Goal: Task Accomplishment & Management: Manage account settings

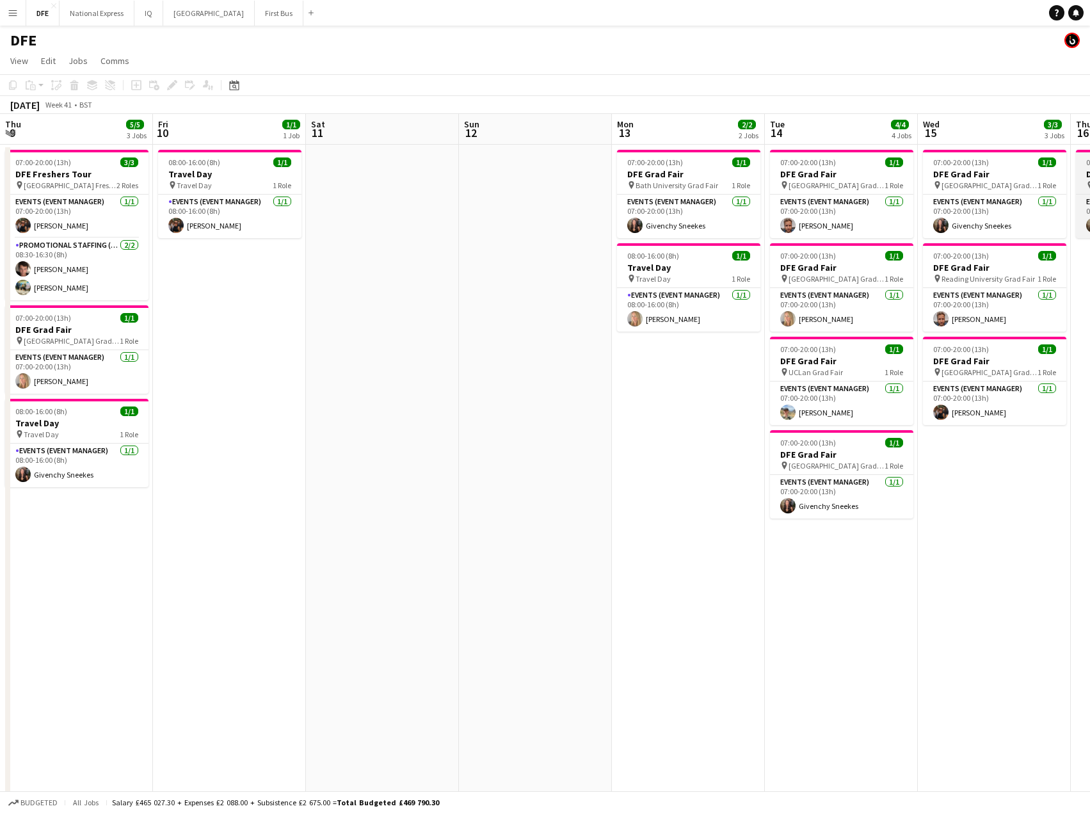
scroll to position [0, 455]
drag, startPoint x: 941, startPoint y: 327, endPoint x: 997, endPoint y: 310, distance: 58.9
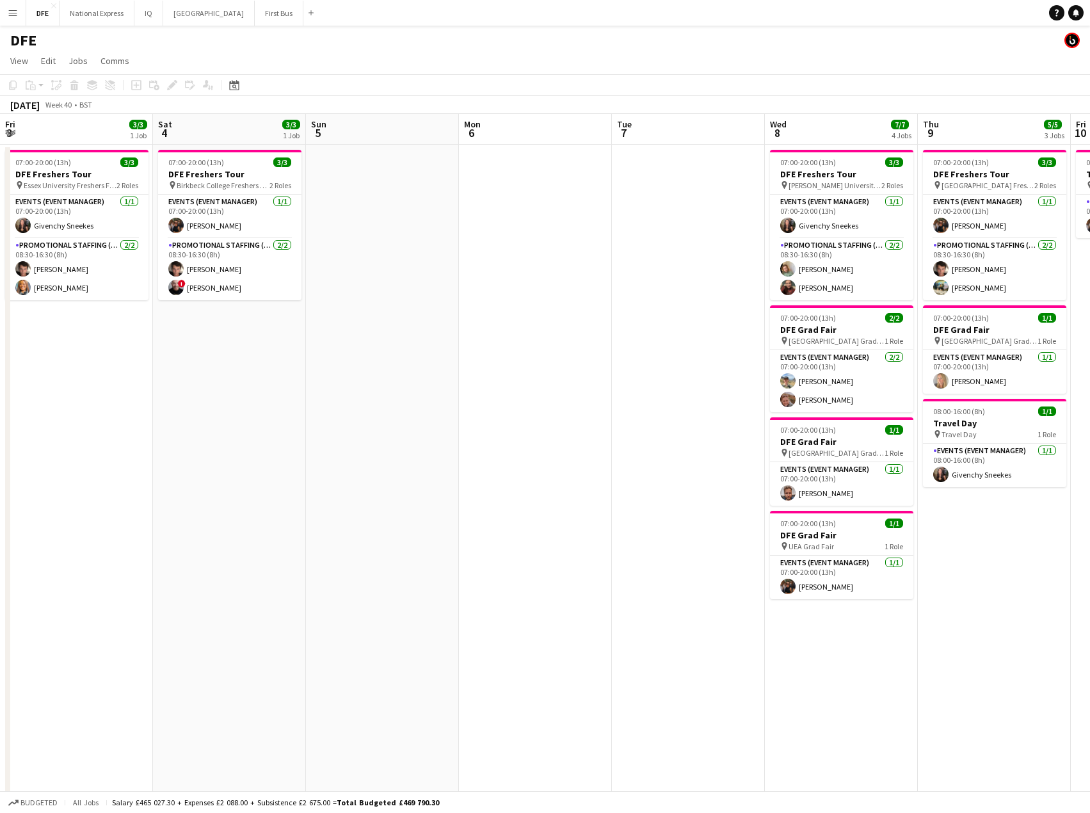
drag, startPoint x: 1022, startPoint y: 291, endPoint x: 523, endPoint y: 276, distance: 499.4
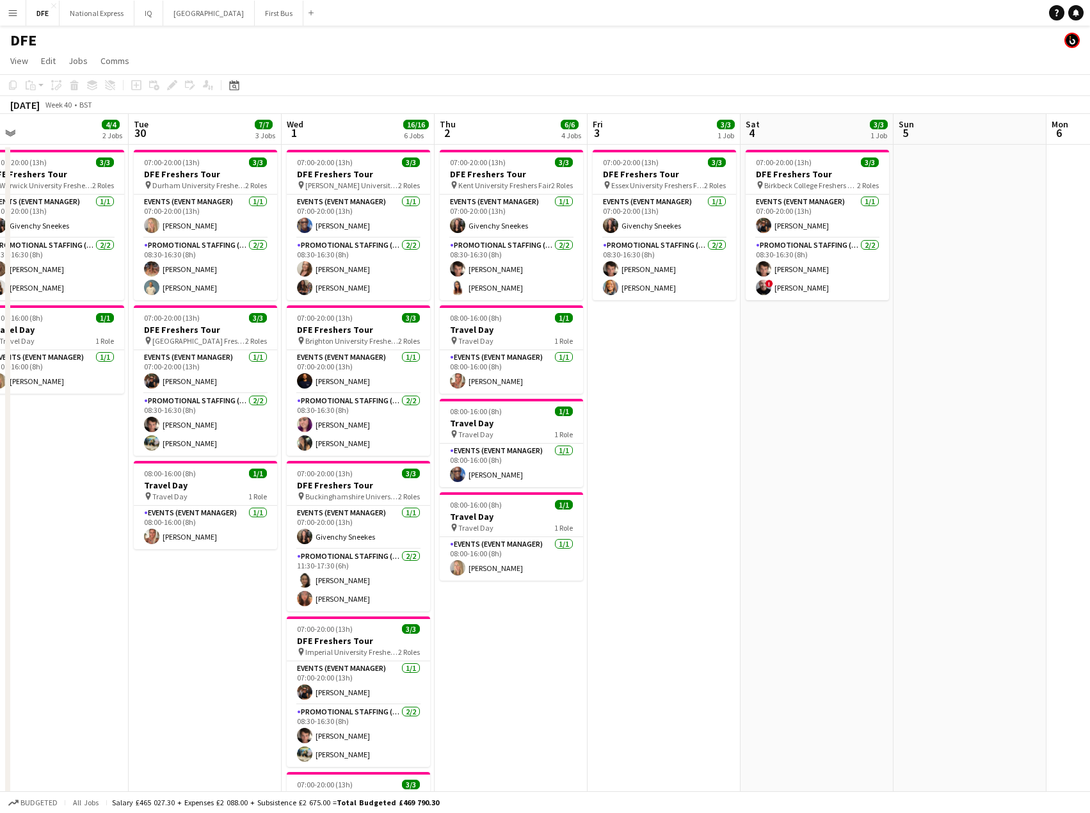
drag, startPoint x: 374, startPoint y: 269, endPoint x: 787, endPoint y: 271, distance: 413.4
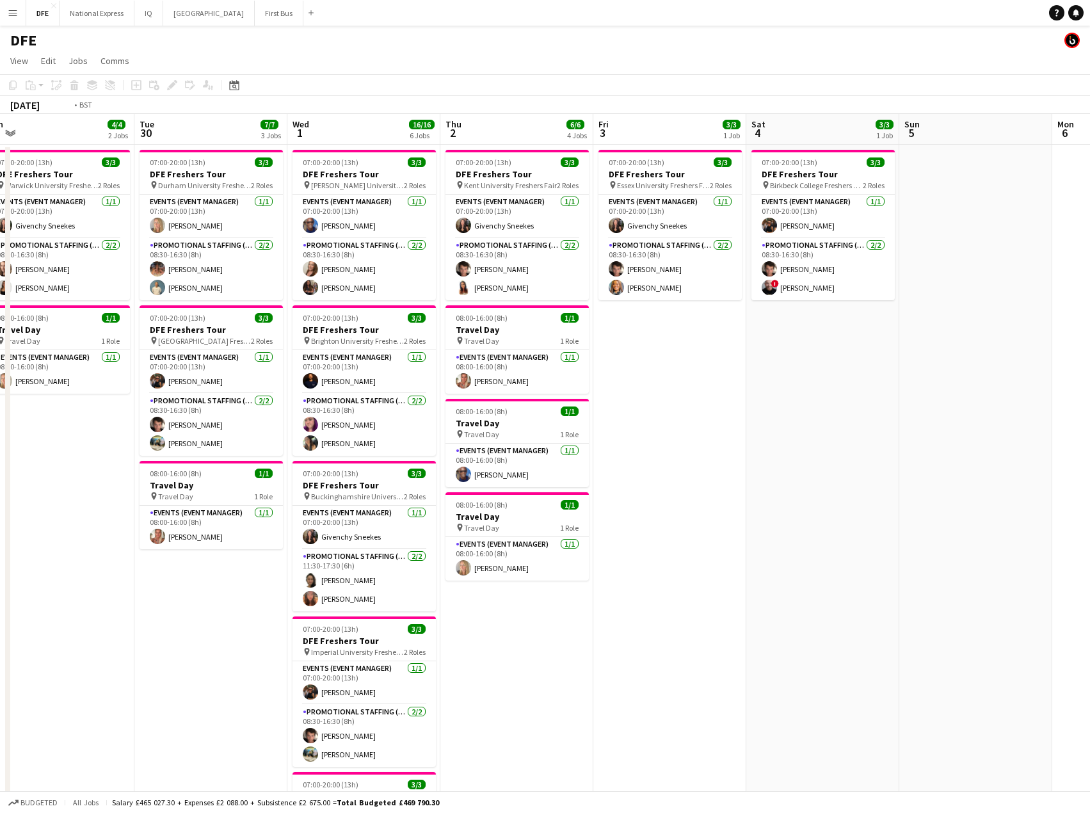
drag, startPoint x: 609, startPoint y: 280, endPoint x: 311, endPoint y: 248, distance: 299.2
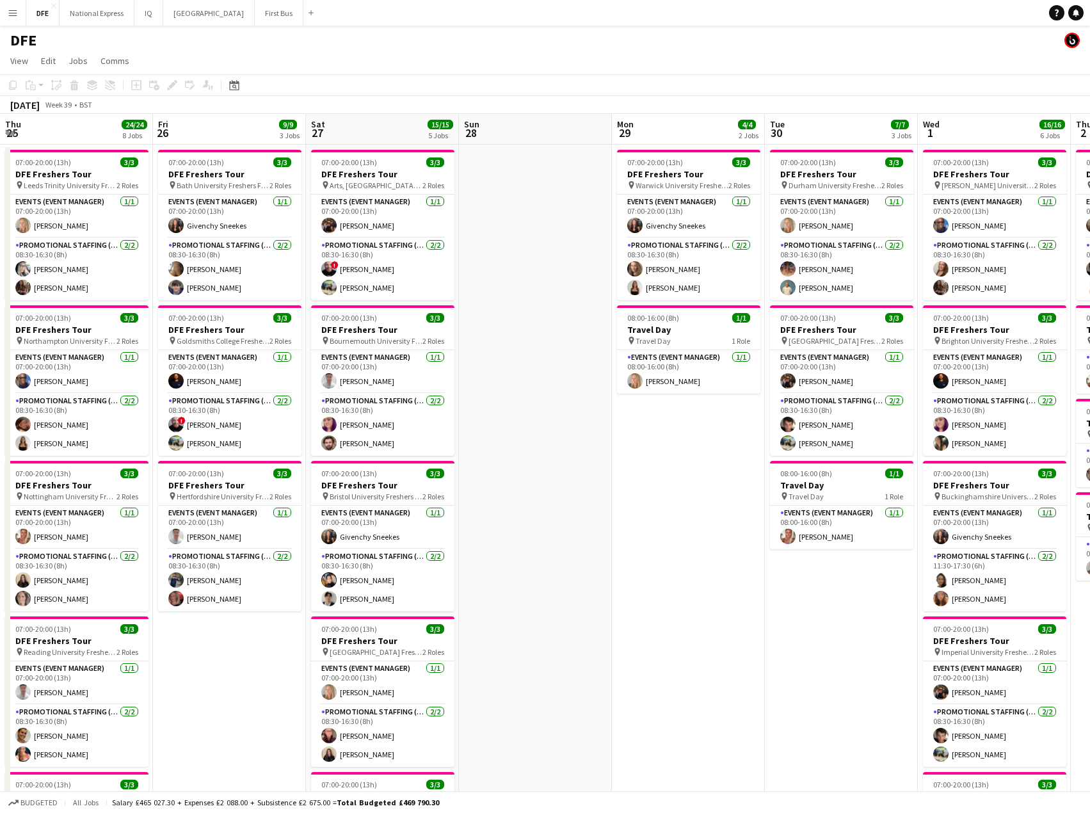
drag, startPoint x: 325, startPoint y: 250, endPoint x: 715, endPoint y: 246, distance: 390.4
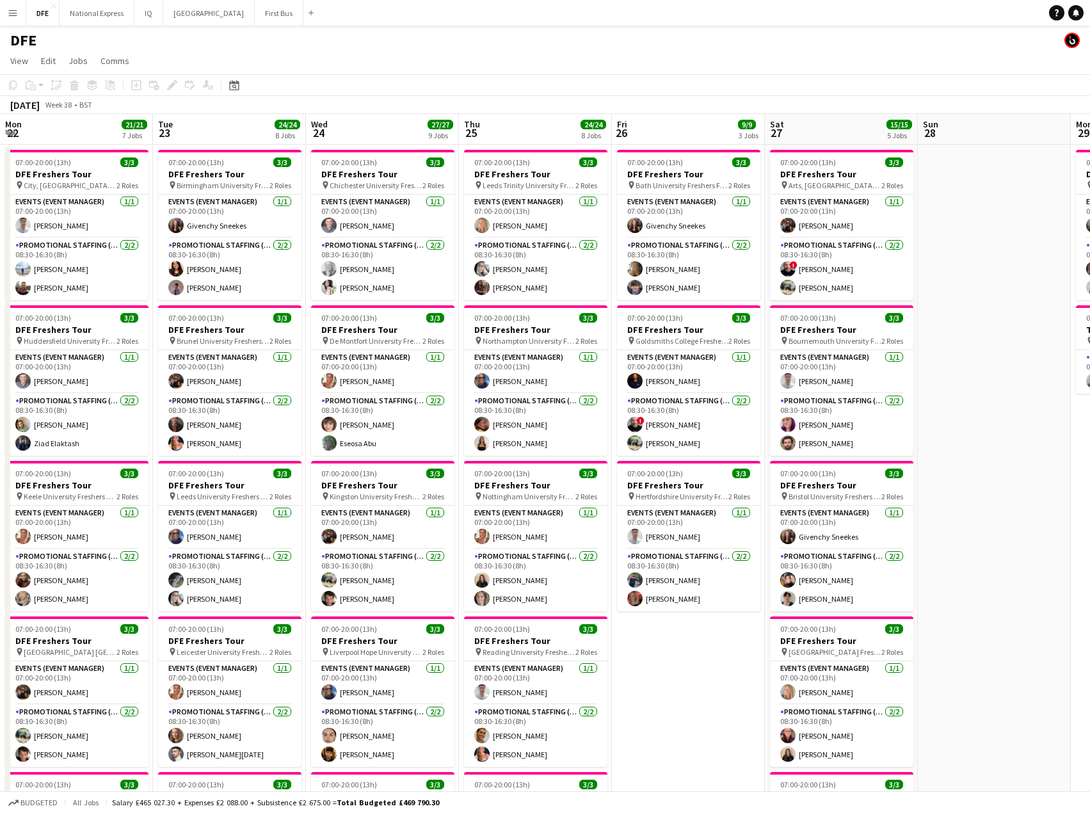
drag, startPoint x: 545, startPoint y: 229, endPoint x: 281, endPoint y: 203, distance: 265.0
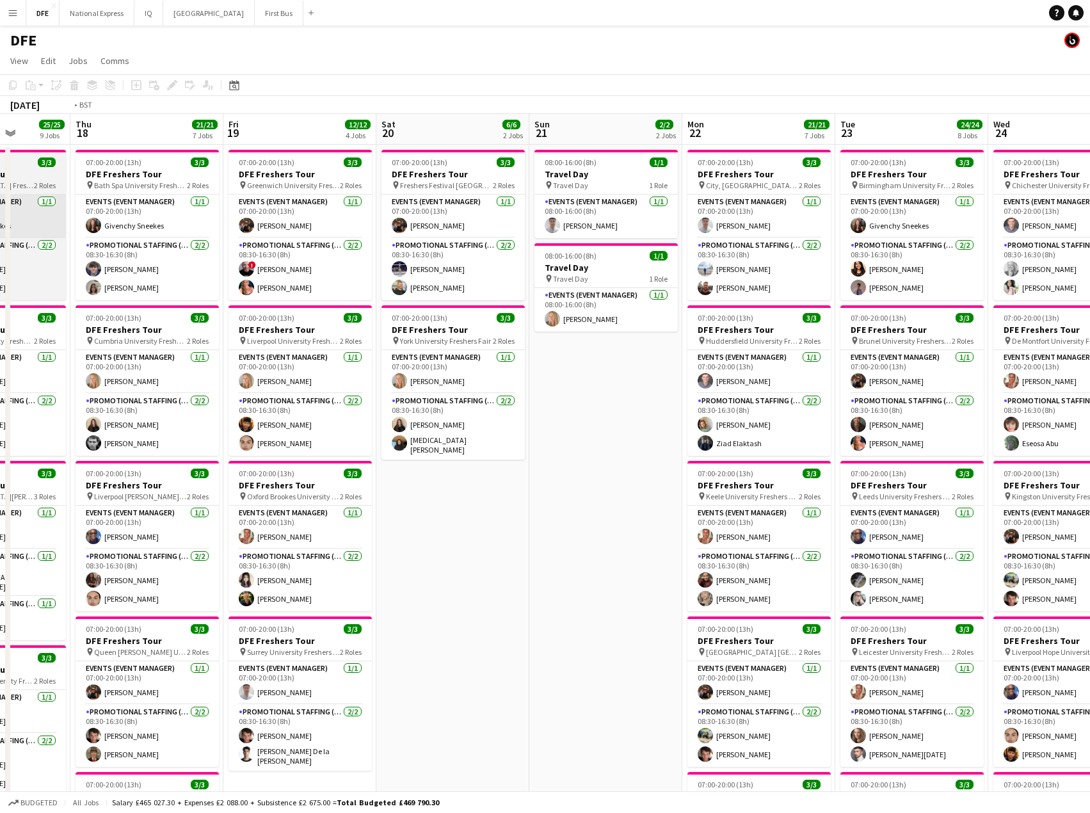
drag, startPoint x: 623, startPoint y: 208, endPoint x: 386, endPoint y: 207, distance: 237.4
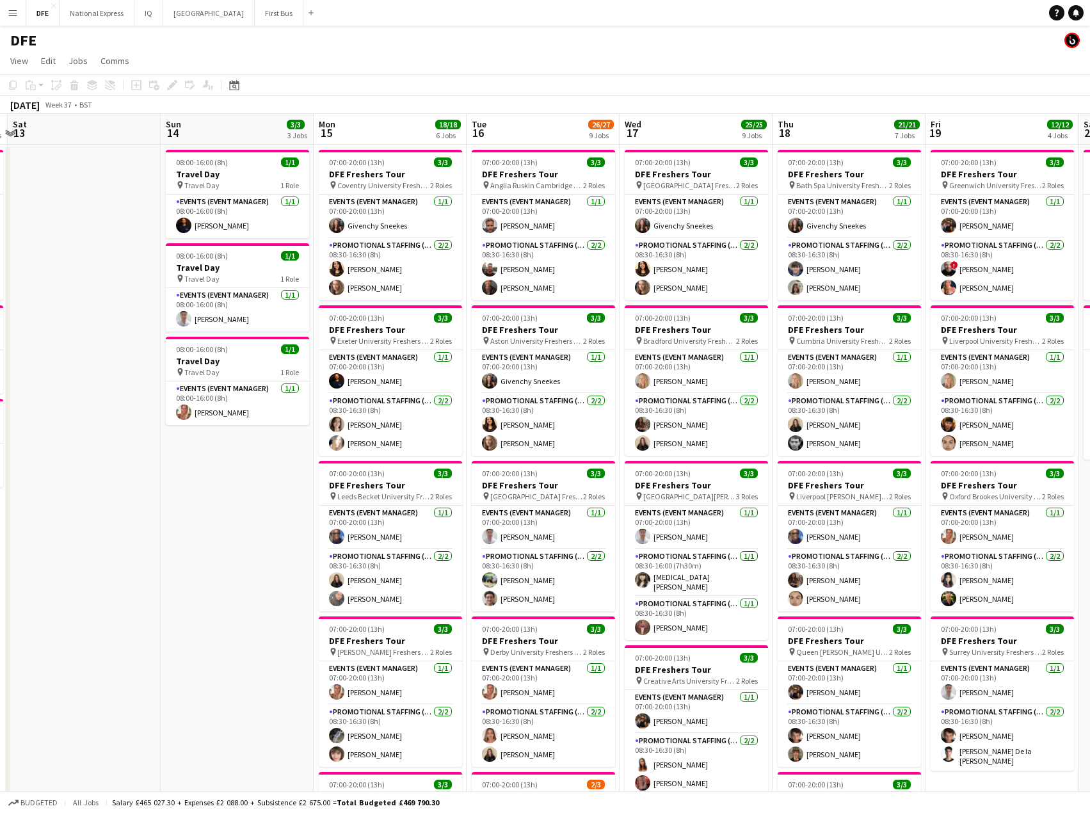
scroll to position [0, 375]
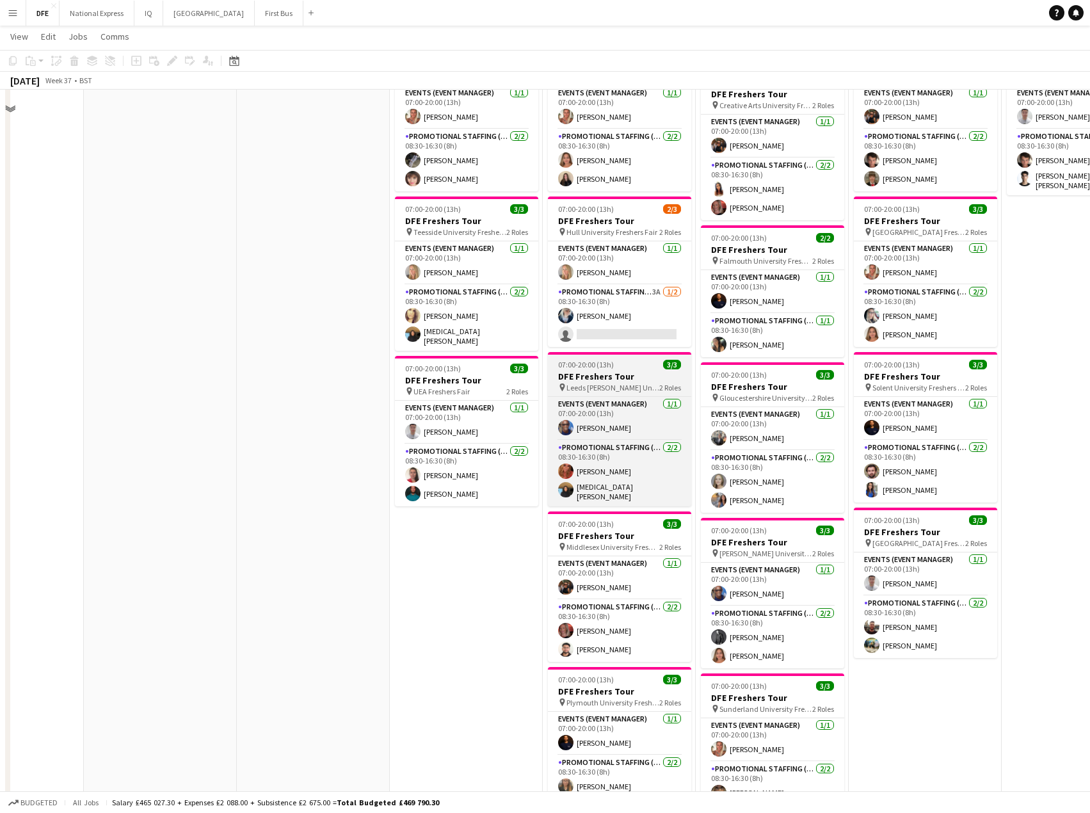
scroll to position [576, 0]
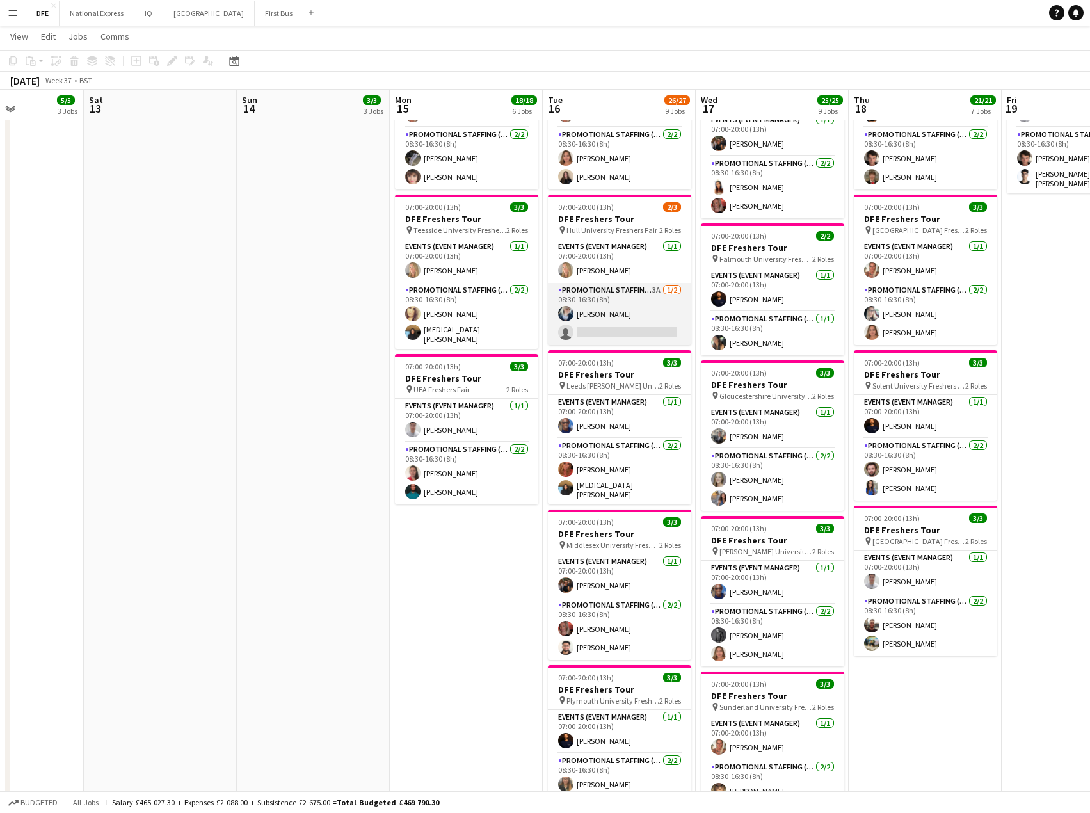
click at [636, 328] on app-card-role "Promotional Staffing (Brand Ambassadors) 3A [DATE] 08:30-16:30 (8h) [PERSON_NAM…" at bounding box center [619, 314] width 143 height 62
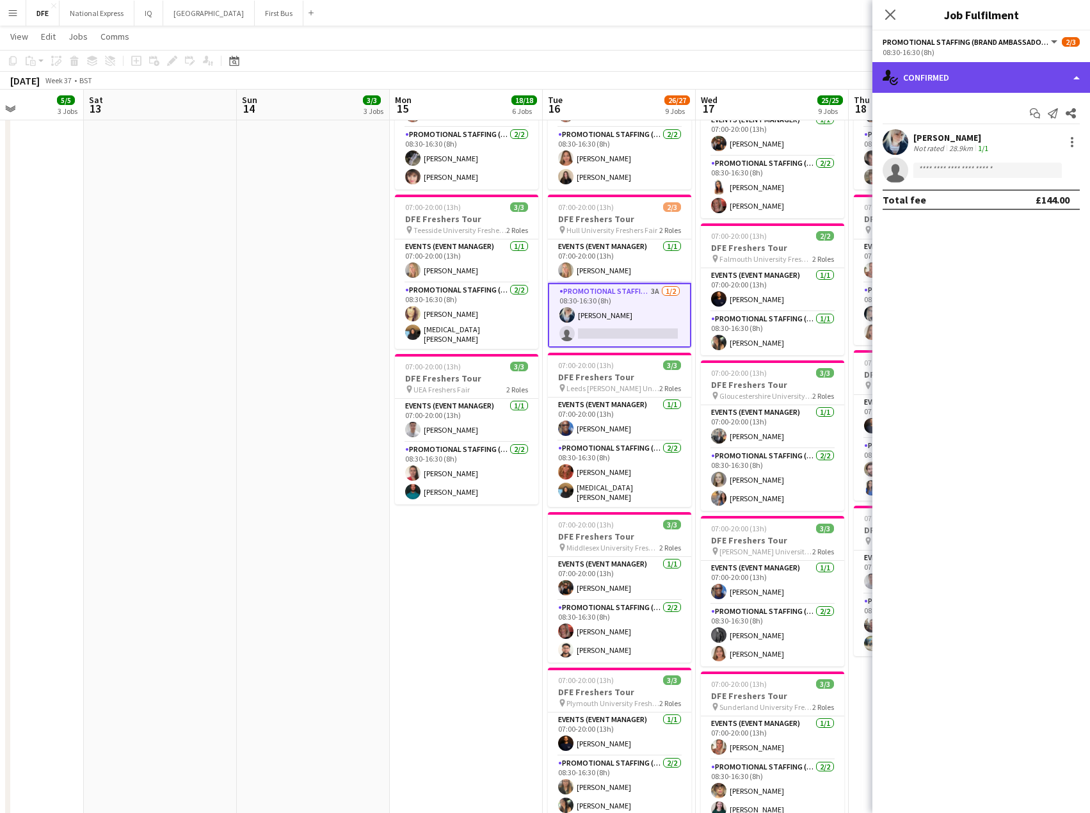
click at [1005, 72] on div "single-neutral-actions-check-2 Confirmed" at bounding box center [981, 77] width 218 height 31
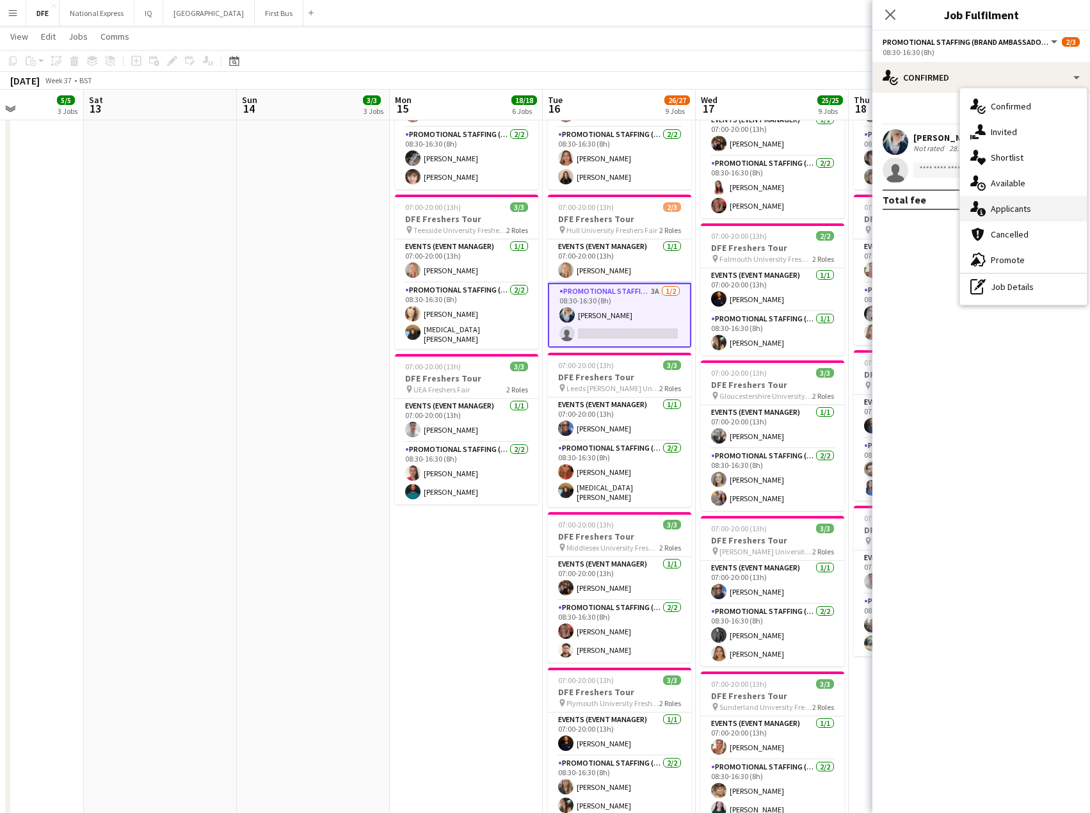
click at [1021, 205] on div "single-neutral-actions-information Applicants" at bounding box center [1023, 209] width 127 height 26
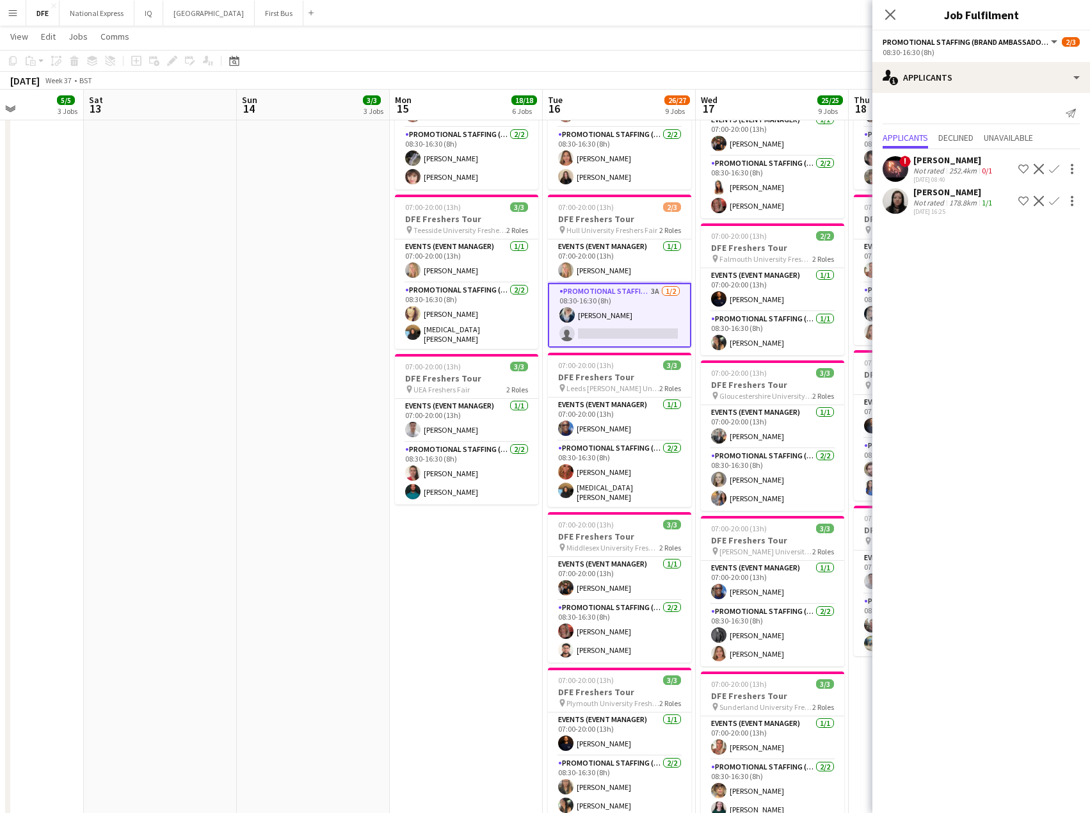
click at [371, 53] on app-toolbar "Copy Paste Paste Ctrl+V Paste with crew Ctrl+Shift+V Paste linked Job [GEOGRAPH…" at bounding box center [545, 61] width 1090 height 22
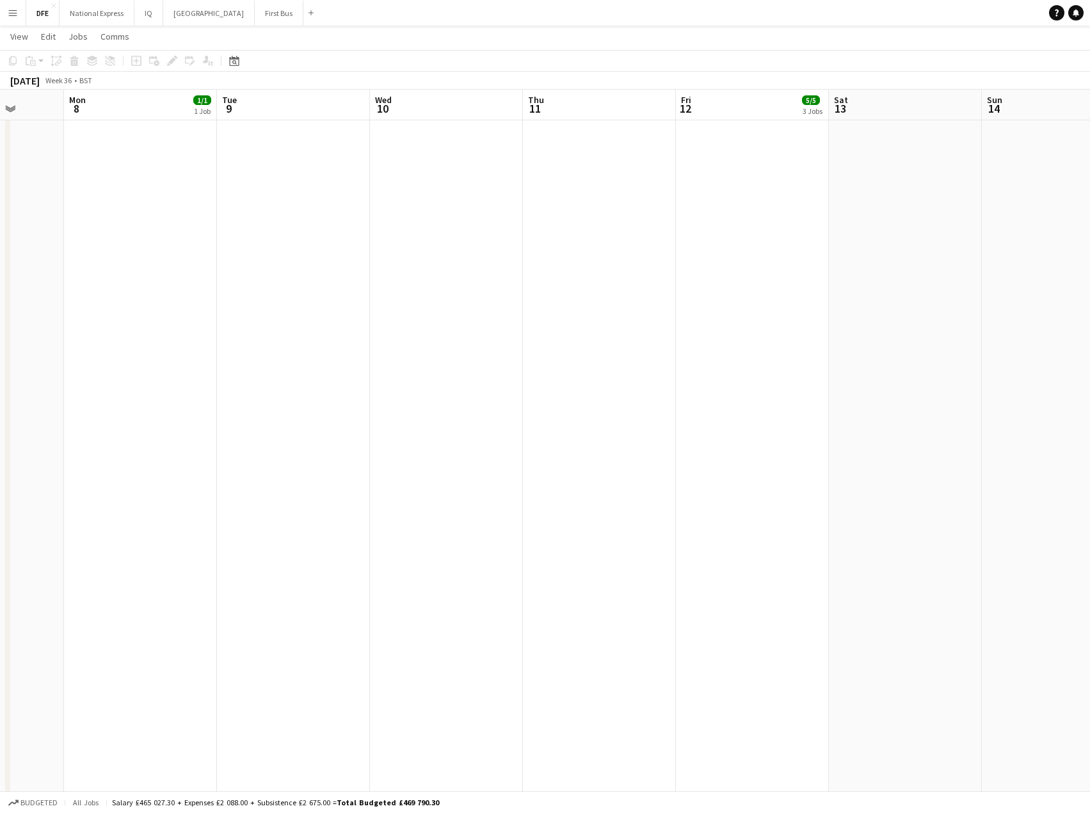
drag, startPoint x: 212, startPoint y: 262, endPoint x: 957, endPoint y: 257, distance: 744.9
click at [957, 257] on app-calendar-viewport "Fri 5 Sat 6 Sun 7 Mon 8 1/1 1 Job Tue 9 Wed 10 Thu 11 Fri 12 5/5 3 Jobs Sat 13 …" at bounding box center [545, 326] width 1090 height 1704
drag, startPoint x: 854, startPoint y: 250, endPoint x: 776, endPoint y: 248, distance: 78.7
click at [842, 248] on app-calendar-viewport "Fri 5 Sat 6 Sun 7 Mon 8 1/1 1 Job Tue 9 Wed 10 Thu 11 Fri 12 5/5 3 Jobs Sat 13 …" at bounding box center [545, 326] width 1090 height 1704
drag, startPoint x: 339, startPoint y: 260, endPoint x: 514, endPoint y: 248, distance: 175.2
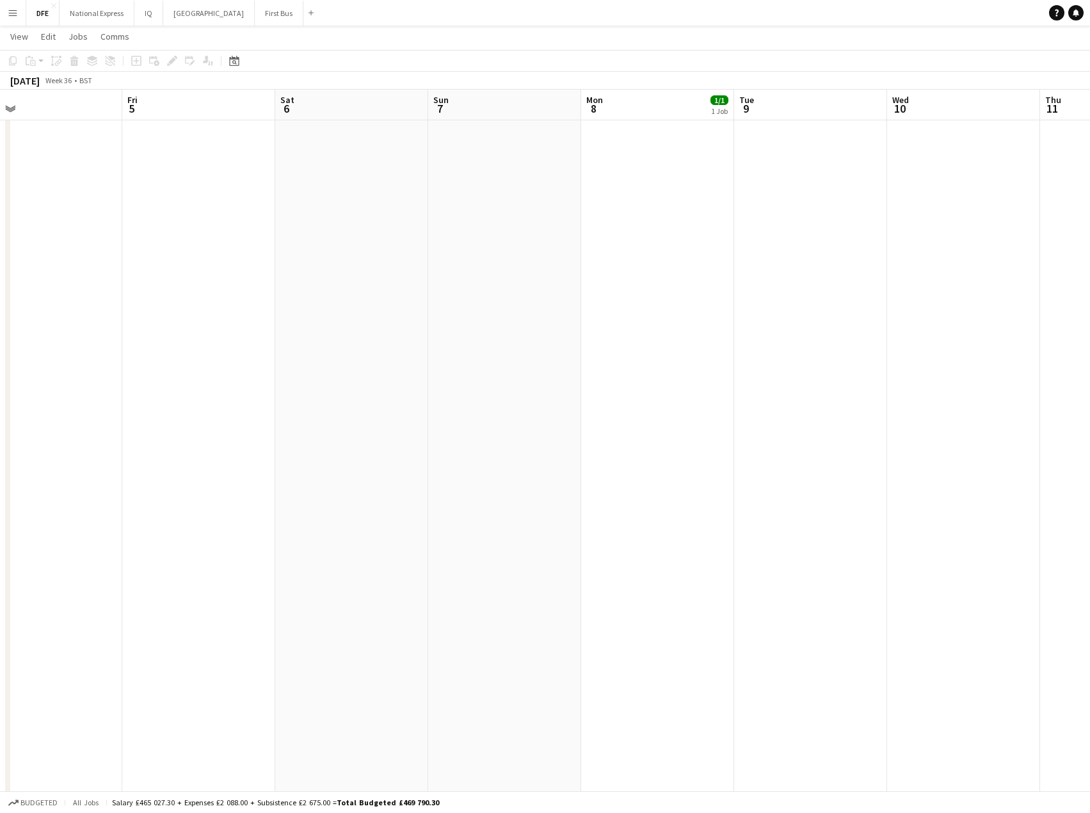
click at [653, 251] on app-calendar-viewport "Tue 2 32/32 1 Job Wed 3 Thu 4 Fri 5 Sat 6 Sun 7 Mon 8 1/1 1 Job Tue 9 Wed 10 Th…" at bounding box center [545, 326] width 1090 height 1704
drag, startPoint x: 422, startPoint y: 234, endPoint x: 911, endPoint y: 217, distance: 488.6
click at [918, 219] on app-calendar-viewport "Fri 29 Sat 30 Sun 31 Mon 1 Tue 2 32/32 1 Job Wed 3 Thu 4 Fri 5 Sat 6 Sun 7 Mon …" at bounding box center [545, 326] width 1090 height 1704
drag, startPoint x: 582, startPoint y: 200, endPoint x: 209, endPoint y: 101, distance: 385.9
click at [591, 164] on app-calendar-viewport "Mon 25 Tue 26 Wed 27 Thu 28 Fri 29 Sat 30 Sun 31 Mon 1 Tue 2 32/32 1 Job Wed 3 …" at bounding box center [545, 326] width 1090 height 1704
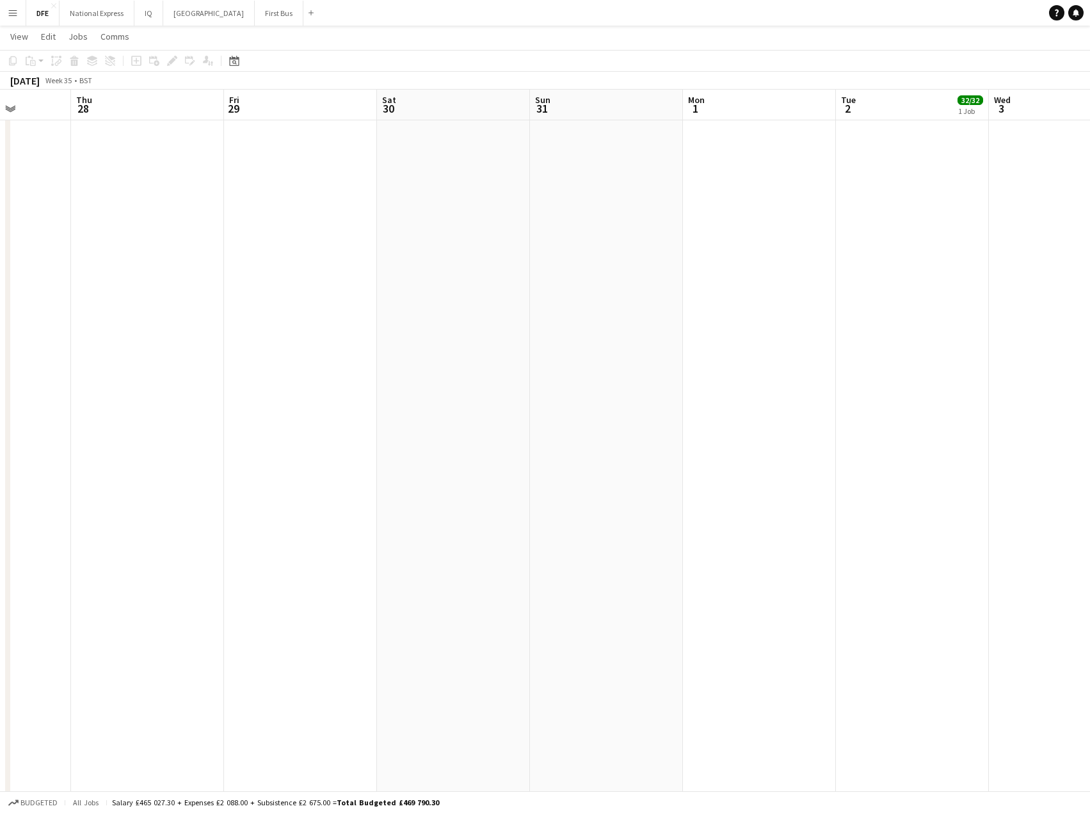
scroll to position [0, 282]
click at [100, 13] on button "National Express Close" at bounding box center [97, 13] width 75 height 25
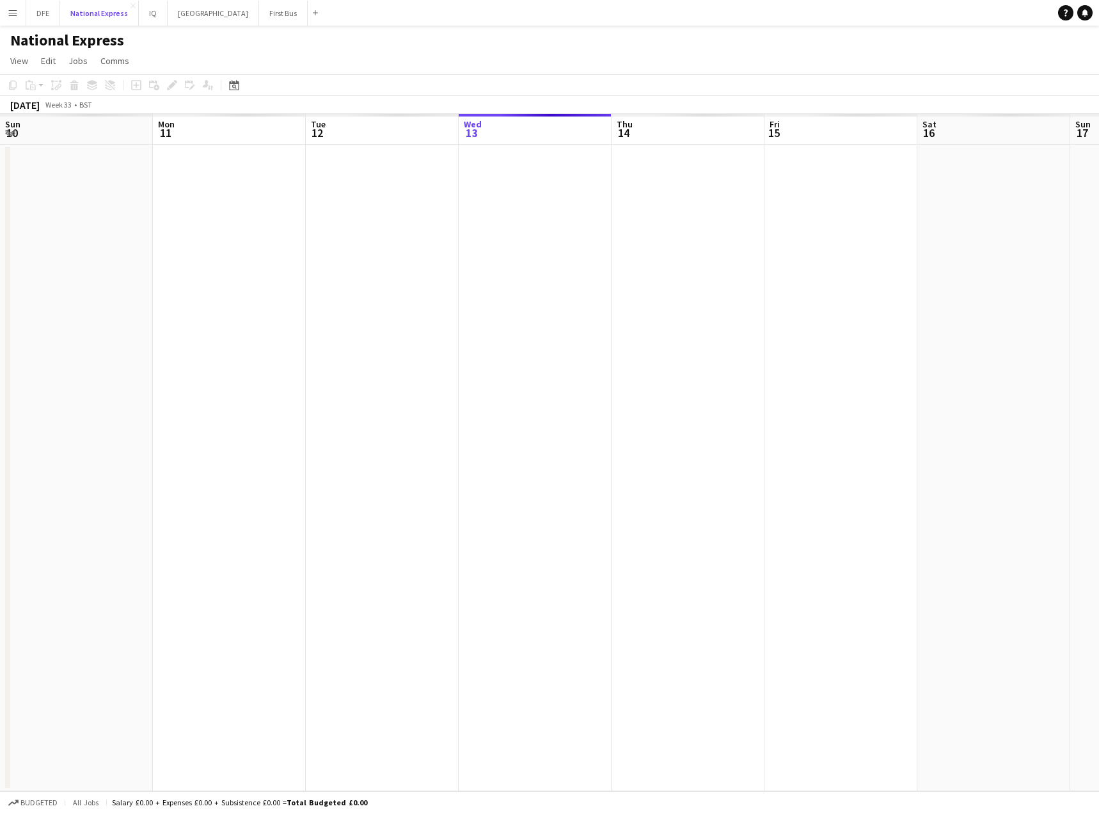
scroll to position [0, 306]
click at [15, 14] on app-icon "Menu" at bounding box center [13, 13] width 10 height 10
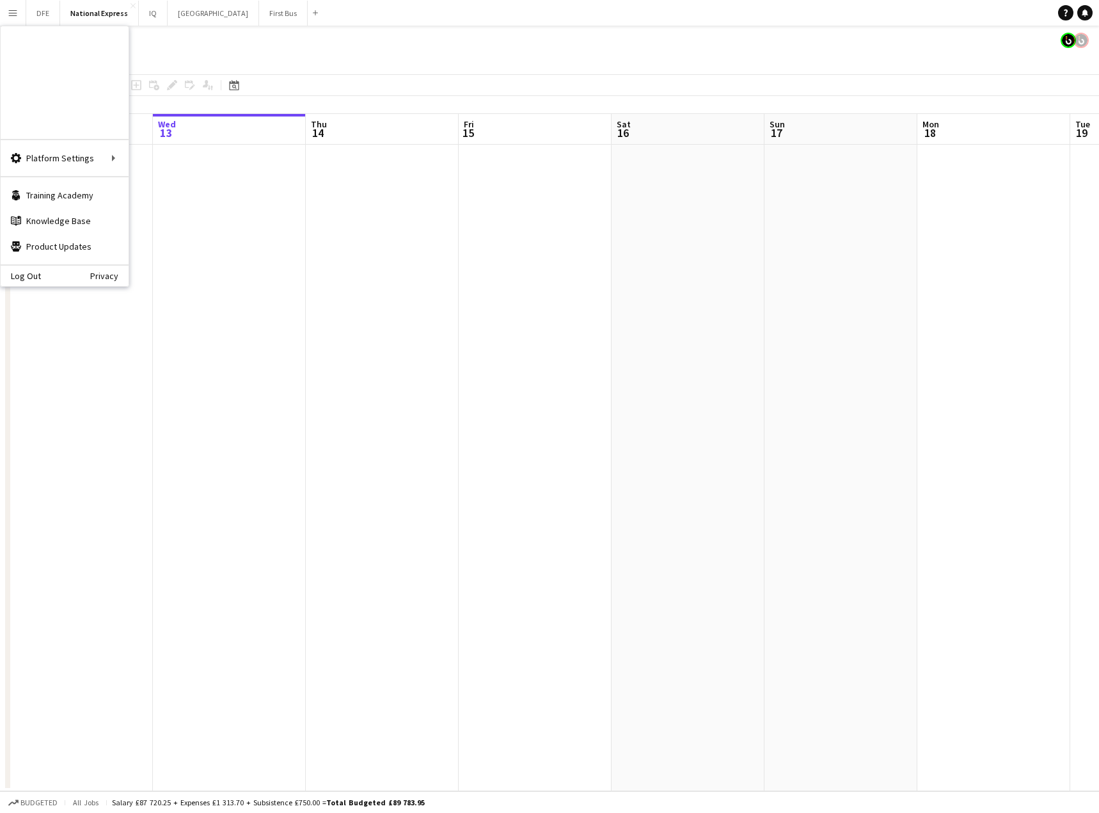
click at [172, 45] on link "Boards" at bounding box center [193, 44] width 128 height 26
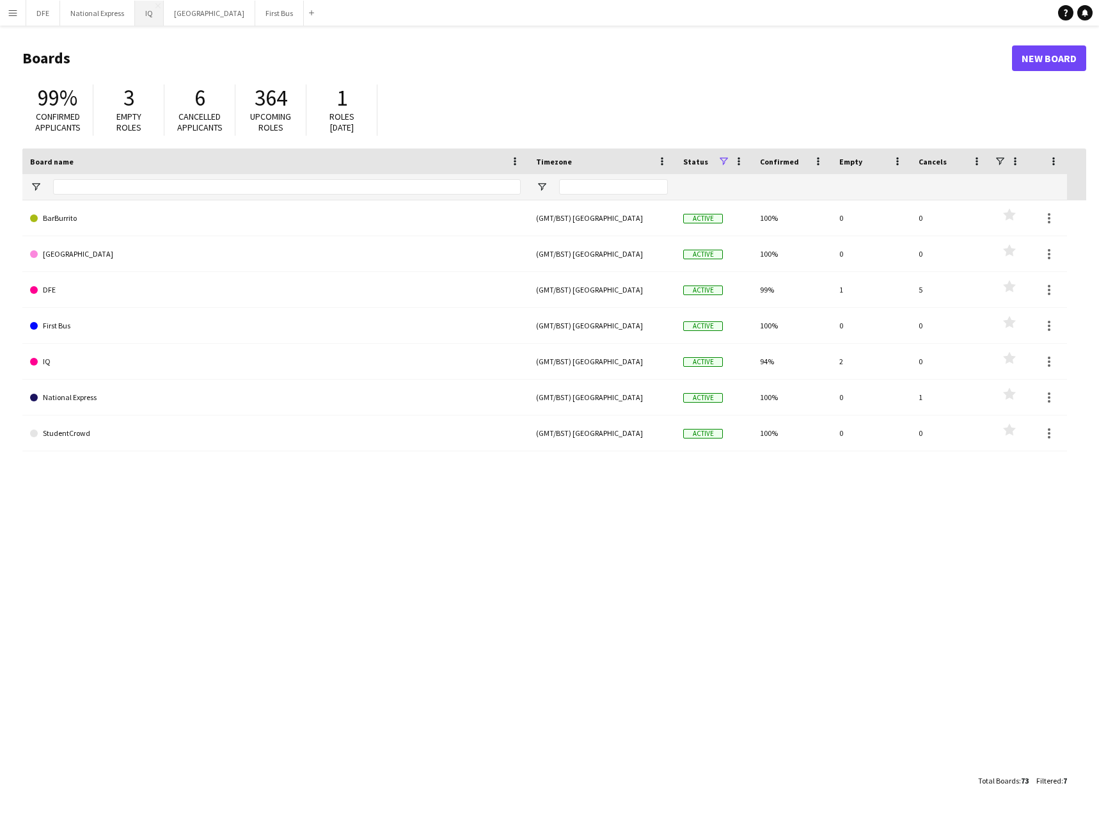
click at [154, 18] on button "IQ Close" at bounding box center [149, 13] width 29 height 25
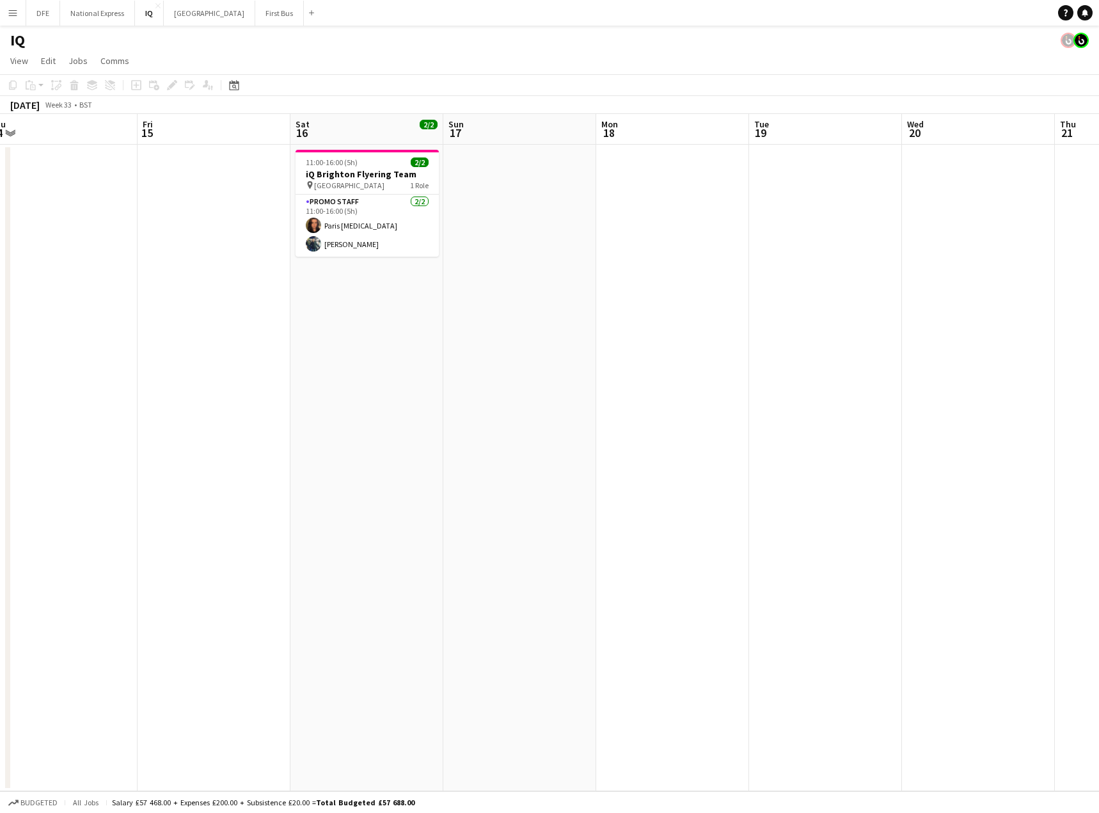
drag, startPoint x: 934, startPoint y: 378, endPoint x: 268, endPoint y: 372, distance: 666.2
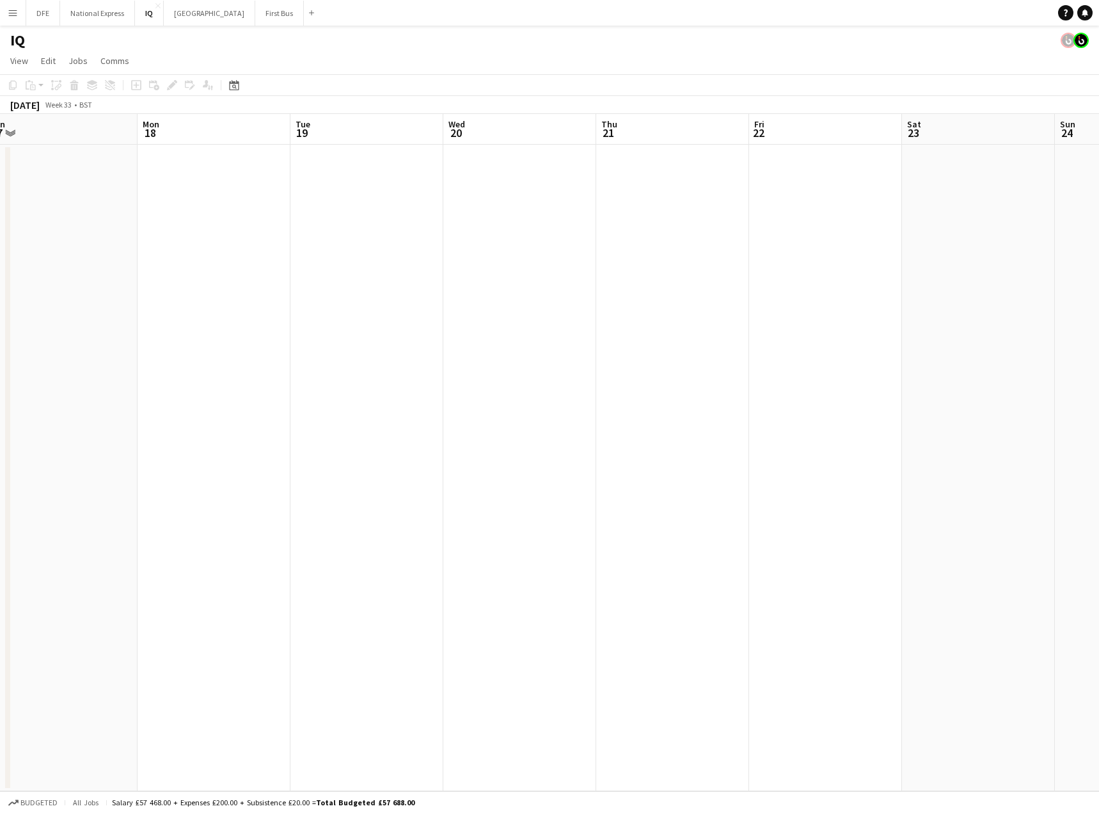
click at [268, 372] on app-calendar-viewport "Wed 13 Thu 14 Fri 15 Sat 16 2/2 1 Job Sun 17 Mon 18 Tue 19 Wed 20 Thu 21 Fri 22…" at bounding box center [549, 452] width 1099 height 677
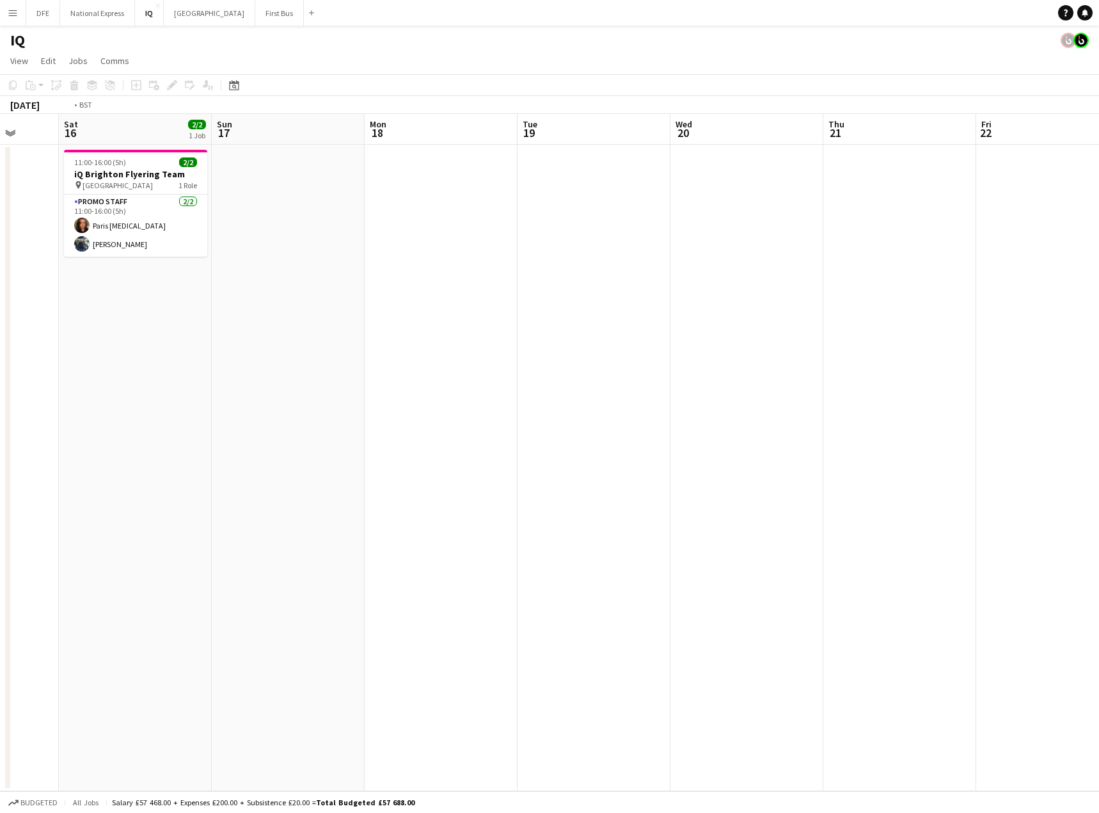
drag, startPoint x: 813, startPoint y: 374, endPoint x: 142, endPoint y: 378, distance: 670.7
click at [142, 378] on app-calendar-viewport "Wed 13 Thu 14 Fri 15 Sat 16 2/2 1 Job Sun 17 Mon 18 Tue 19 Wed 20 Thu 21 Fri 22…" at bounding box center [549, 452] width 1099 height 677
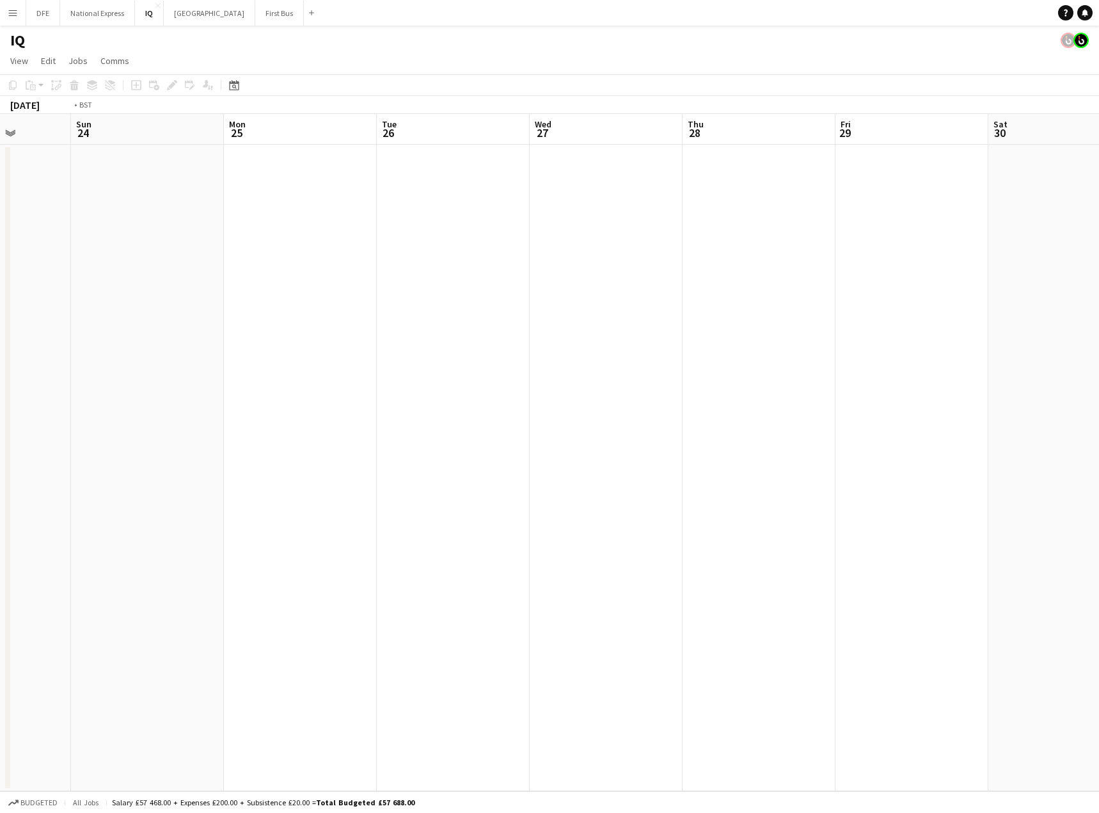
drag, startPoint x: 511, startPoint y: 393, endPoint x: 130, endPoint y: 380, distance: 381.7
click at [39, 381] on app-calendar-viewport "Thu 21 Fri 22 Sat 23 Sun 24 Mon 25 Tue 26 Wed 27 Thu 28 Fri 29 Sat 30 Sun 31 Mo…" at bounding box center [549, 452] width 1099 height 677
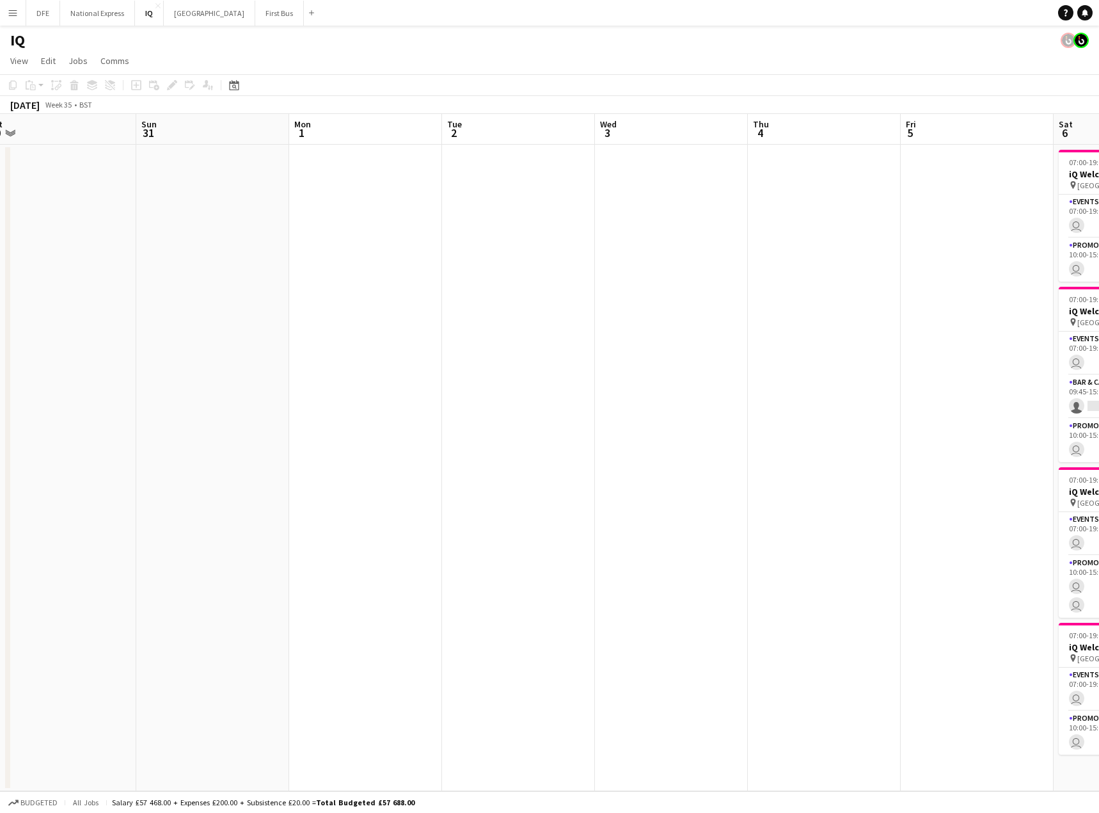
drag, startPoint x: -1, startPoint y: 361, endPoint x: 384, endPoint y: 358, distance: 384.6
click at [6, 360] on div "Tue 26 Wed 27 Thu 28 Fri 29 Sat 30 Sun 31 Mon 1 Tue 2 Wed 3 Thu 4 Fri 5 Sat 6 9…" at bounding box center [549, 452] width 1099 height 677
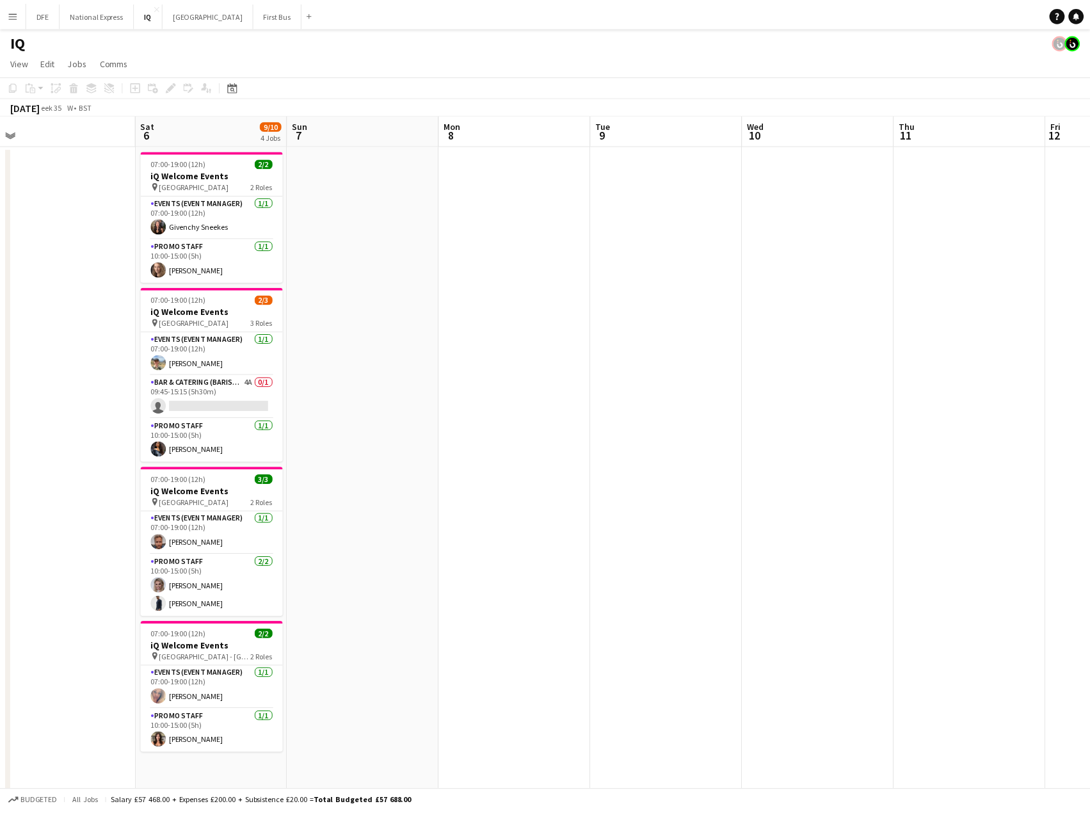
scroll to position [0, 425]
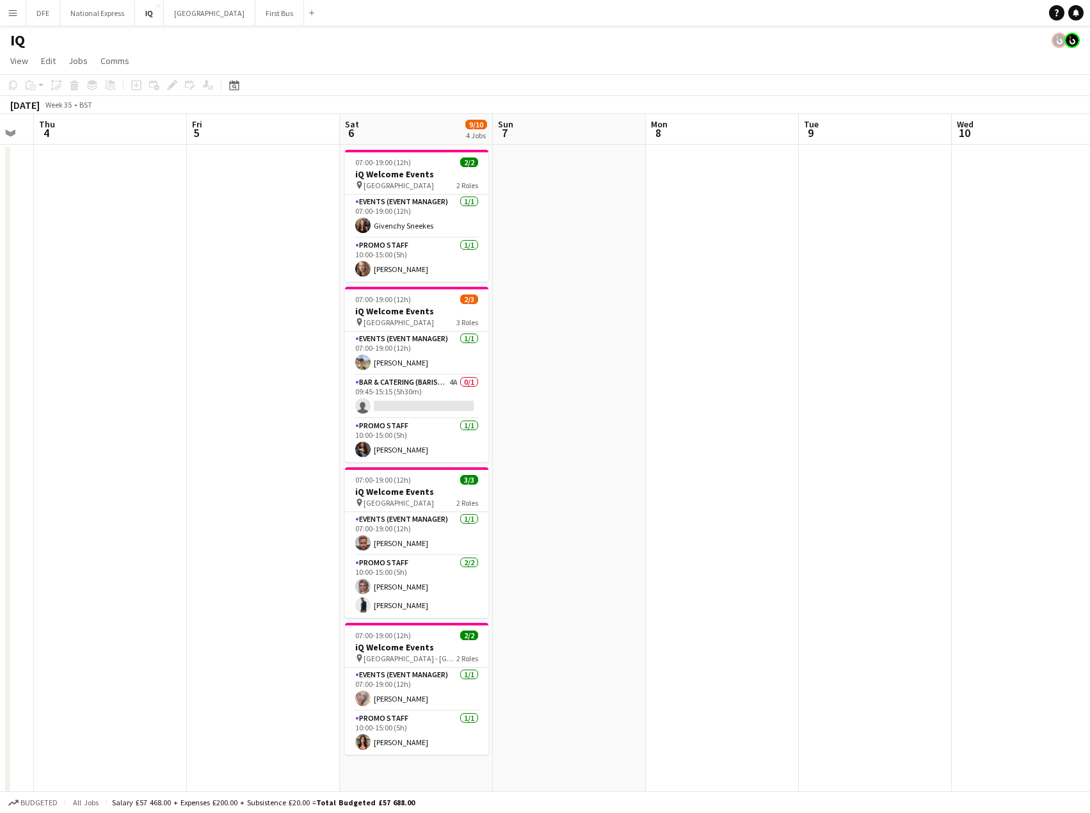
click at [75, 337] on app-calendar-viewport "Mon 1 Tue 2 Wed 3 Thu 4 Fri 5 Sat 6 9/10 4 Jobs Sun 7 Mon 8 Tue 9 Wed 10 Thu 11…" at bounding box center [545, 509] width 1090 height 790
click at [412, 390] on app-card-role "Bar & Catering (Barista) 4A 0/1 09:45-15:15 (5h30m) single-neutral-actions" at bounding box center [416, 397] width 143 height 44
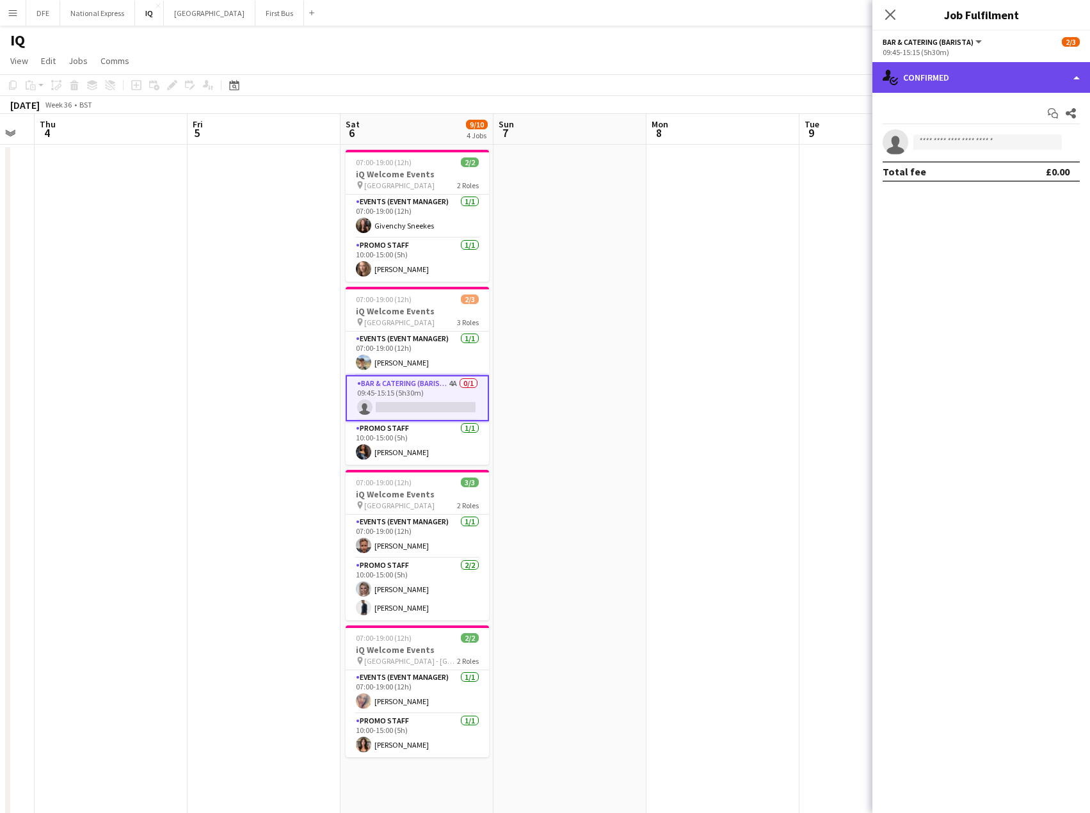
drag, startPoint x: 977, startPoint y: 75, endPoint x: 1001, endPoint y: 141, distance: 70.3
click at [977, 75] on div "single-neutral-actions-check-2 Confirmed" at bounding box center [981, 77] width 218 height 31
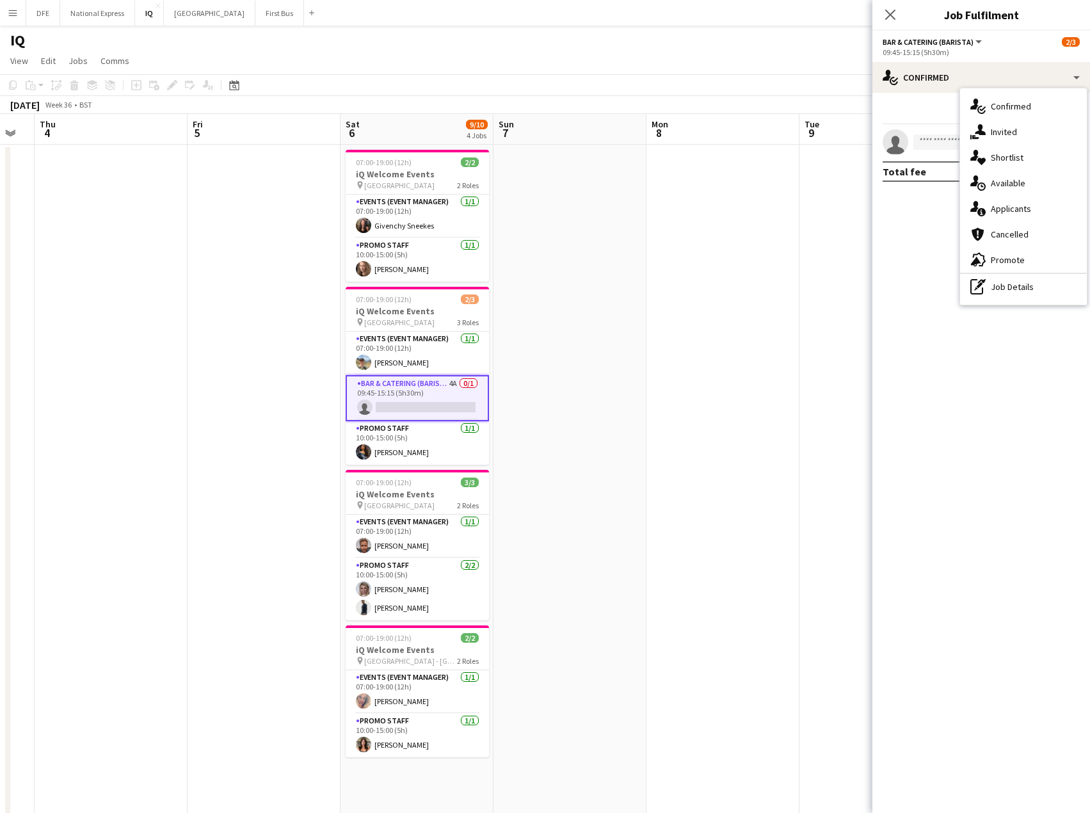
click at [1035, 207] on div "single-neutral-actions-information Applicants" at bounding box center [1023, 209] width 127 height 26
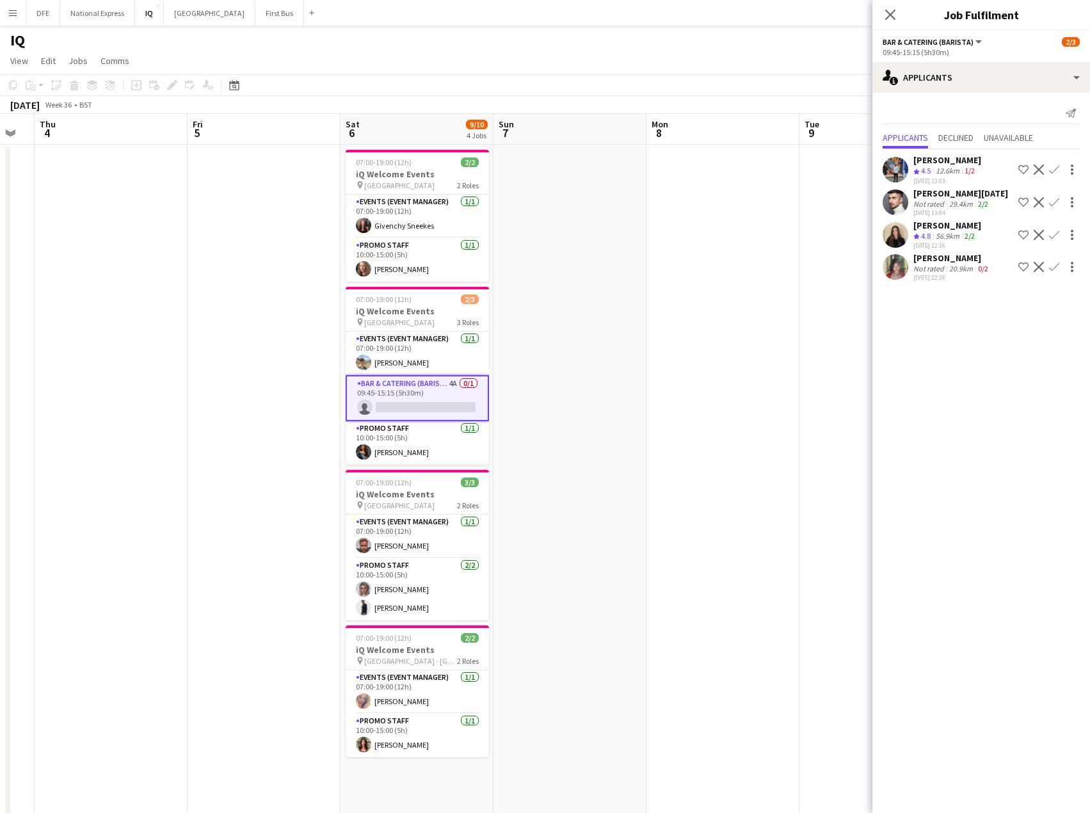
click at [957, 254] on div "[PERSON_NAME]" at bounding box center [951, 258] width 77 height 12
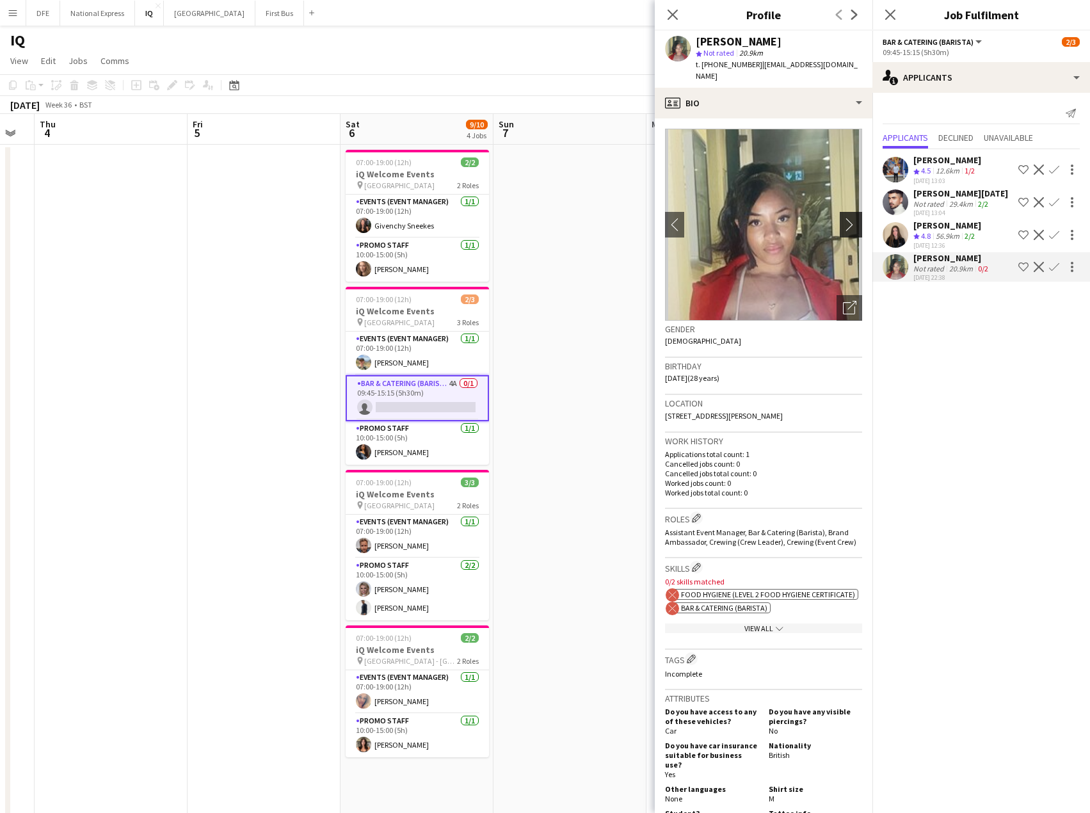
click at [843, 218] on app-icon "chevron-right" at bounding box center [853, 224] width 20 height 13
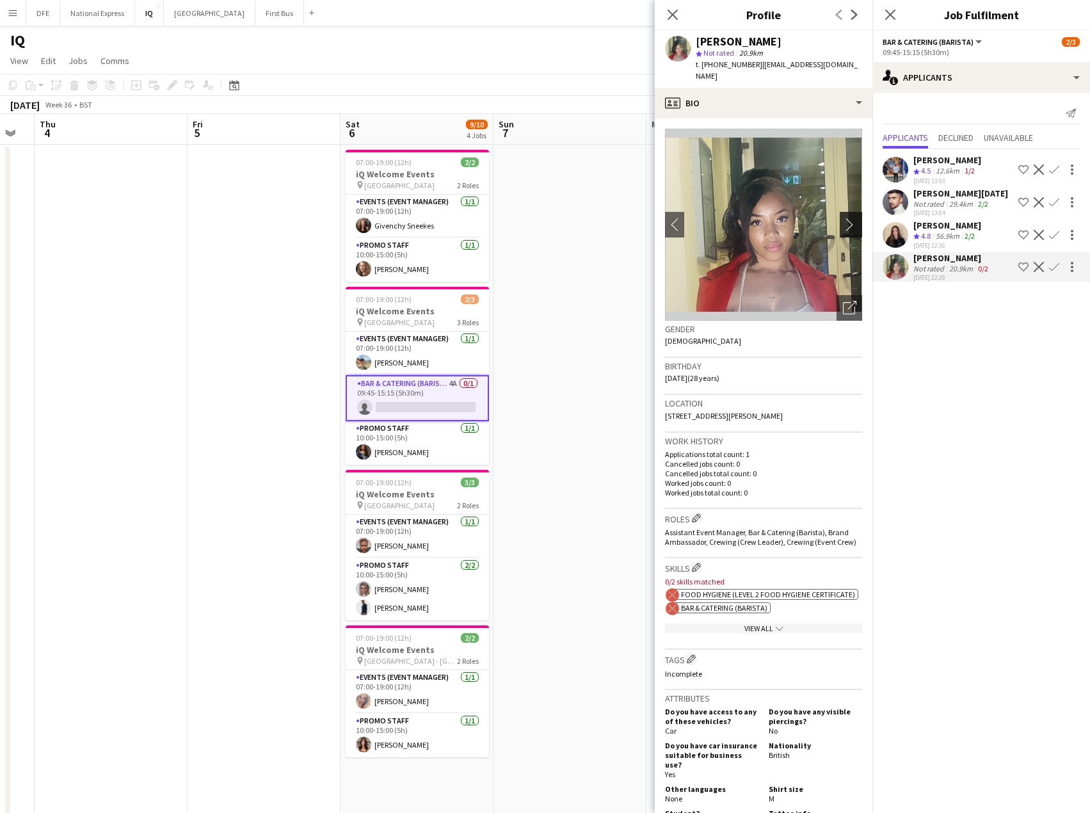
click at [843, 218] on app-icon "chevron-right" at bounding box center [853, 224] width 20 height 13
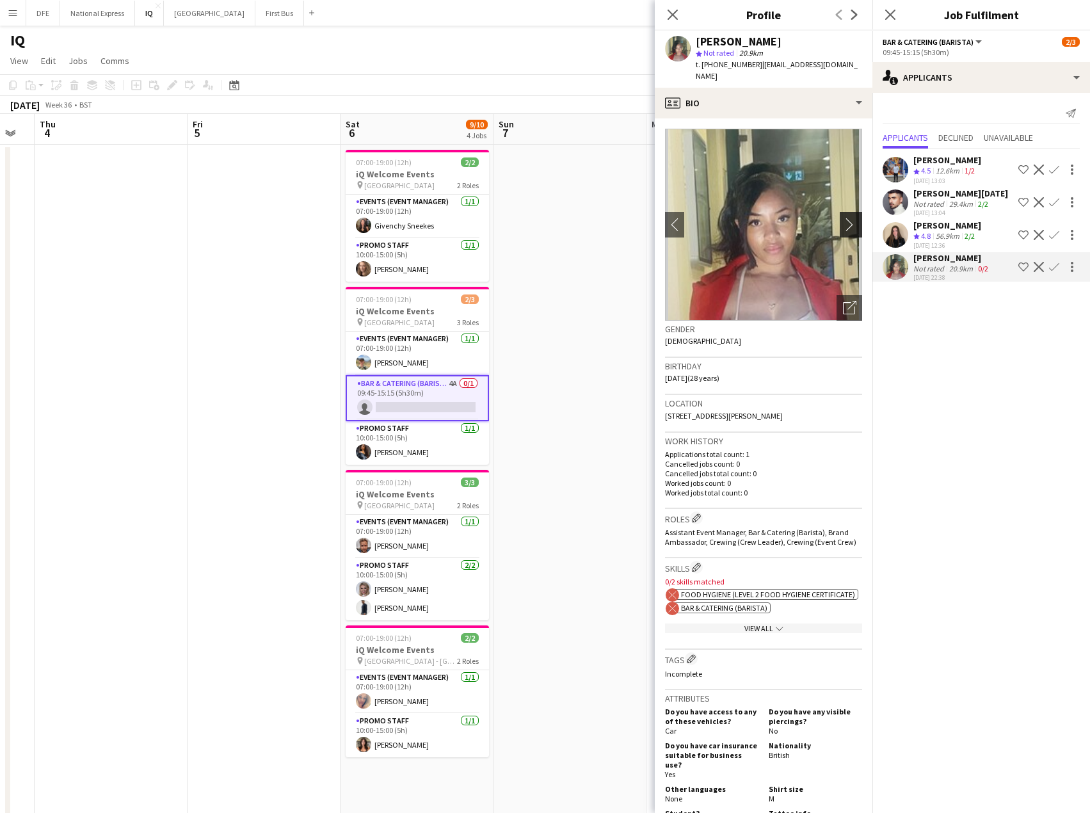
click at [843, 218] on app-icon "chevron-right" at bounding box center [853, 224] width 20 height 13
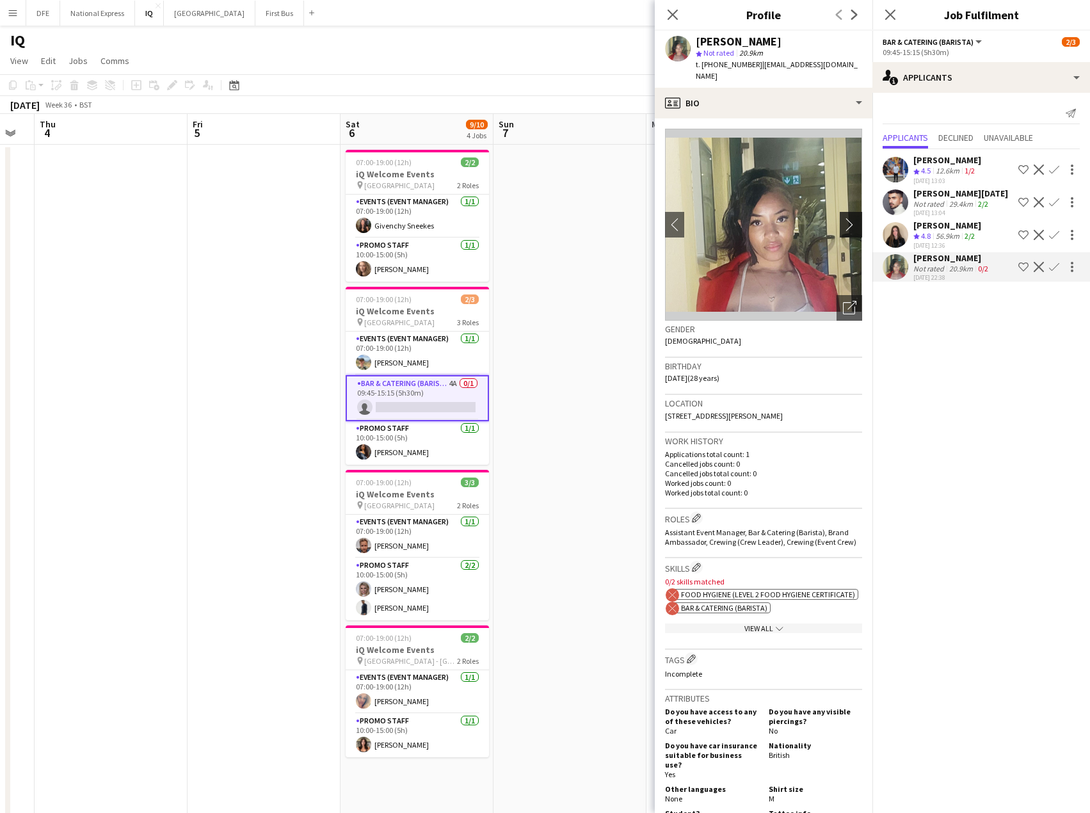
click at [843, 218] on app-icon "chevron-right" at bounding box center [853, 224] width 20 height 13
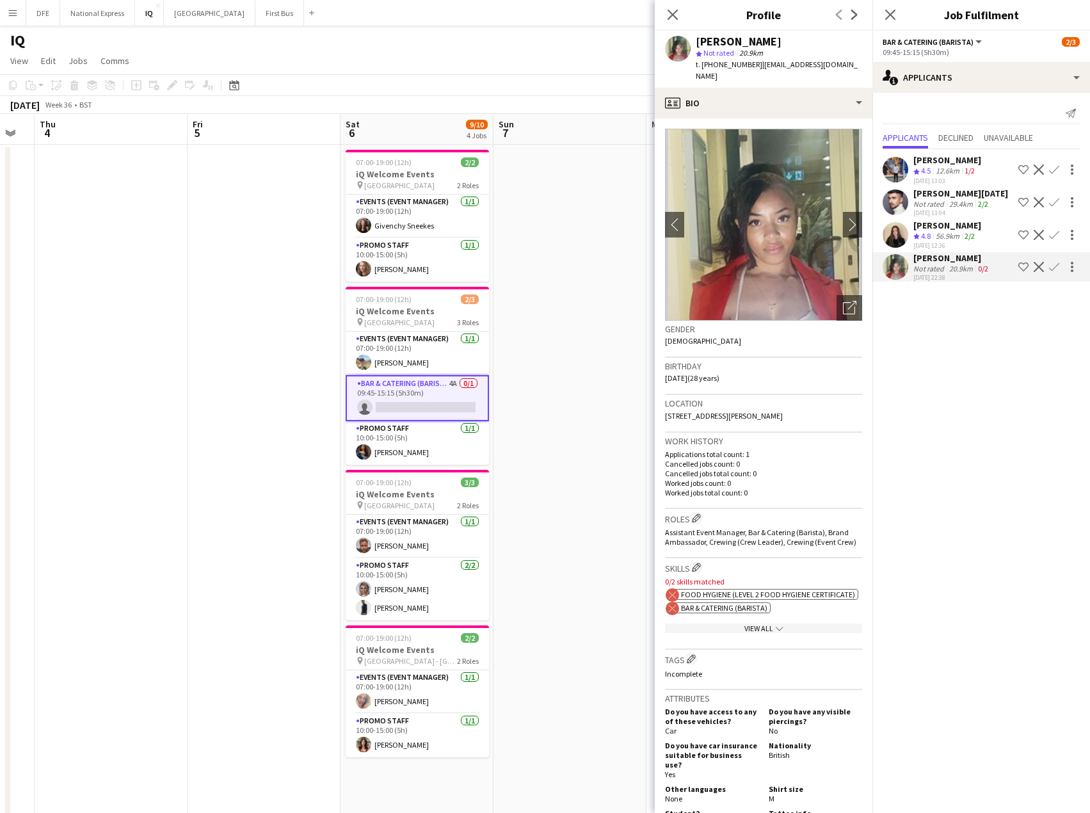
click at [1053, 271] on app-icon "Confirm" at bounding box center [1054, 267] width 10 height 10
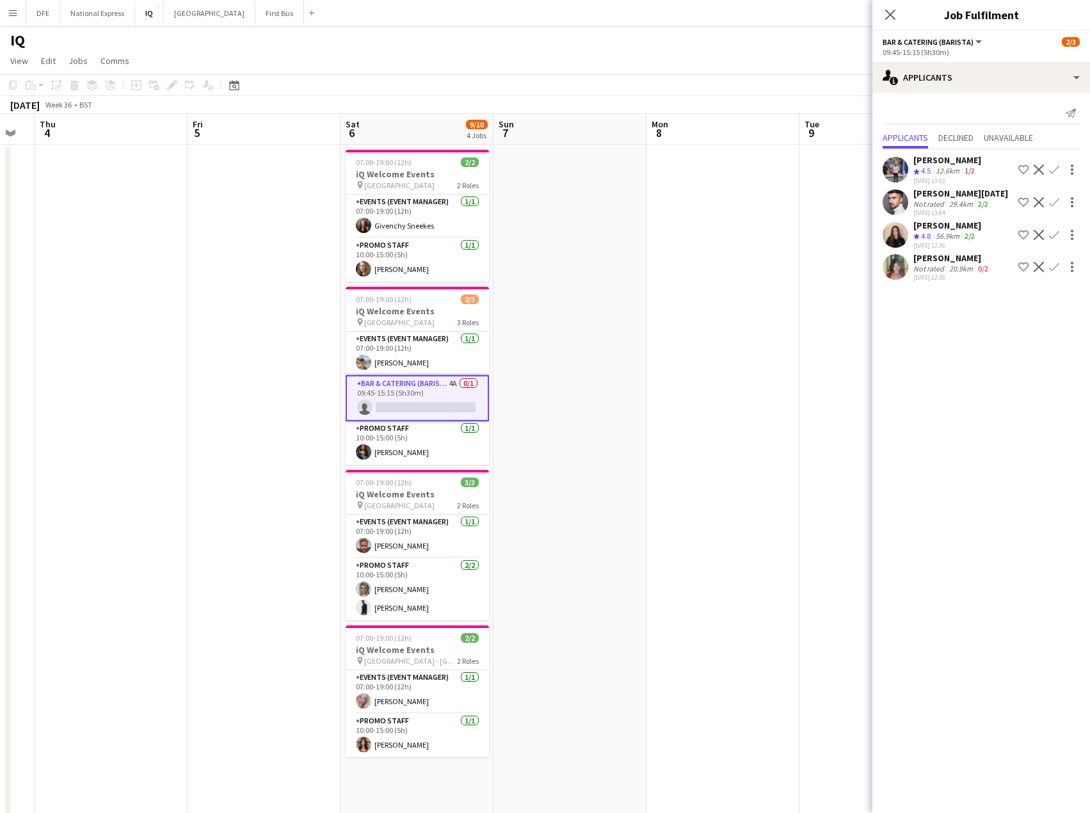
click at [1039, 268] on app-icon "Decline" at bounding box center [1039, 267] width 10 height 10
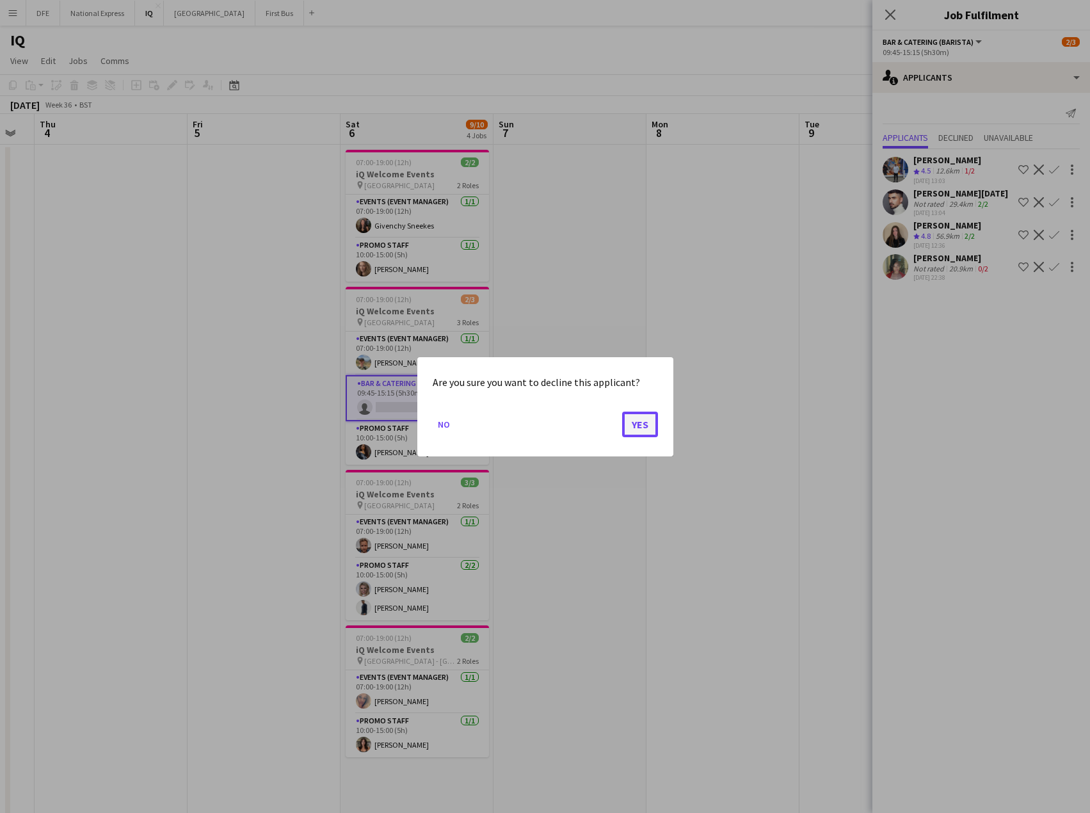
click at [646, 424] on button "Yes" at bounding box center [640, 424] width 36 height 26
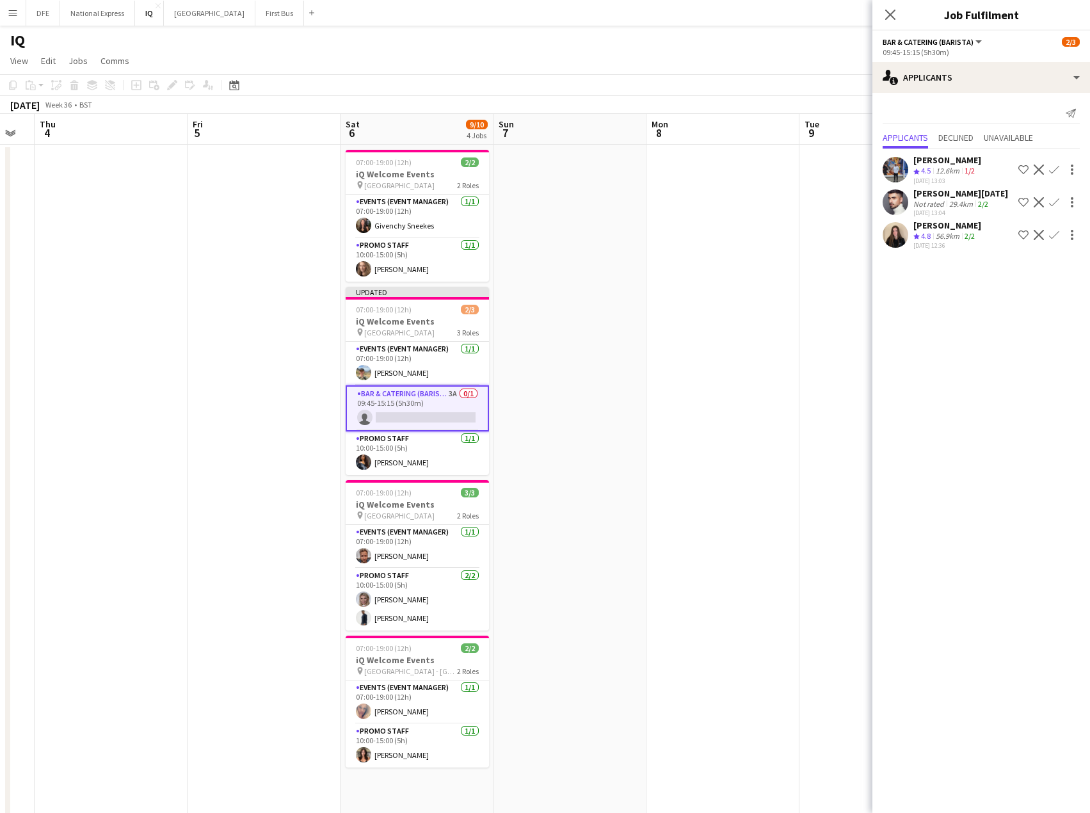
click at [966, 237] on app-skills-label "2/2" at bounding box center [969, 236] width 10 height 10
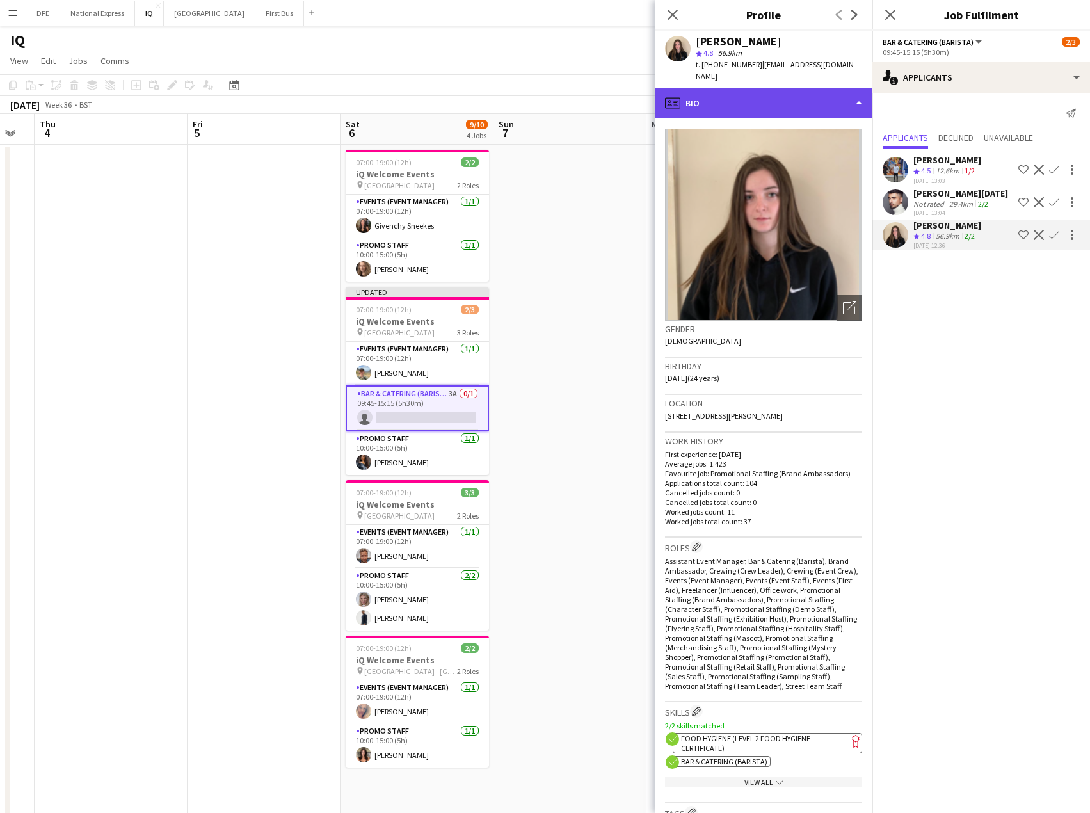
click at [780, 90] on div "profile Bio" at bounding box center [764, 103] width 218 height 31
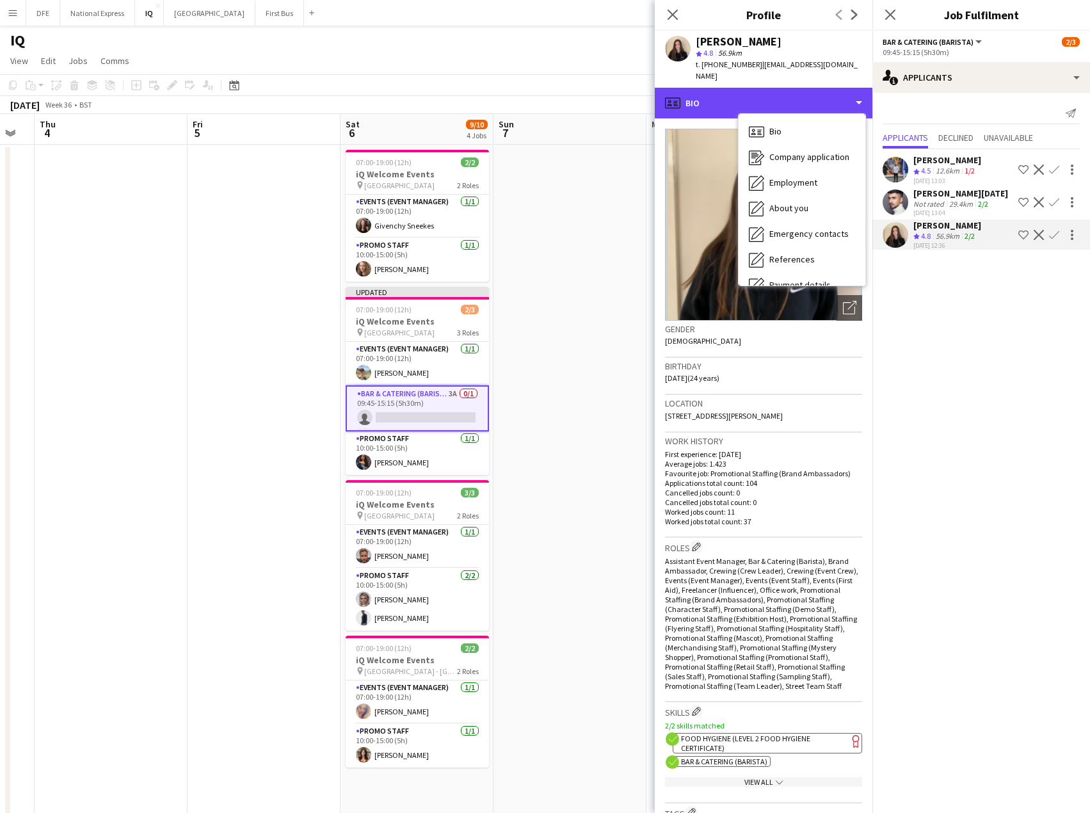
scroll to position [146, 0]
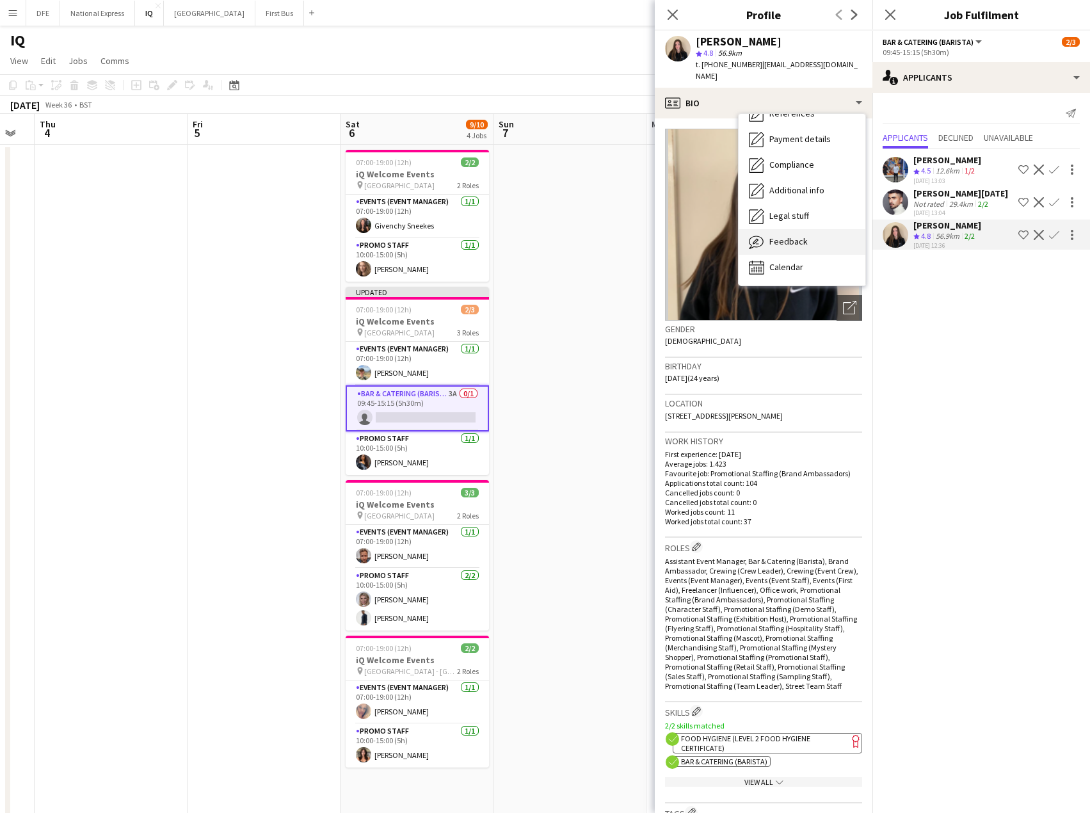
click at [787, 237] on div "Feedback Feedback" at bounding box center [802, 242] width 127 height 26
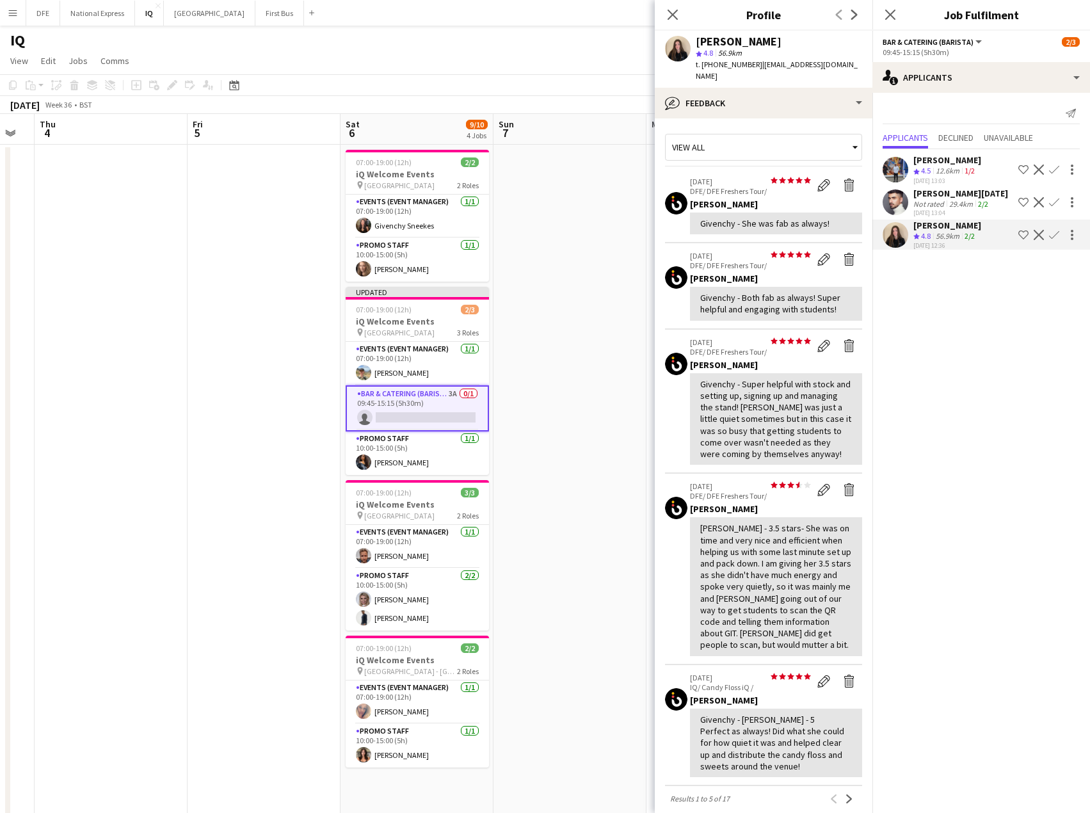
scroll to position [230, 0]
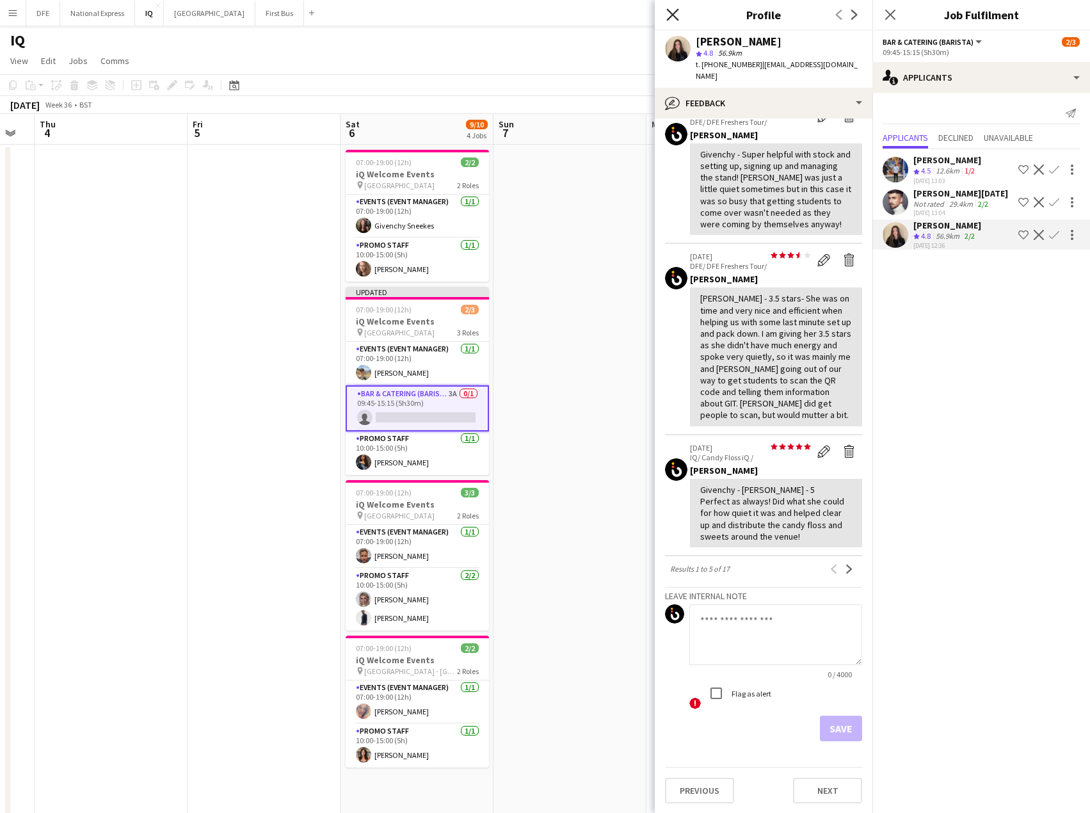
click at [675, 12] on icon "Close pop-in" at bounding box center [672, 14] width 12 height 12
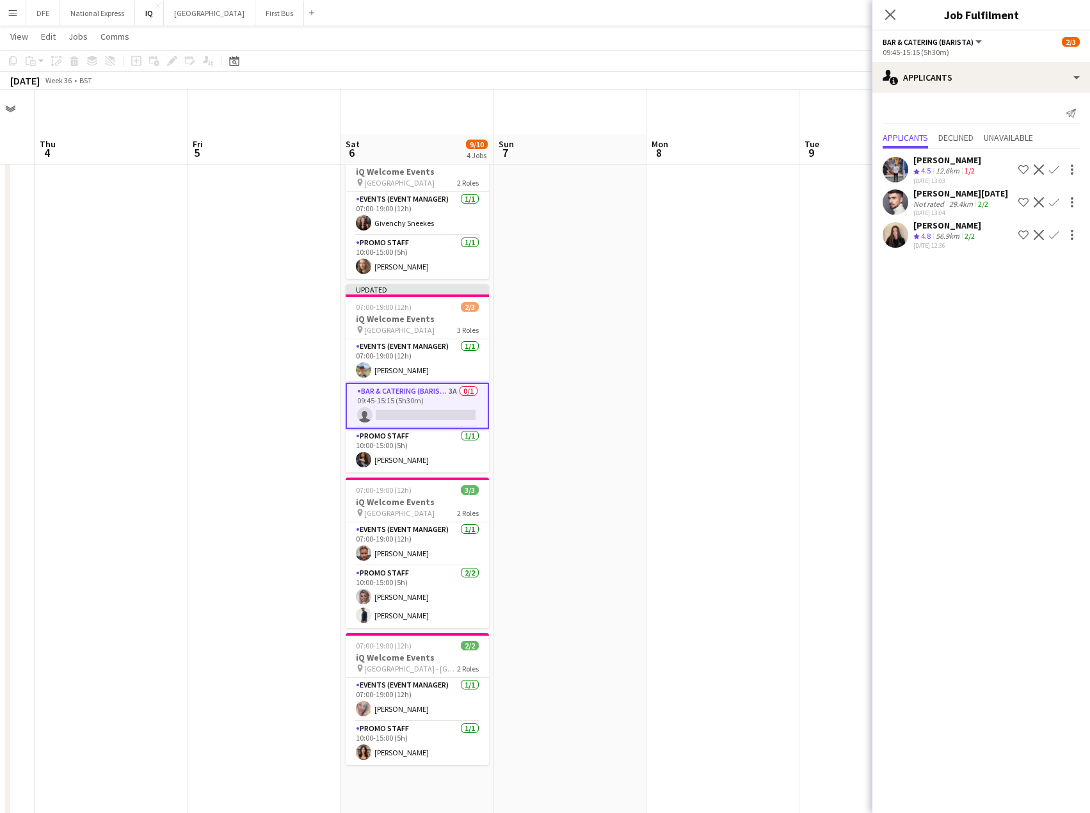
scroll to position [0, 0]
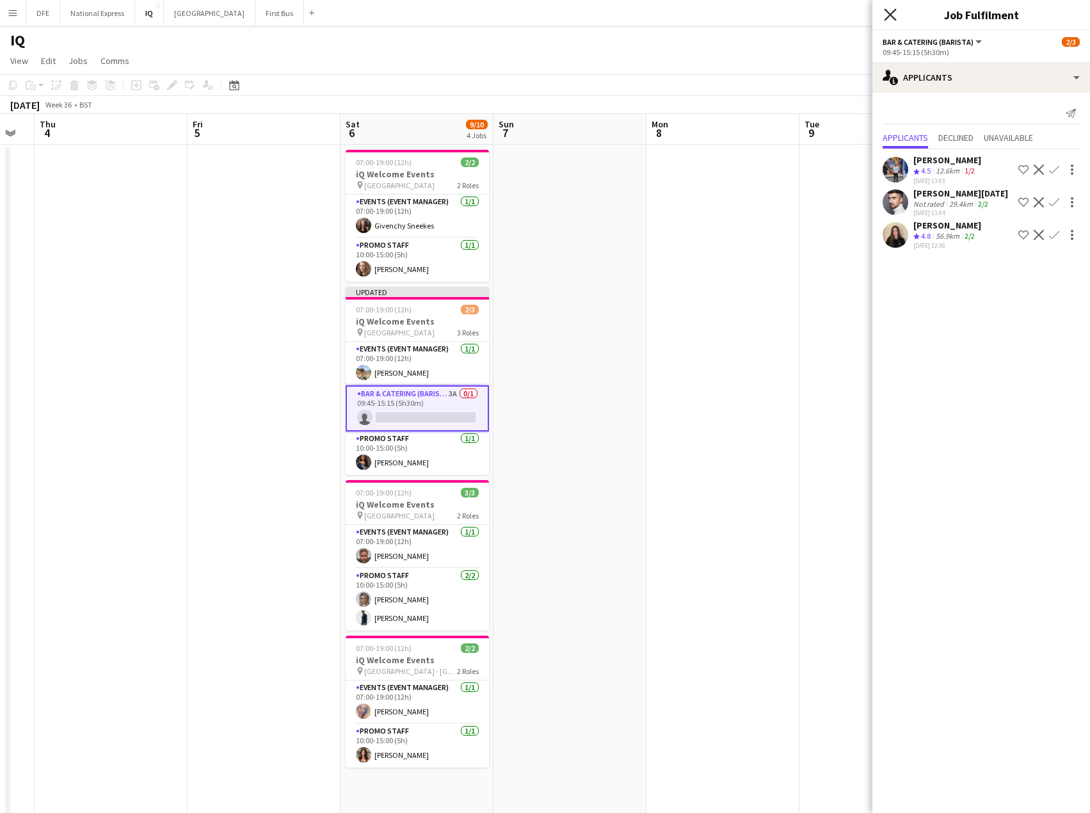
click at [890, 15] on icon at bounding box center [890, 14] width 12 height 12
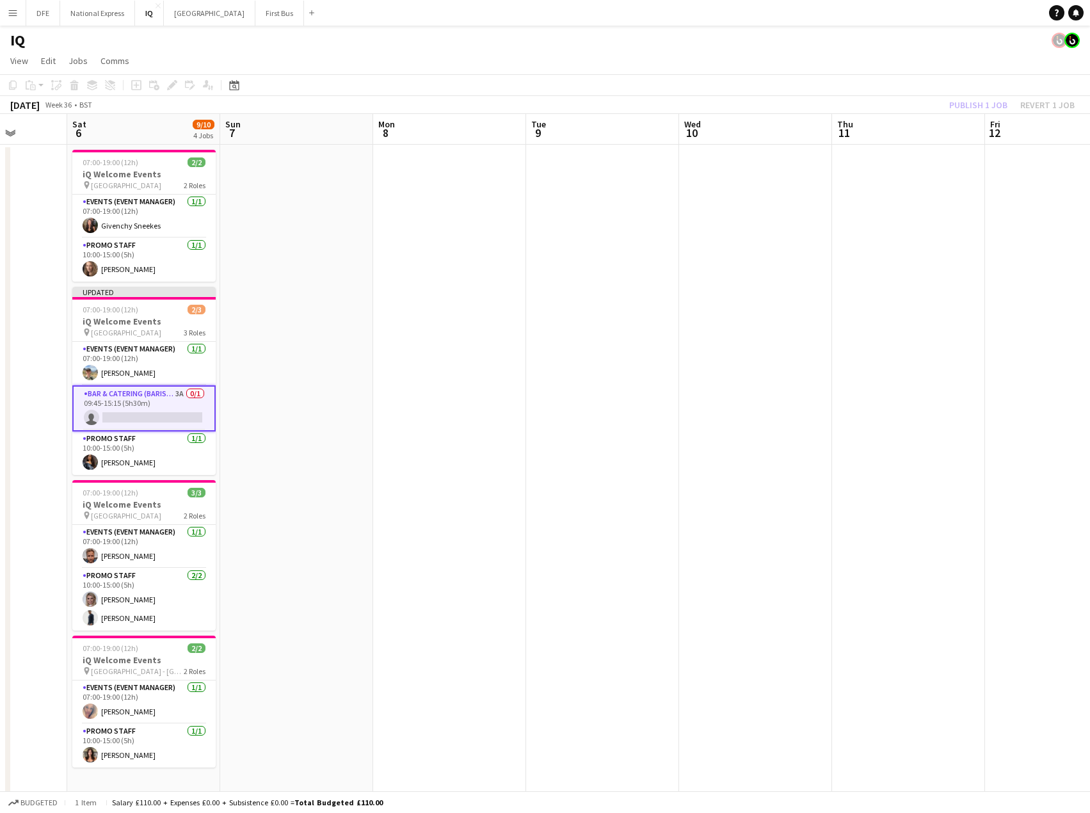
drag, startPoint x: 691, startPoint y: 370, endPoint x: 495, endPoint y: 387, distance: 196.6
click at [404, 380] on app-calendar-viewport "Wed 3 Thu 4 Fri 5 Sat 6 9/10 4 Jobs Sun 7 Mon 8 Tue 9 Wed 10 Thu 11 Fri 12 Sat …" at bounding box center [545, 509] width 1090 height 790
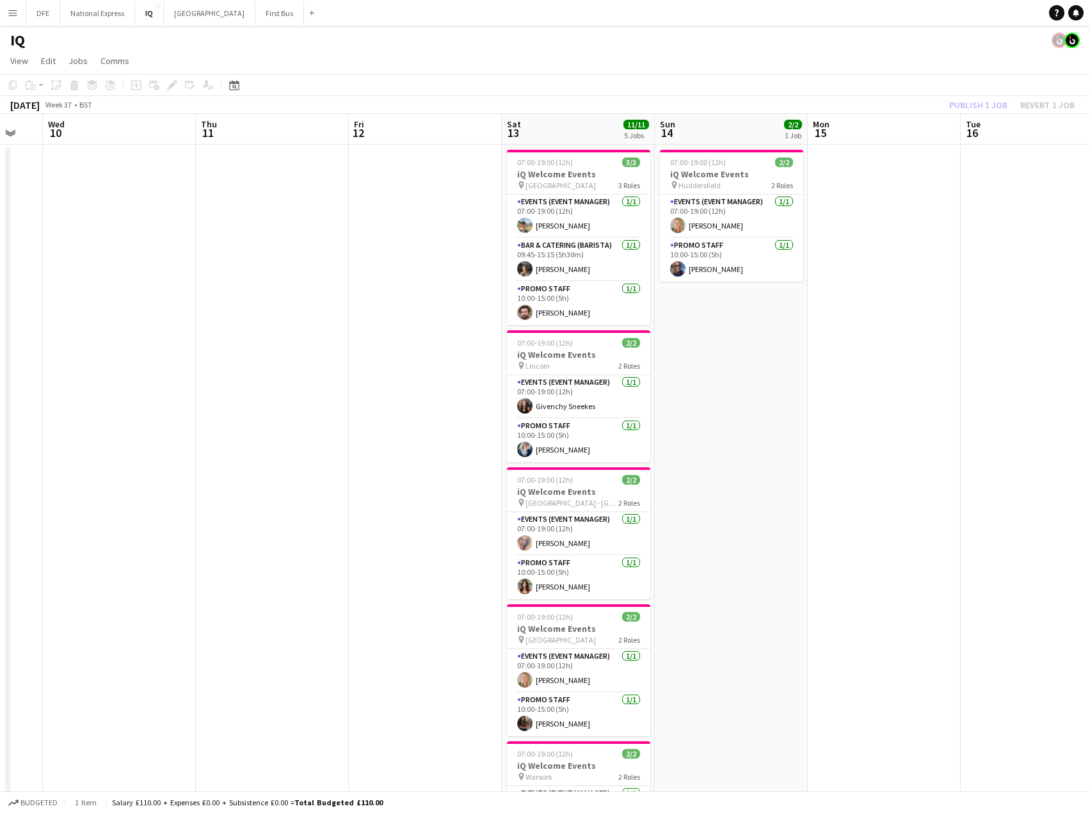
drag, startPoint x: 520, startPoint y: 364, endPoint x: 481, endPoint y: 360, distance: 38.6
click at [481, 360] on app-calendar-viewport "Sun 7 Mon 8 Tue 9 Wed 10 Thu 11 Fri 12 Sat 13 11/11 5 Jobs Sun 14 2/2 1 Job Mon…" at bounding box center [545, 509] width 1090 height 790
click at [888, 230] on app-date-cell at bounding box center [881, 524] width 153 height 759
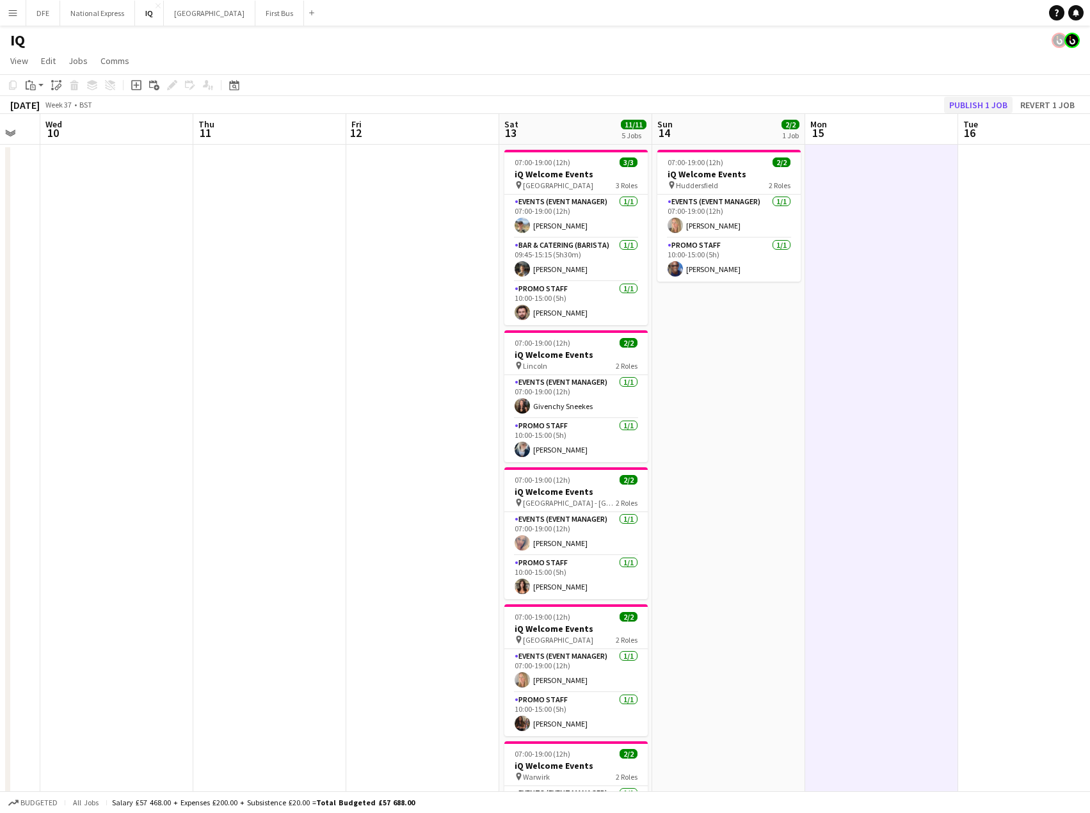
scroll to position [0, 418]
click at [974, 102] on button "Publish 1 job" at bounding box center [978, 105] width 68 height 17
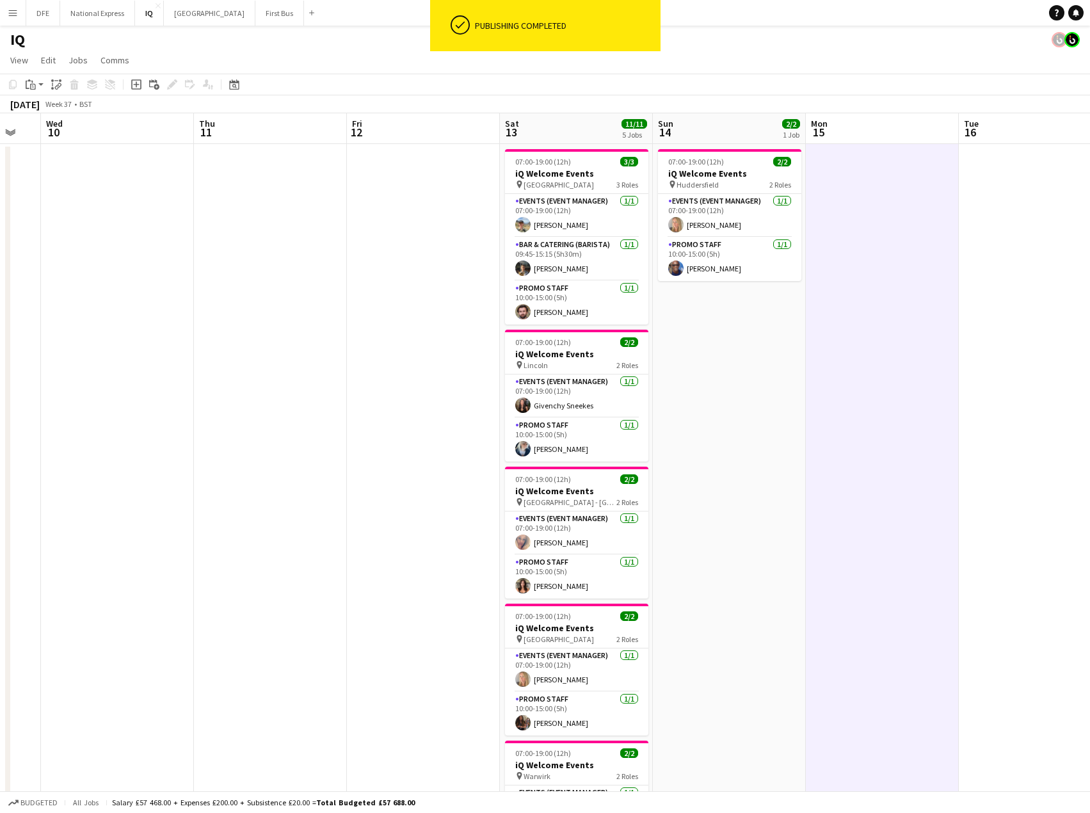
scroll to position [0, 0]
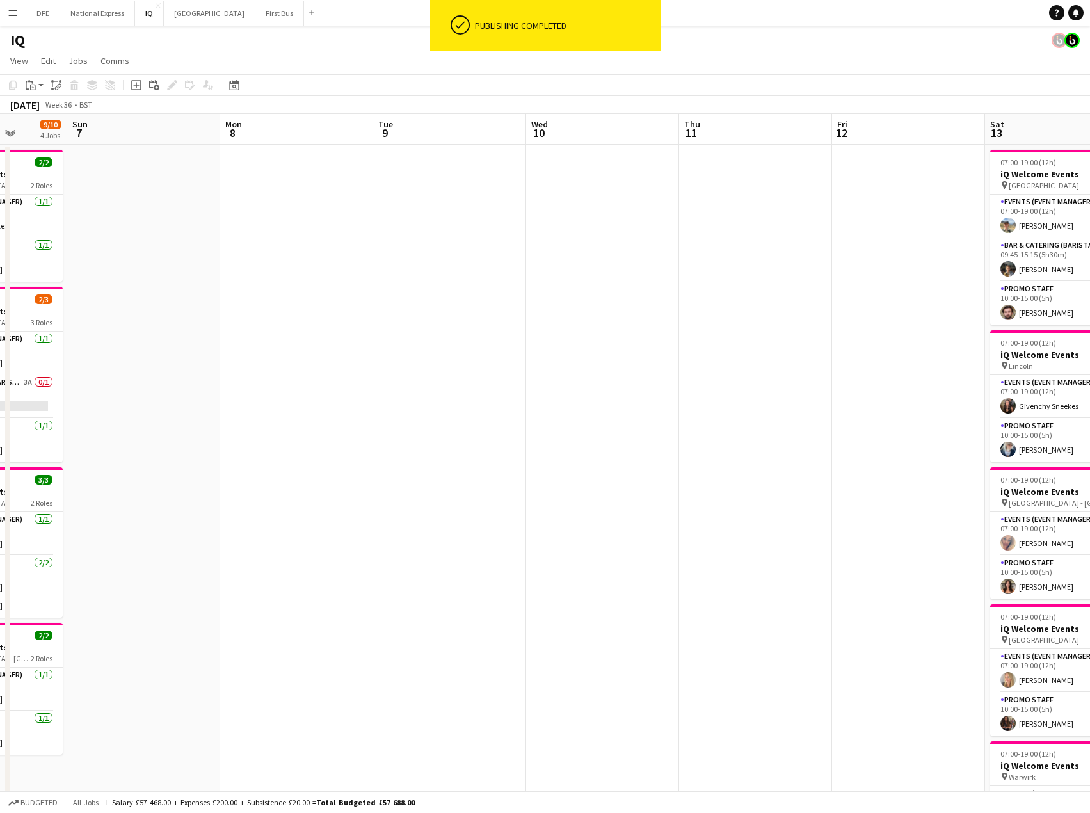
drag, startPoint x: 539, startPoint y: 402, endPoint x: 943, endPoint y: 397, distance: 403.8
click at [1001, 399] on app-calendar-viewport "Thu 4 Fri 5 Sat 6 9/10 4 Jobs Sun 7 Mon 8 Tue 9 Wed 10 Thu 11 Fri 12 Sat 13 11/…" at bounding box center [545, 509] width 1090 height 790
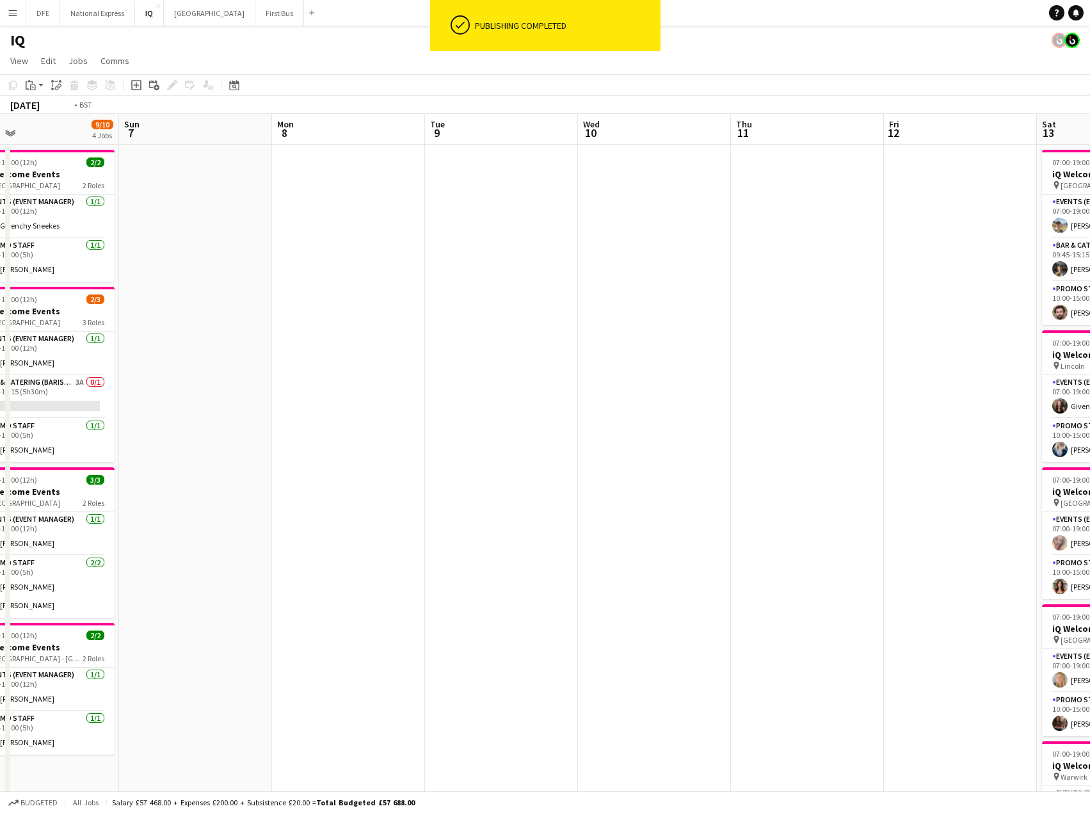
drag, startPoint x: 404, startPoint y: 387, endPoint x: 282, endPoint y: 353, distance: 126.7
click at [81, 341] on app-calendar-viewport "Thu 4 Fri 5 Sat 6 9/10 4 Jobs Sun 7 Mon 8 Tue 9 Wed 10 Thu 11 Fri 12 Sat 13 11/…" at bounding box center [545, 509] width 1090 height 790
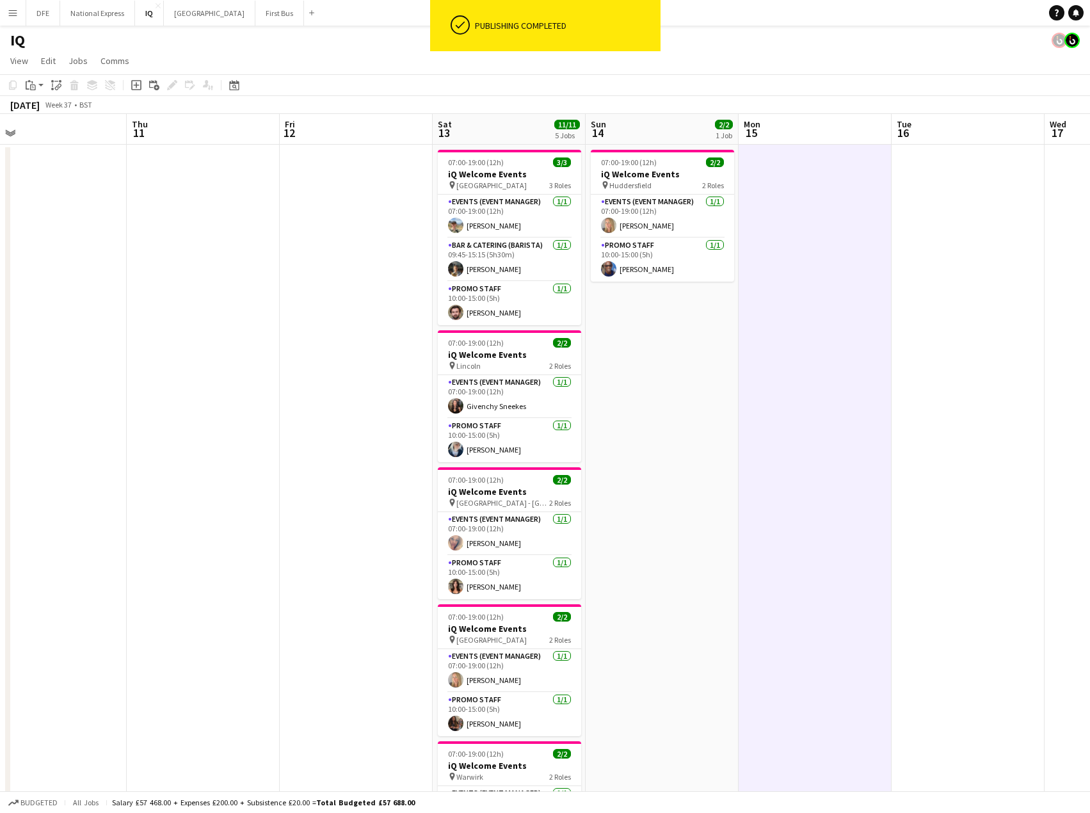
drag, startPoint x: 663, startPoint y: 342, endPoint x: 317, endPoint y: 337, distance: 345.6
click at [301, 332] on app-calendar-viewport "Sat 6 9/10 4 Jobs Sun 7 Mon 8 Tue 9 Wed 10 Thu 11 Fri 12 Sat 13 11/11 5 Jobs Su…" at bounding box center [545, 509] width 1090 height 790
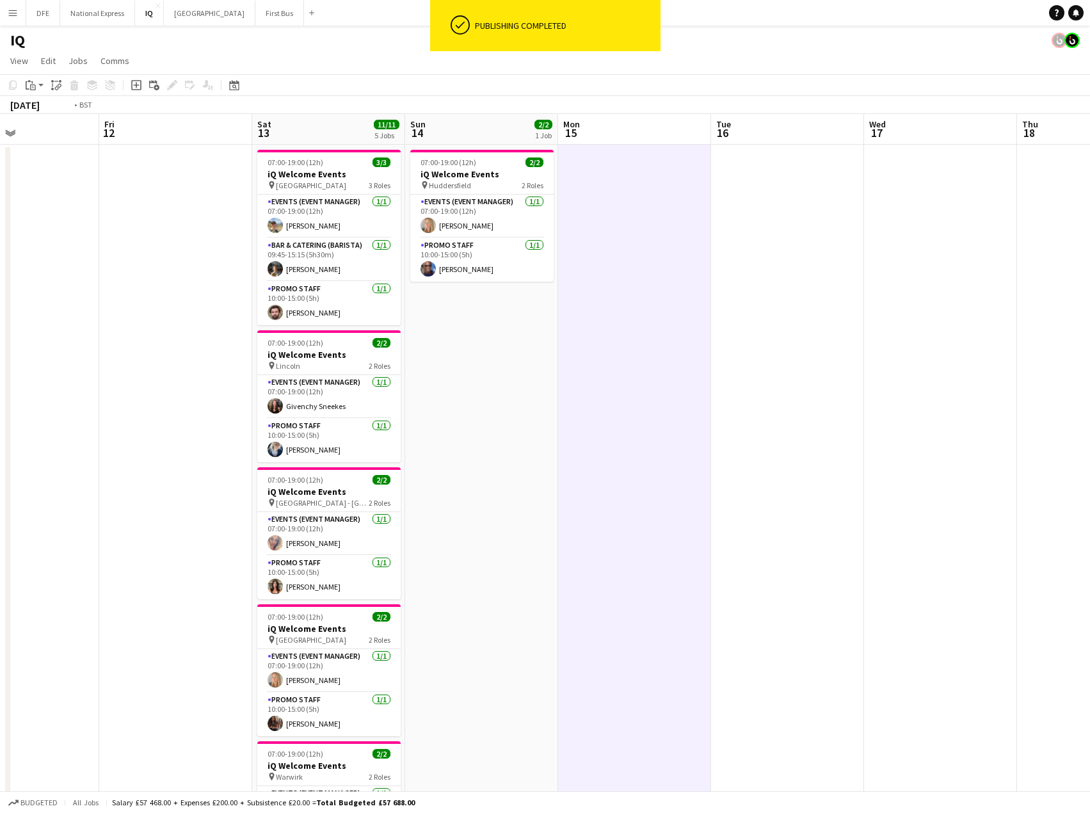
drag, startPoint x: 856, startPoint y: 335, endPoint x: 164, endPoint y: 316, distance: 692.1
click at [163, 316] on app-calendar-viewport "Mon 8 Tue 9 Wed 10 Thu 11 Fri 12 Sat 13 11/11 5 Jobs Sun 14 2/2 1 Job Mon 15 Tu…" at bounding box center [545, 509] width 1090 height 790
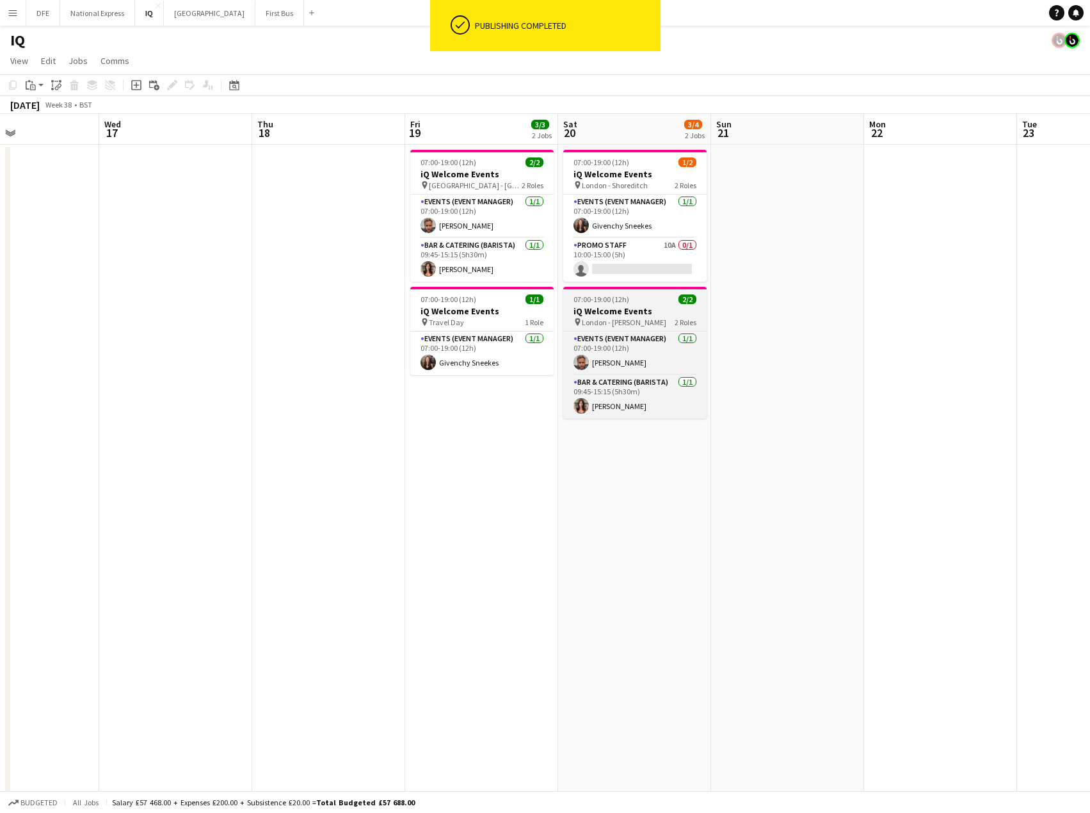
scroll to position [0, 560]
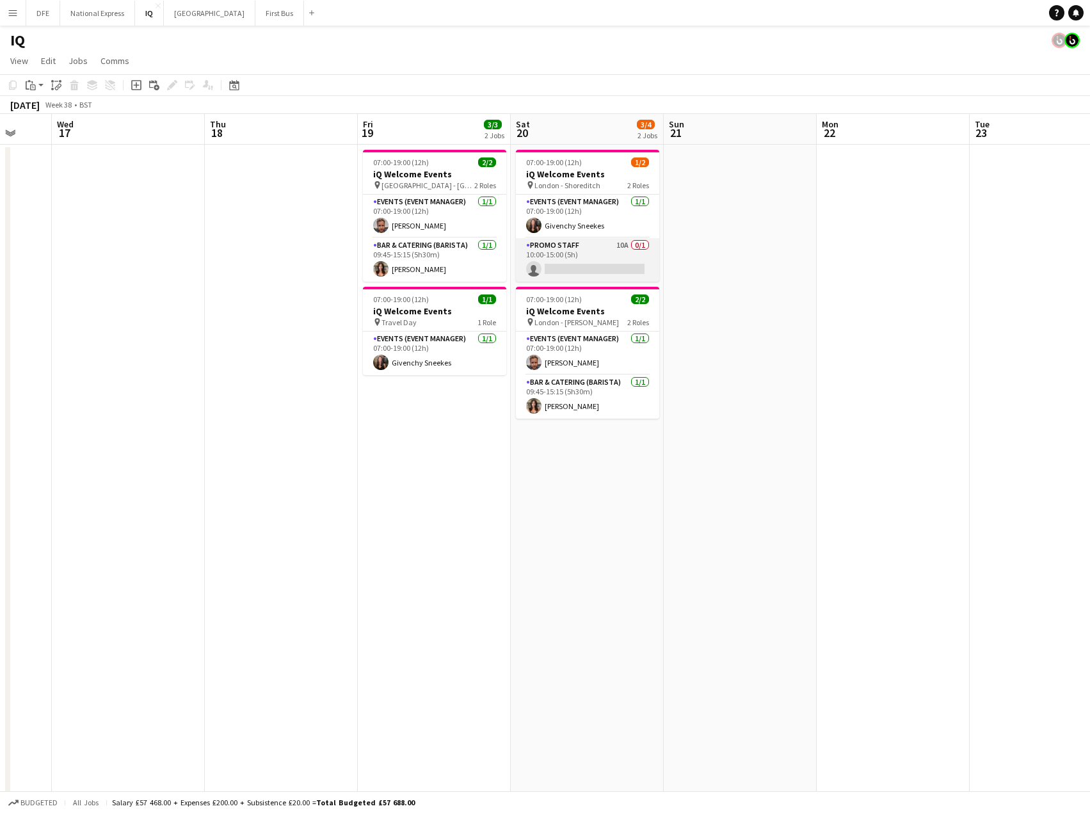
click at [600, 268] on app-card-role "Promo Staff 10A 0/1 10:00-15:00 (5h) single-neutral-actions" at bounding box center [587, 260] width 143 height 44
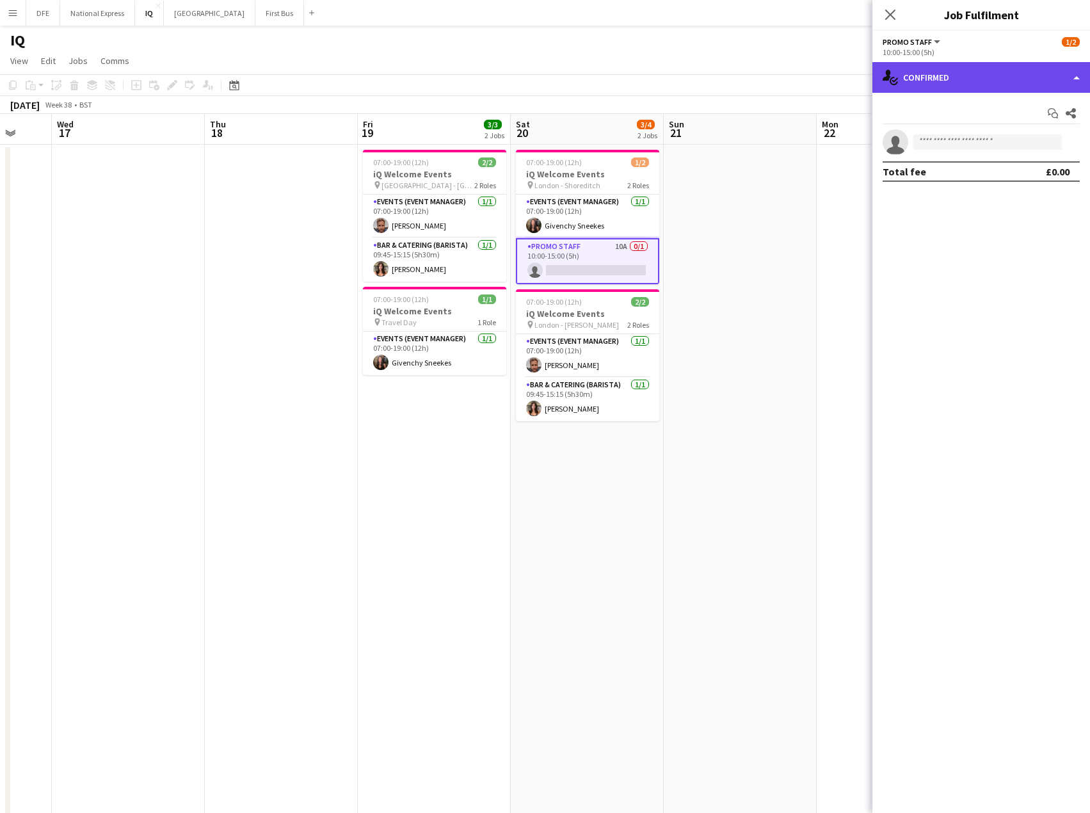
click at [977, 77] on div "single-neutral-actions-check-2 Confirmed" at bounding box center [981, 77] width 218 height 31
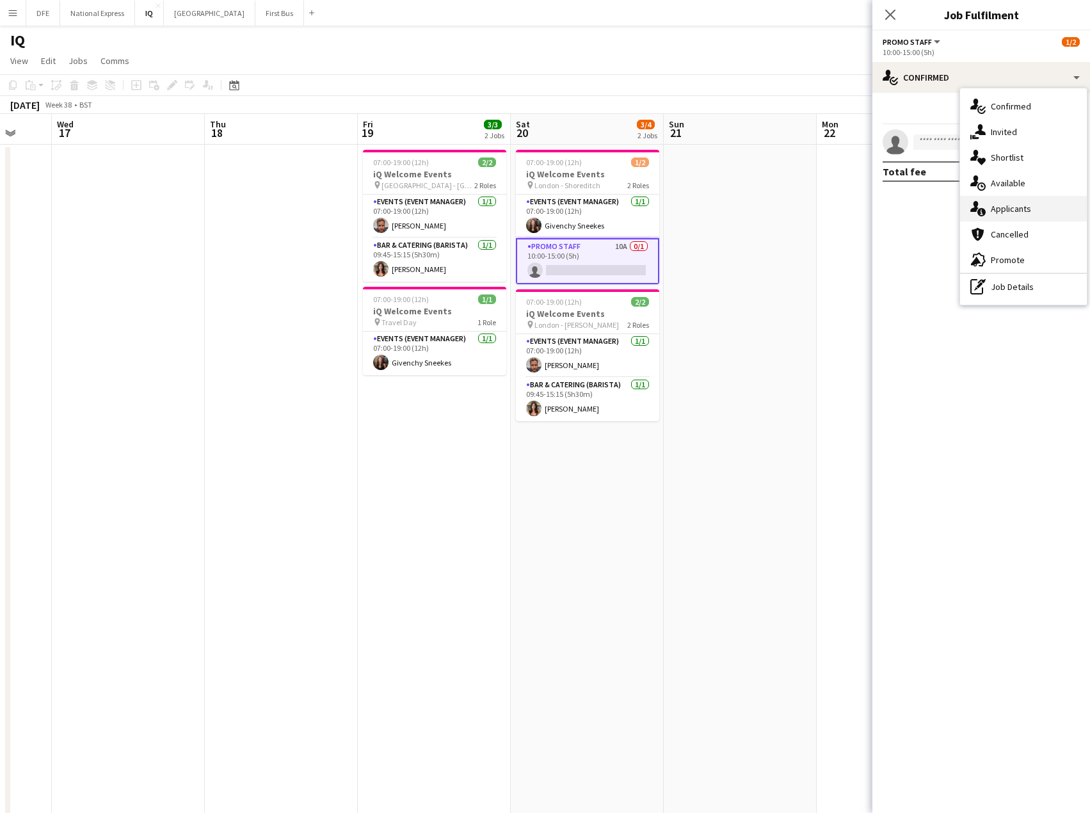
click at [1026, 208] on div "single-neutral-actions-information Applicants" at bounding box center [1023, 209] width 127 height 26
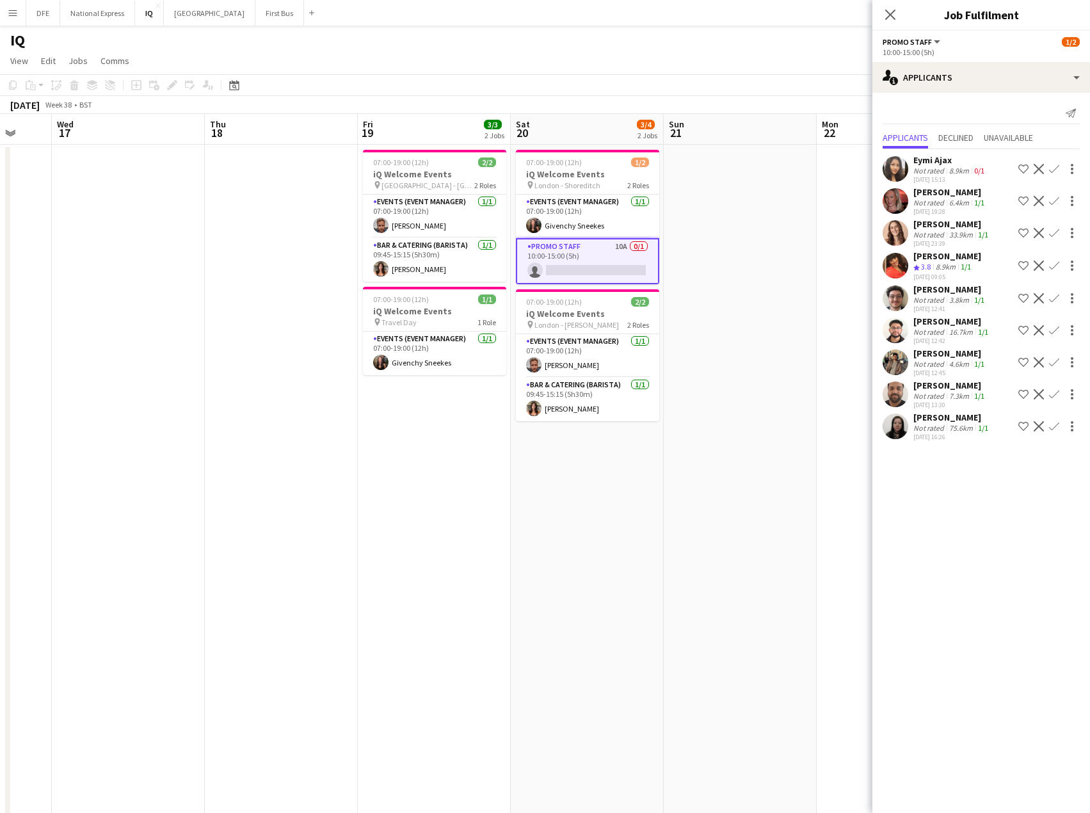
click at [944, 348] on div "[PERSON_NAME]" at bounding box center [950, 354] width 74 height 12
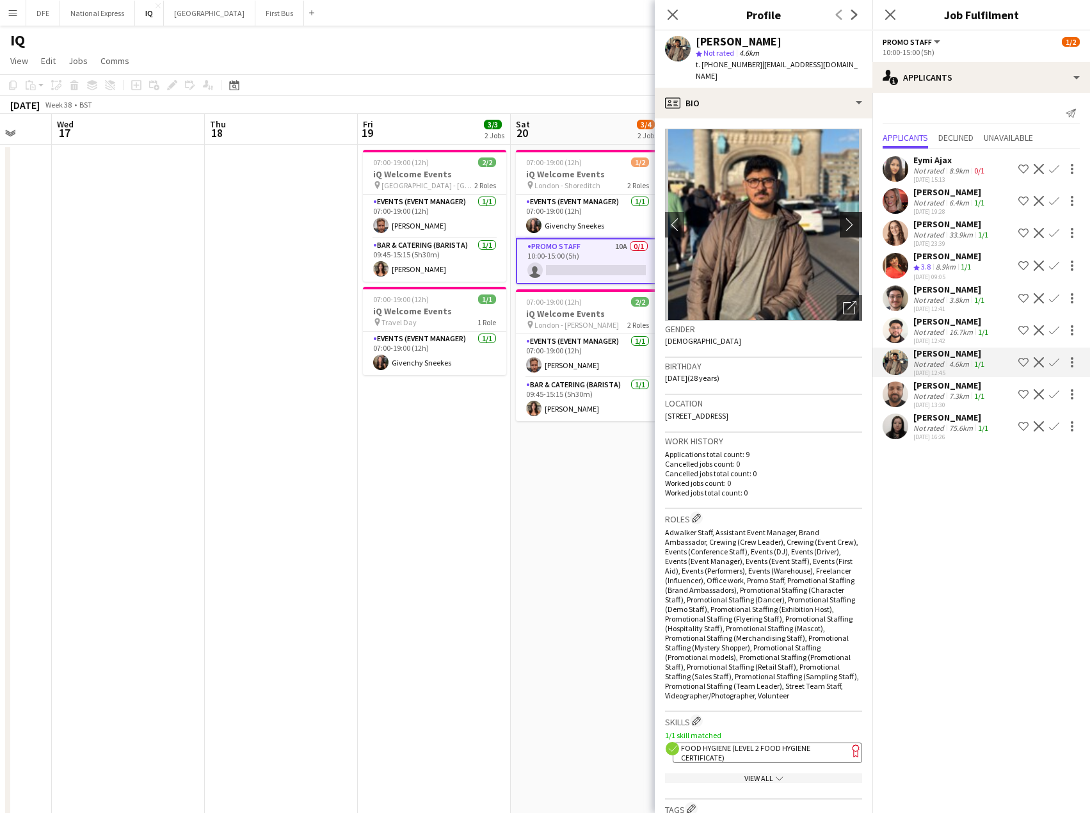
click at [843, 218] on app-icon "chevron-right" at bounding box center [853, 224] width 20 height 13
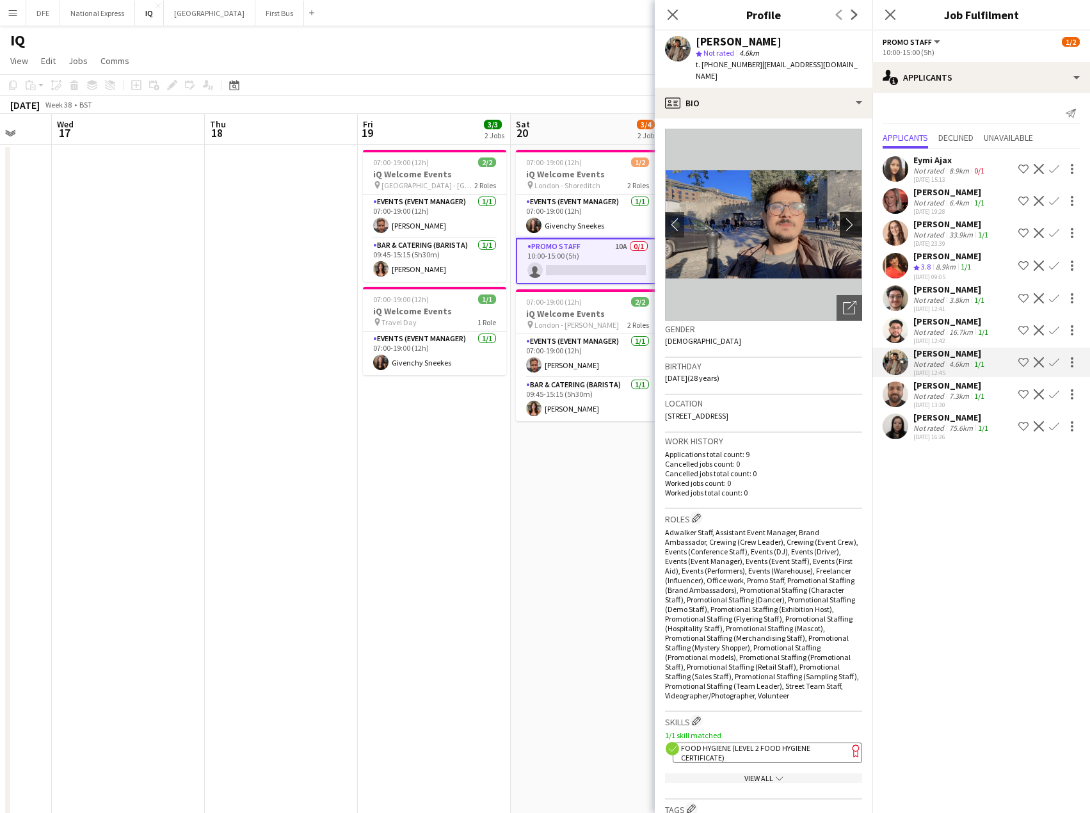
click at [843, 218] on app-icon "chevron-right" at bounding box center [853, 224] width 20 height 13
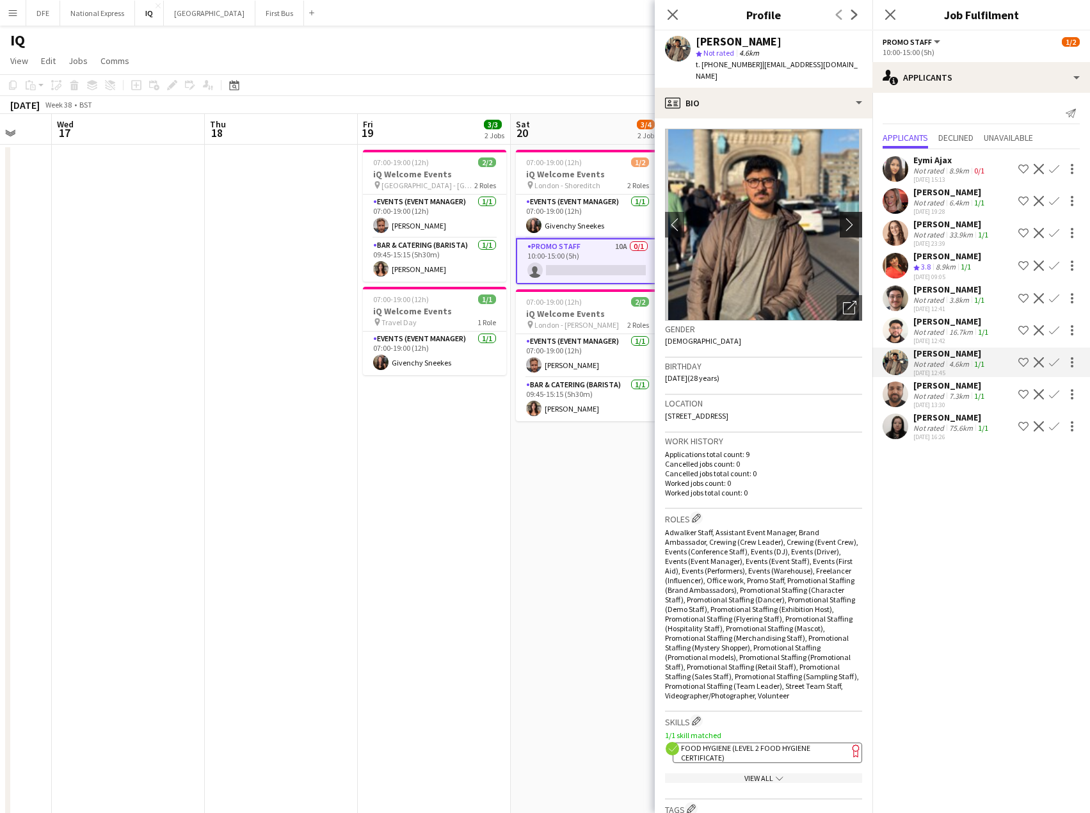
click at [843, 218] on app-icon "chevron-right" at bounding box center [853, 224] width 20 height 13
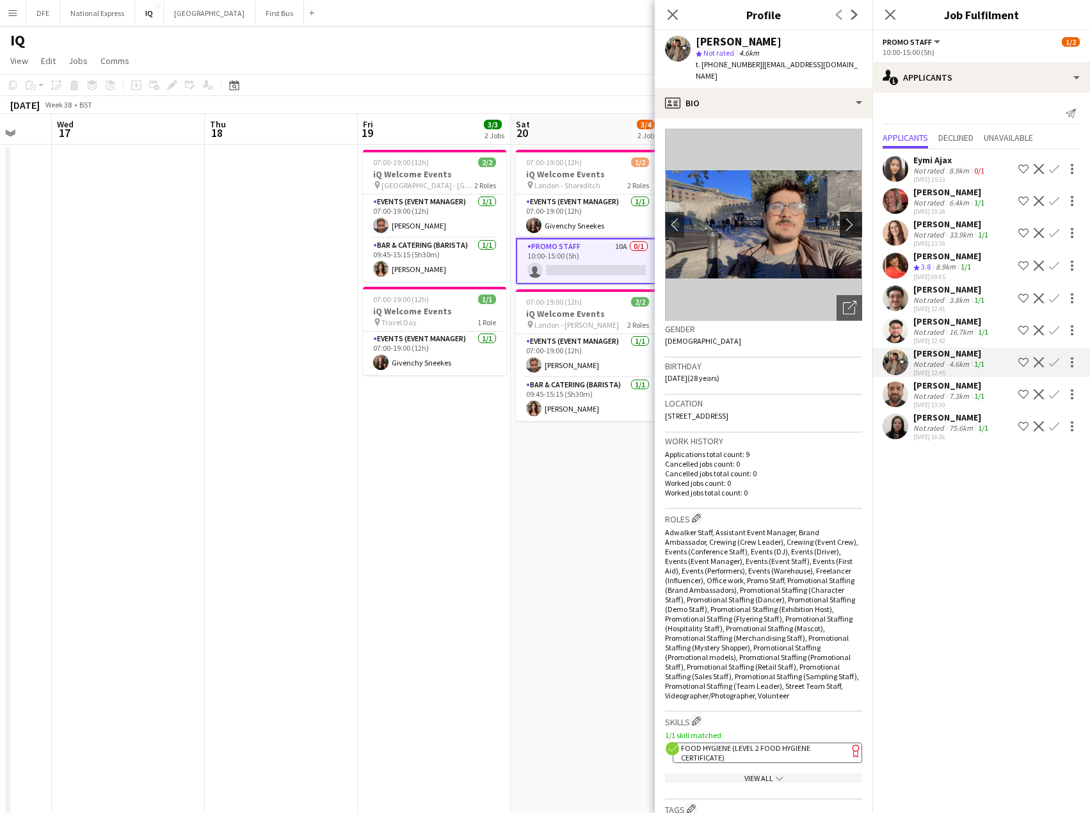
click at [843, 218] on app-icon "chevron-right" at bounding box center [853, 224] width 20 height 13
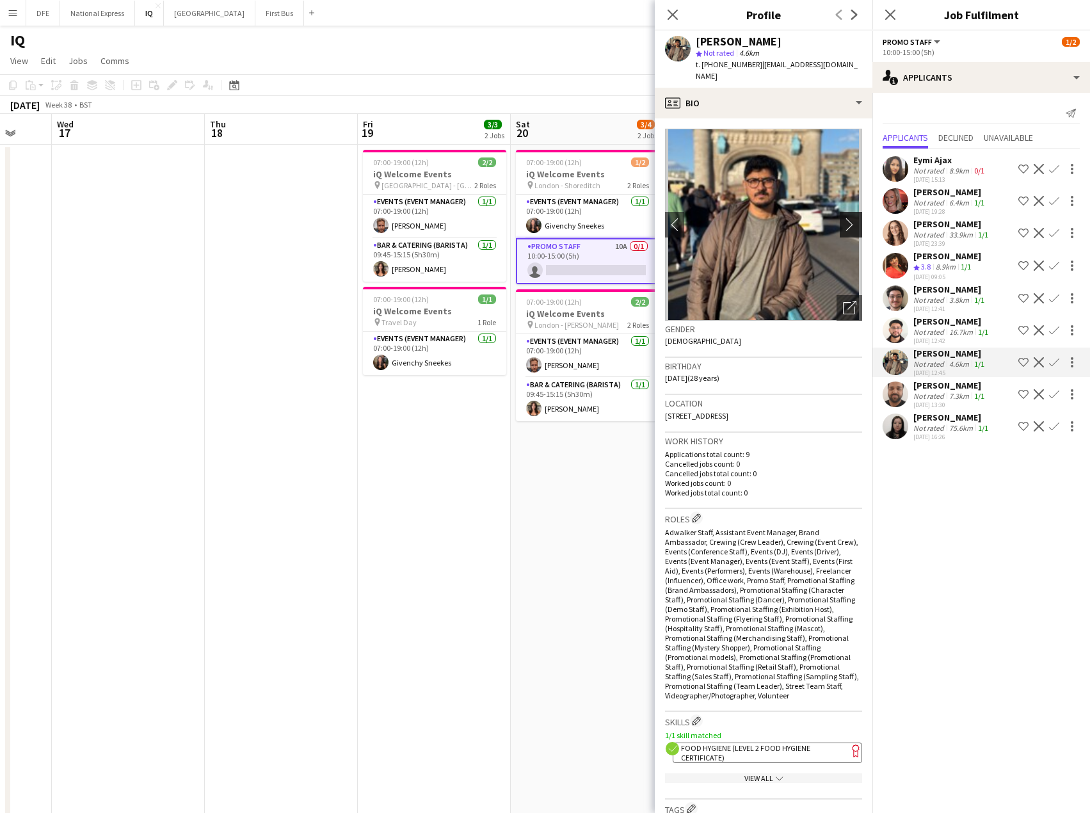
click at [843, 218] on app-icon "chevron-right" at bounding box center [853, 224] width 20 height 13
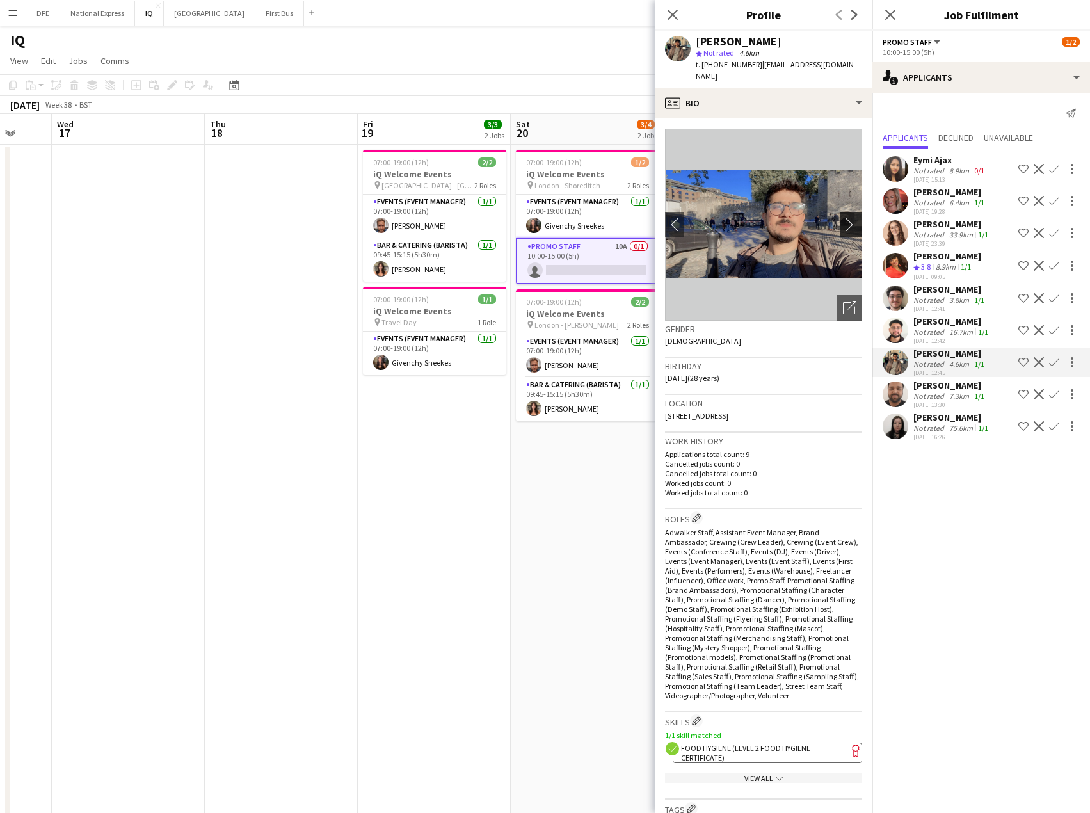
click at [843, 218] on app-icon "chevron-right" at bounding box center [853, 224] width 20 height 13
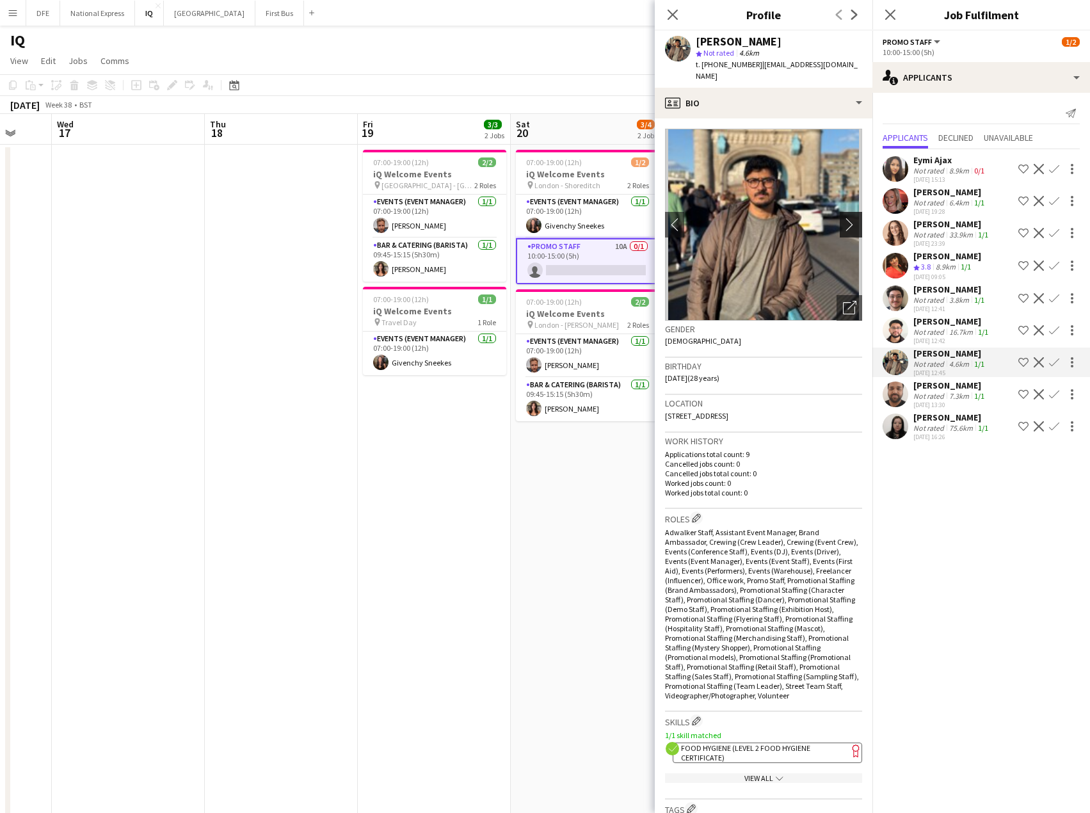
click at [843, 218] on app-icon "chevron-right" at bounding box center [853, 224] width 20 height 13
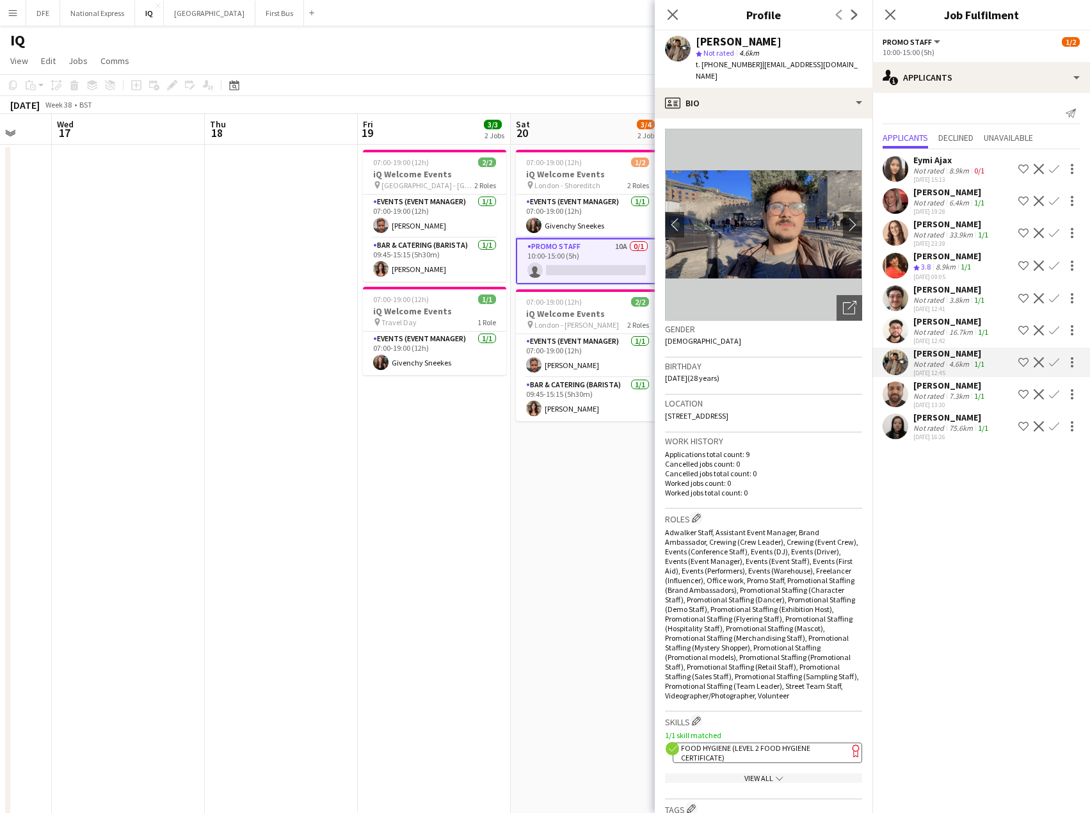
click at [958, 302] on div "3.8km" at bounding box center [959, 300] width 25 height 10
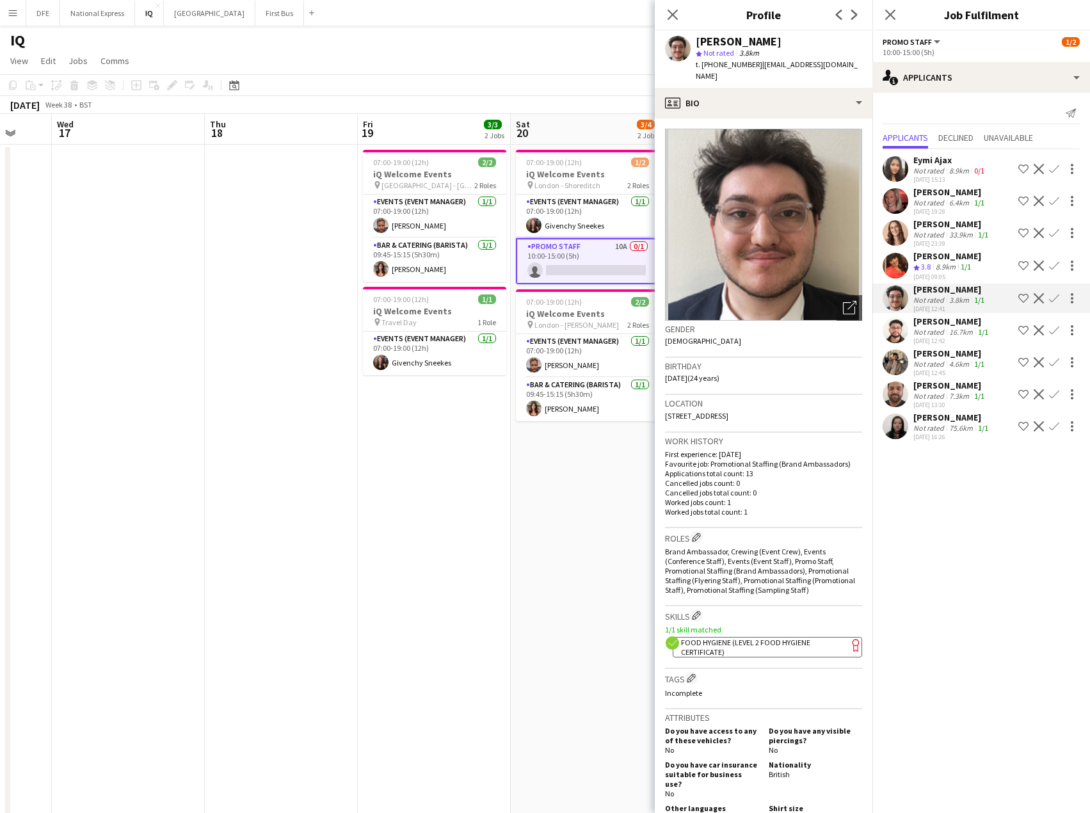
click at [956, 364] on div "4.6km" at bounding box center [959, 364] width 25 height 10
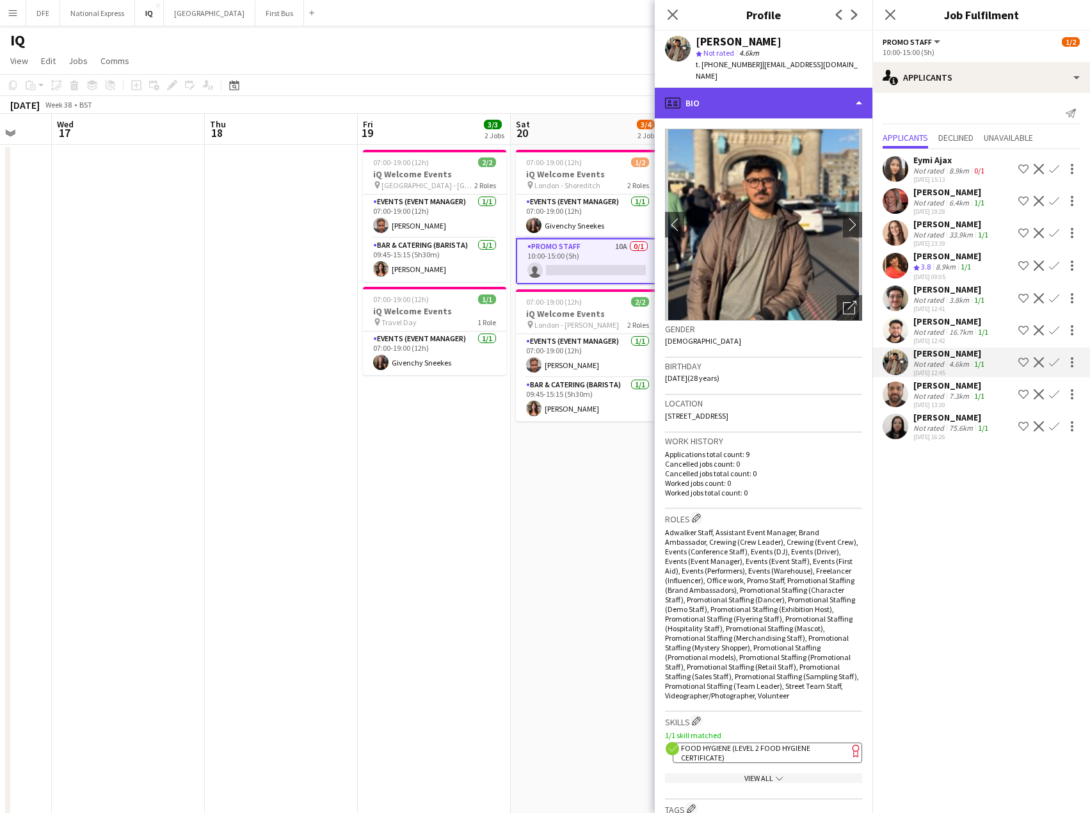
click at [760, 91] on div "profile Bio" at bounding box center [764, 103] width 218 height 31
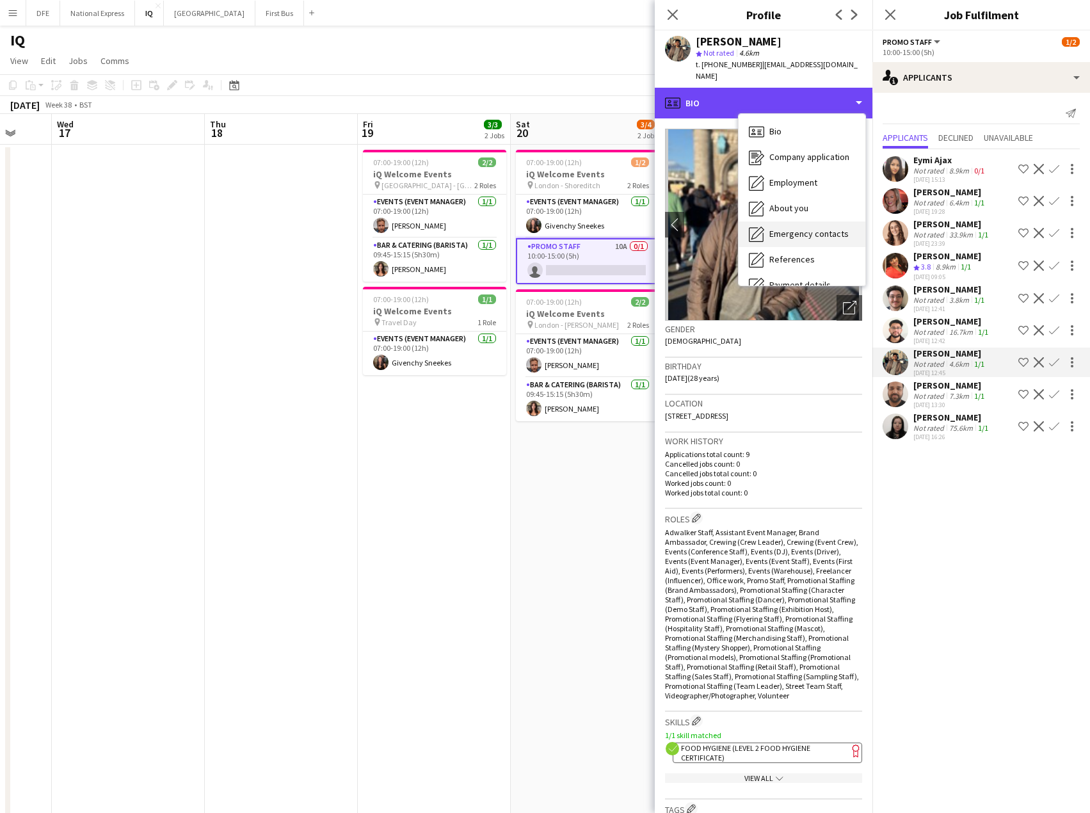
scroll to position [146, 0]
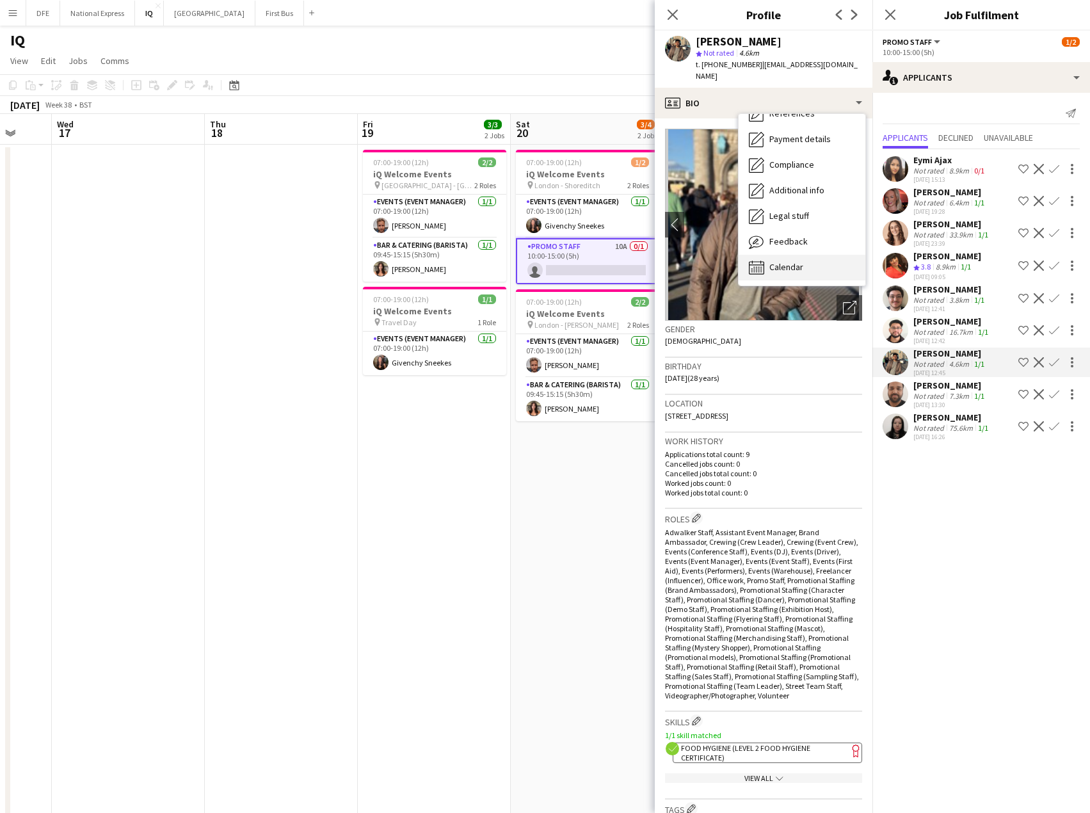
click at [784, 261] on span "Calendar" at bounding box center [786, 267] width 34 height 12
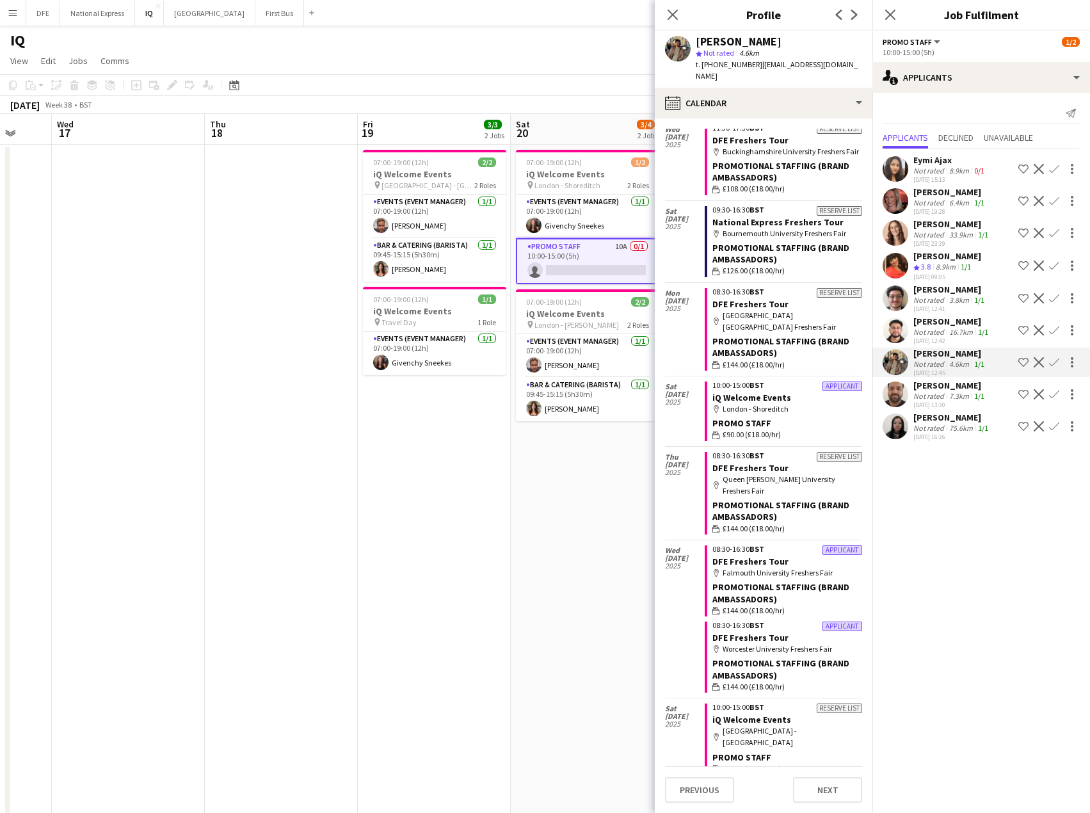
scroll to position [0, 0]
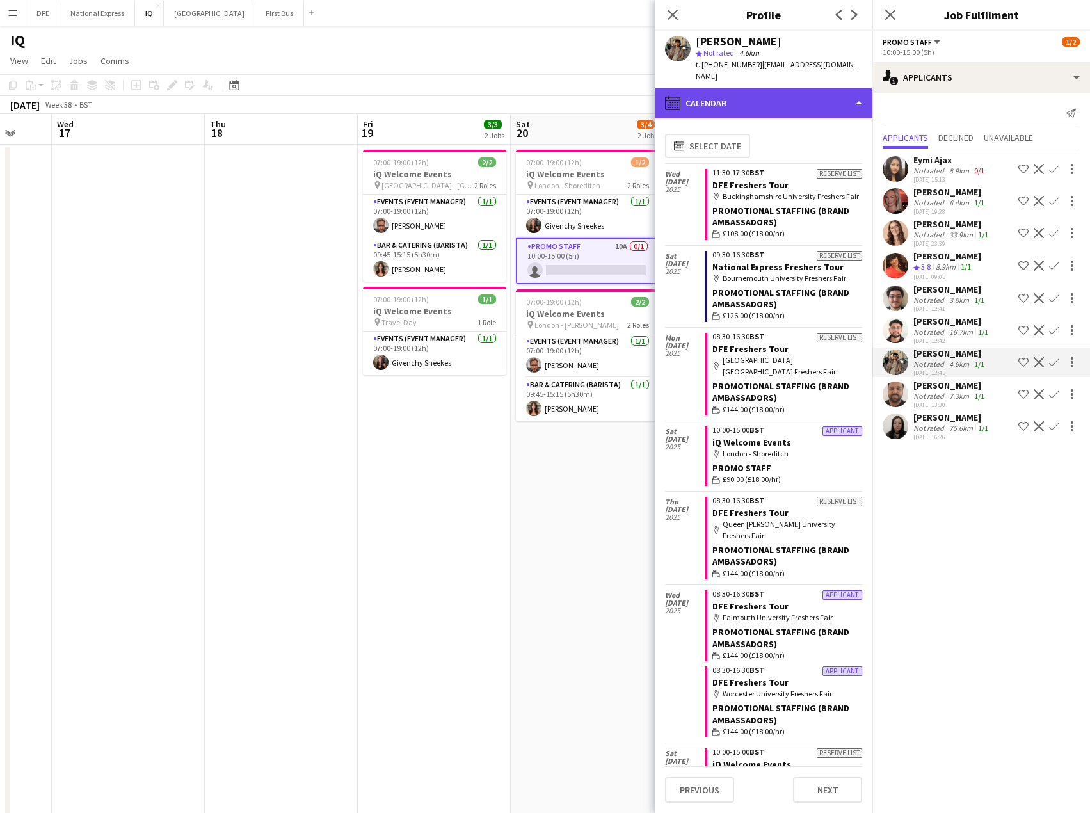
click at [804, 93] on div "calendar-full Calendar" at bounding box center [764, 103] width 218 height 31
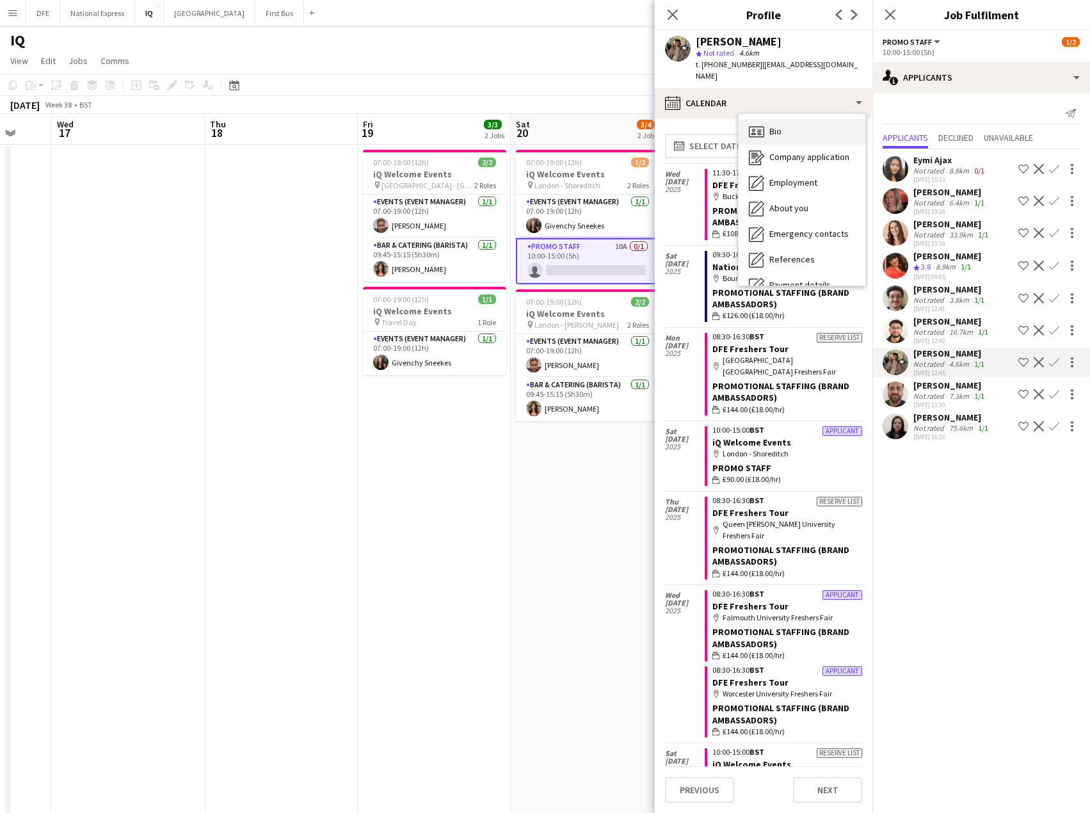
click at [804, 124] on div "Bio Bio" at bounding box center [802, 132] width 127 height 26
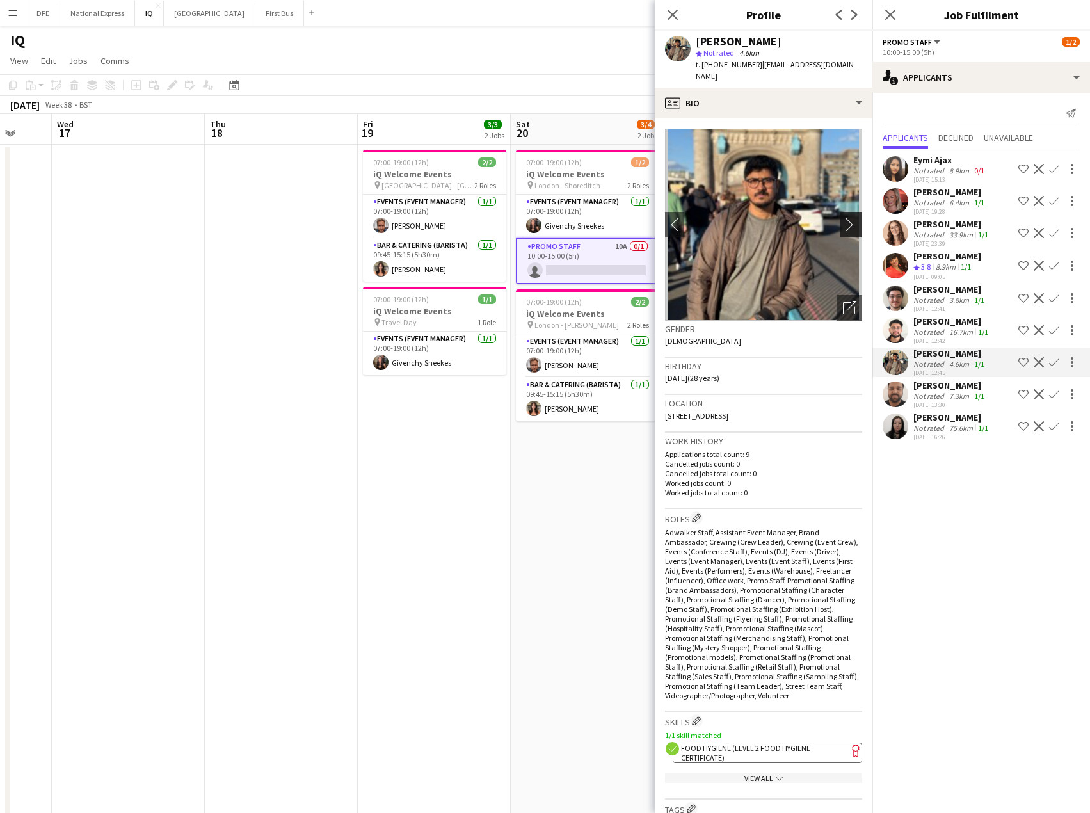
click at [843, 218] on app-icon "chevron-right" at bounding box center [853, 224] width 20 height 13
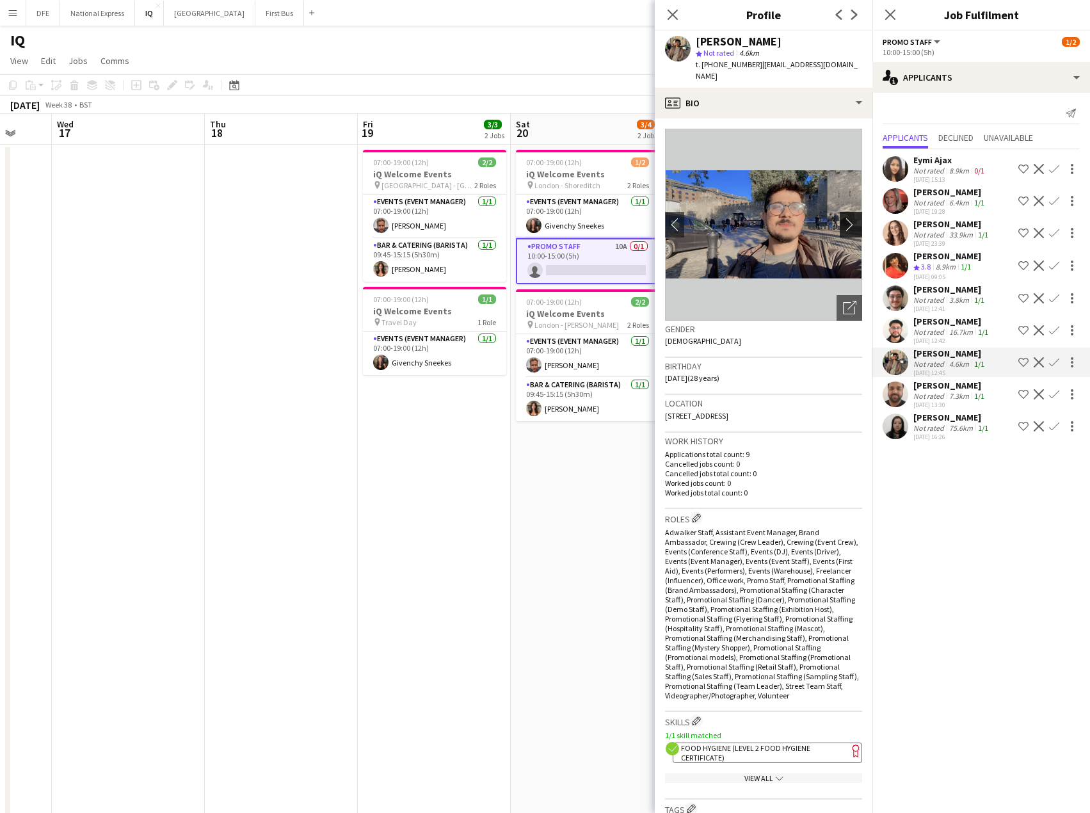
click at [843, 218] on app-icon "chevron-right" at bounding box center [853, 224] width 20 height 13
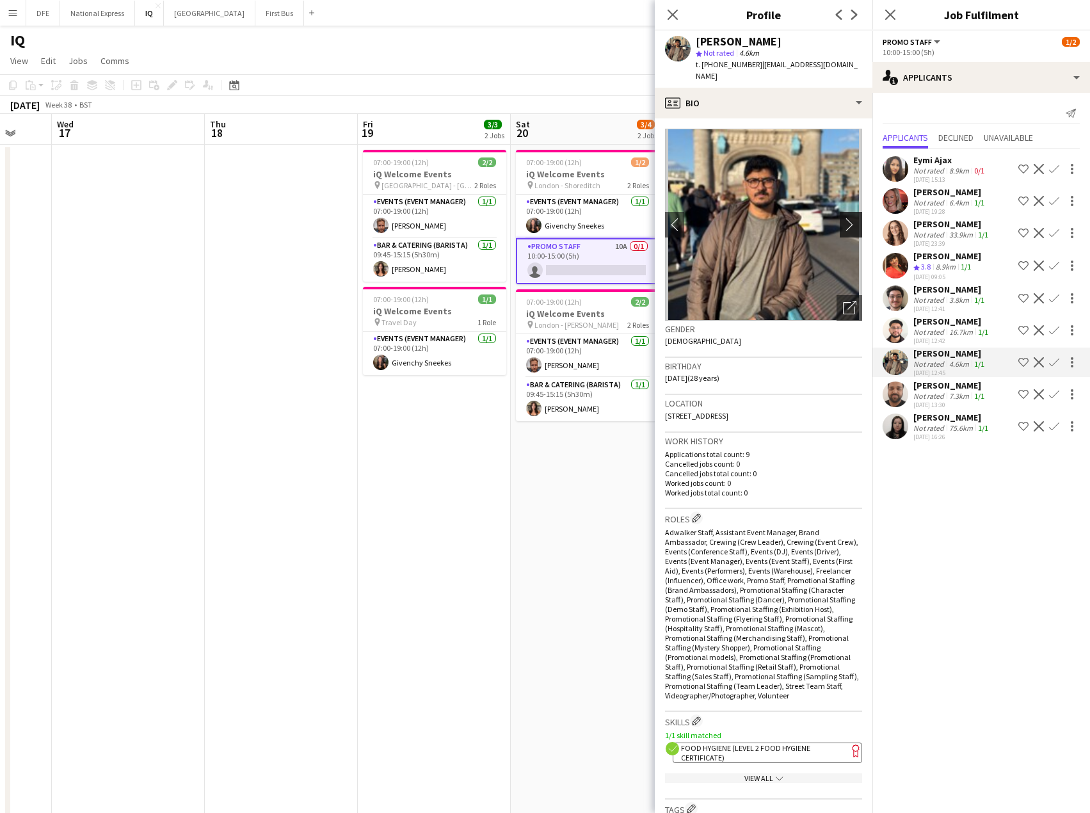
click at [843, 218] on app-icon "chevron-right" at bounding box center [853, 224] width 20 height 13
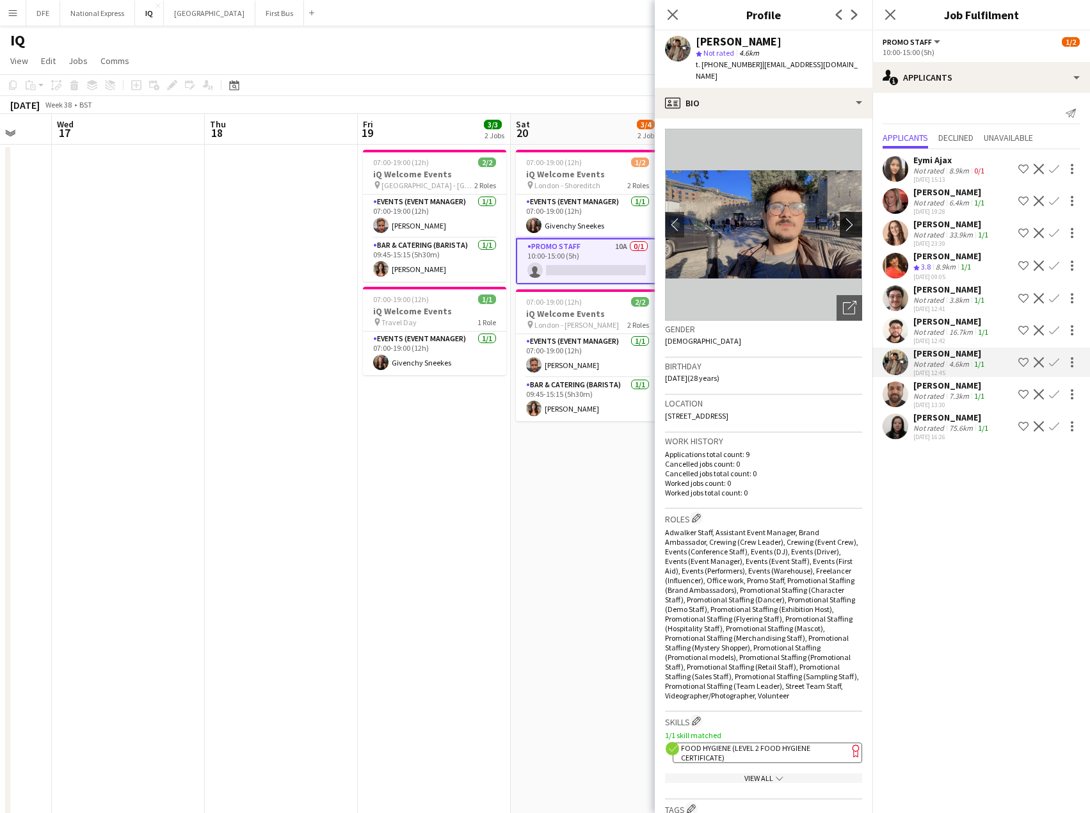
click at [843, 218] on app-icon "chevron-right" at bounding box center [853, 224] width 20 height 13
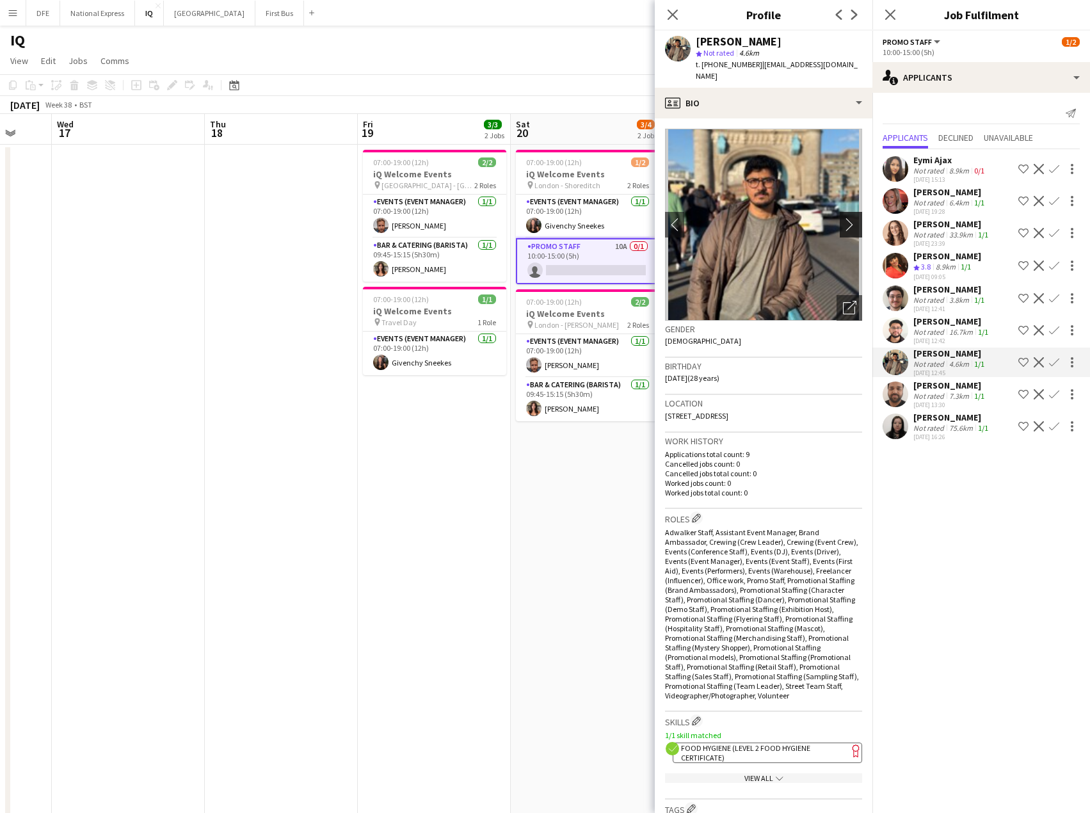
click at [843, 218] on app-icon "chevron-right" at bounding box center [853, 224] width 20 height 13
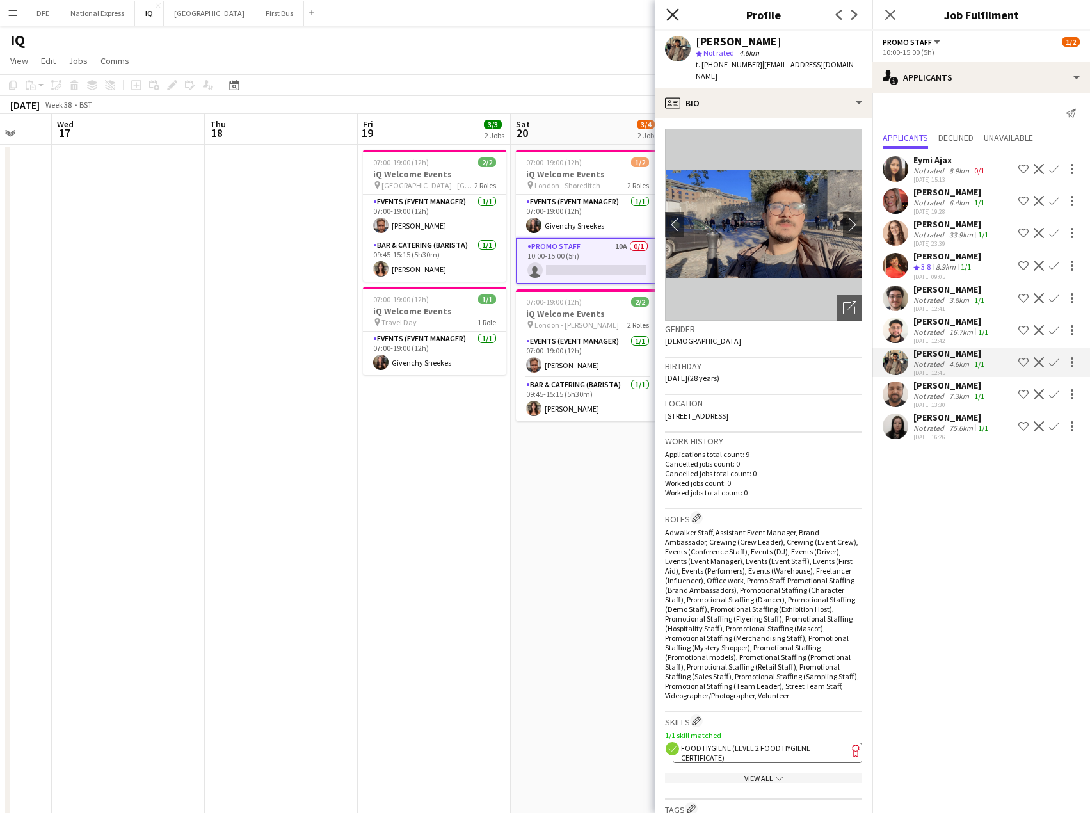
click at [674, 15] on icon "Close pop-in" at bounding box center [672, 14] width 12 height 12
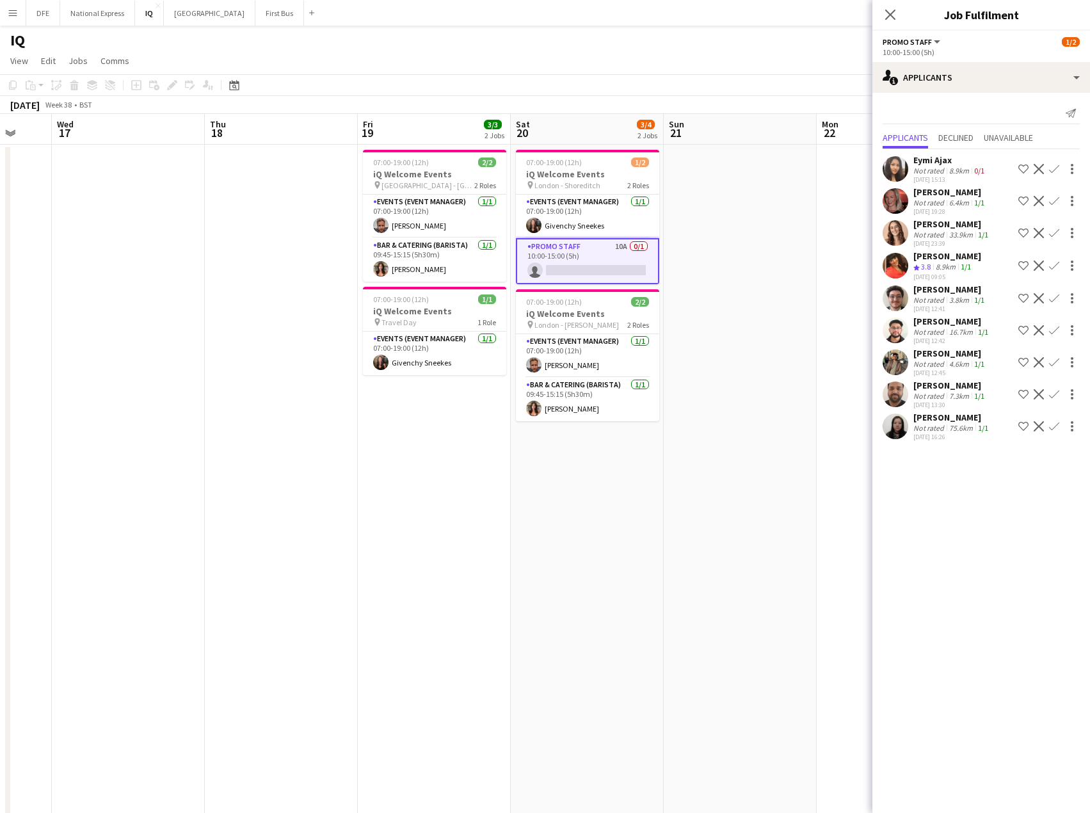
click at [1022, 543] on mat-expansion-panel "users2 Applicants Send notification Applicants Declined Unavailable Eymi Ajax N…" at bounding box center [981, 453] width 218 height 720
click at [938, 77] on div "single-neutral-actions-information Applicants" at bounding box center [981, 77] width 218 height 31
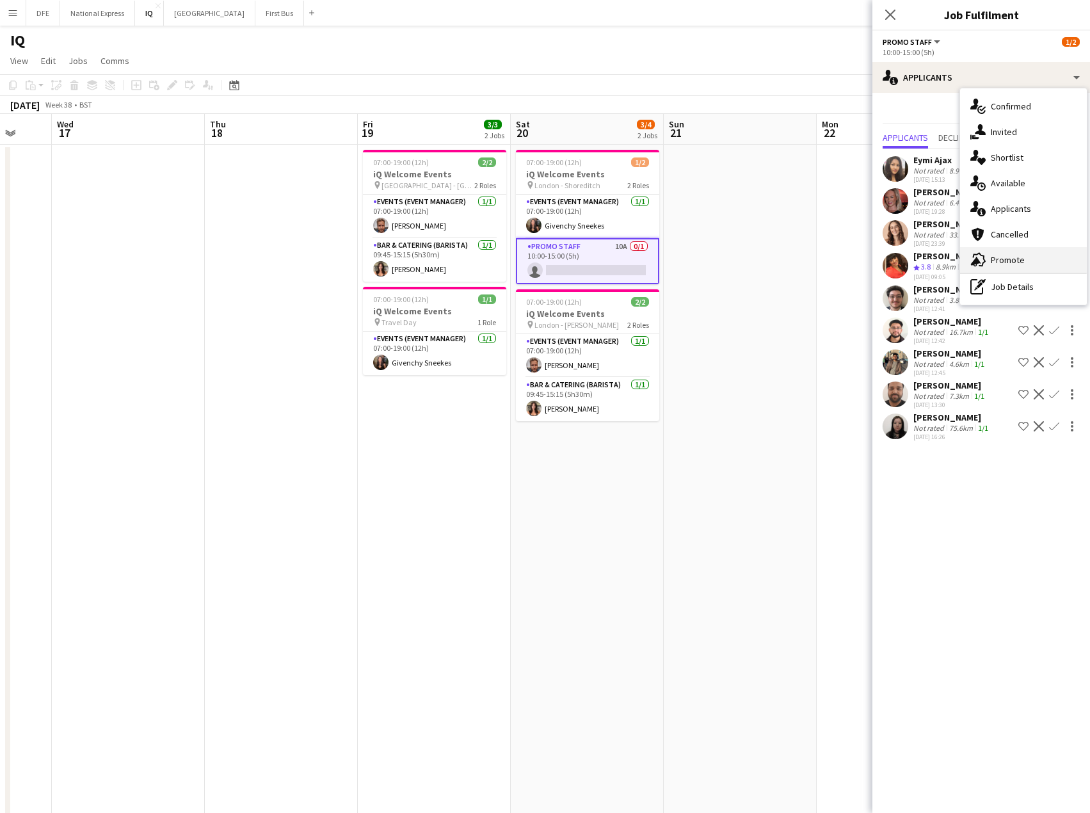
click at [1007, 254] on div "advertising-megaphone Promote" at bounding box center [1023, 260] width 127 height 26
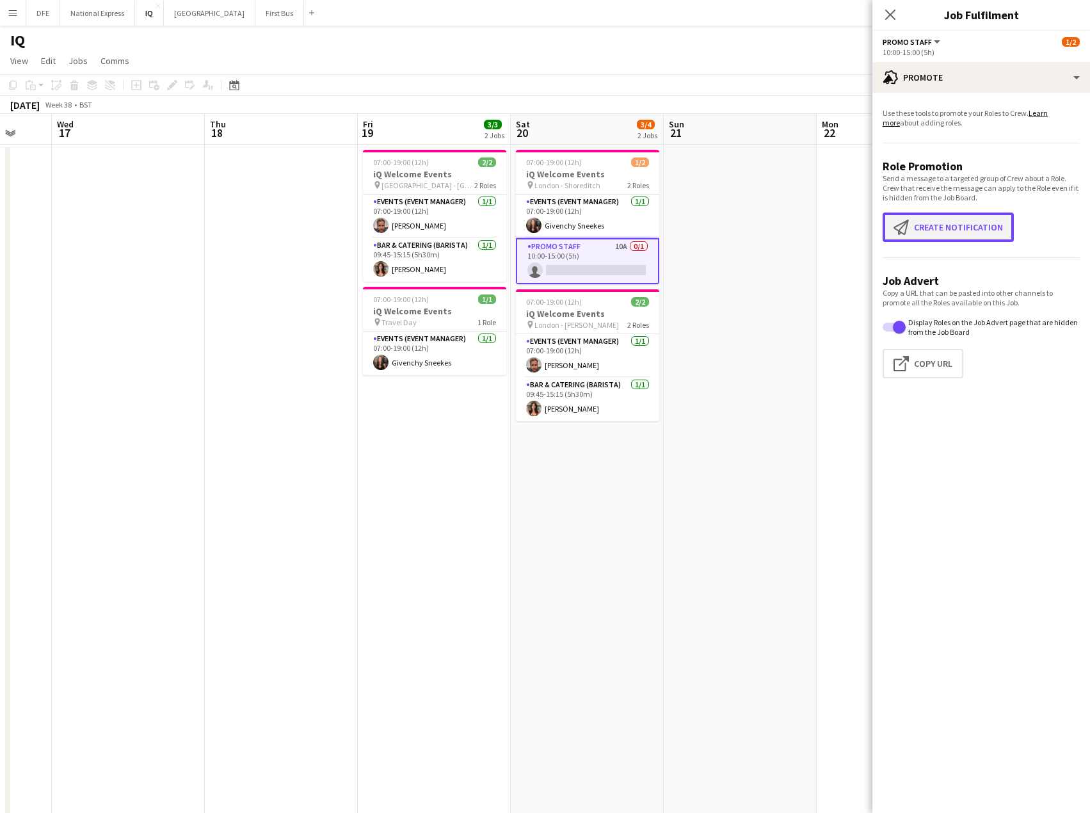
click at [963, 219] on button "Create notification Create notification" at bounding box center [948, 226] width 131 height 29
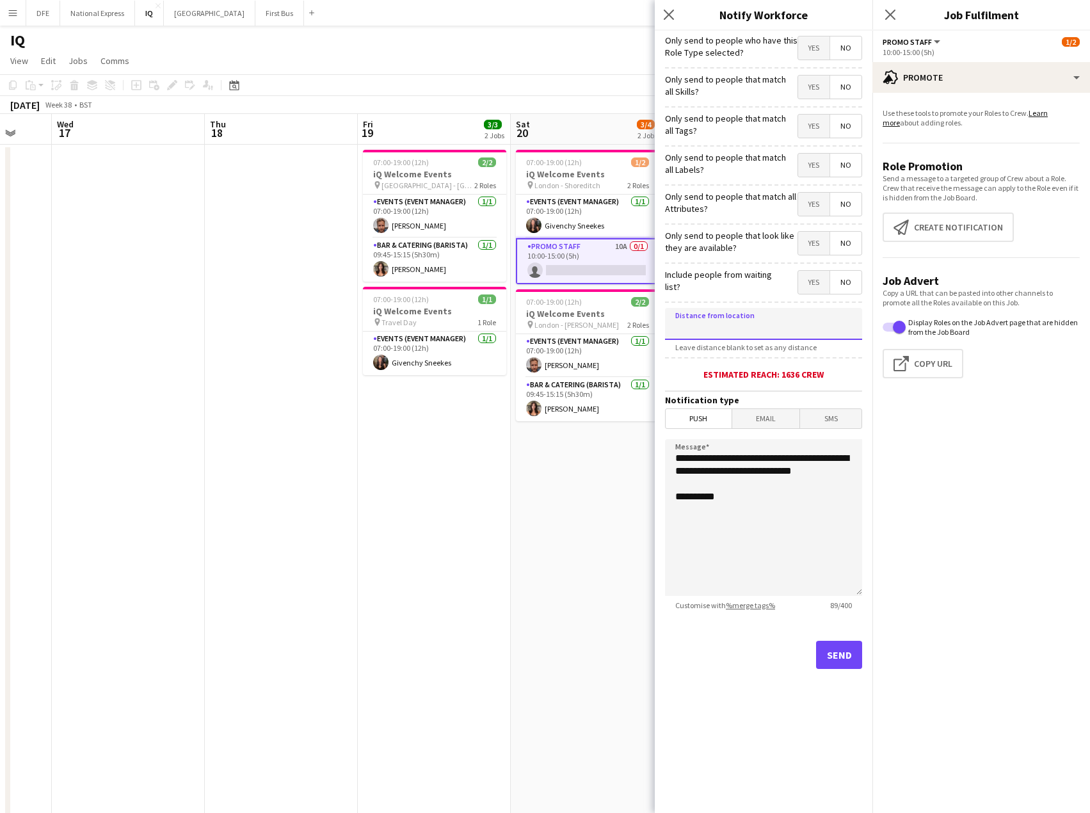
click at [767, 319] on input at bounding box center [763, 324] width 197 height 32
type input "****"
type input "*****"
click at [841, 653] on button "Send" at bounding box center [839, 655] width 46 height 28
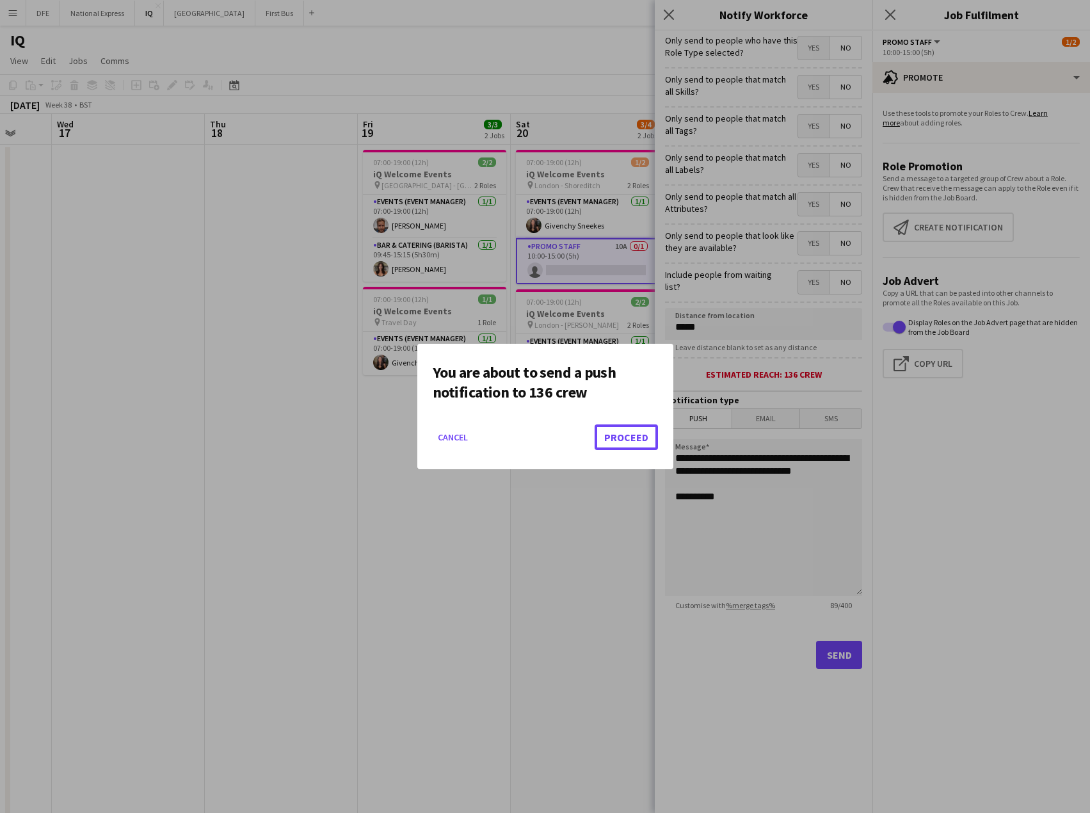
drag, startPoint x: 633, startPoint y: 440, endPoint x: 646, endPoint y: 484, distance: 46.8
click at [635, 441] on button "Proceed" at bounding box center [626, 437] width 63 height 26
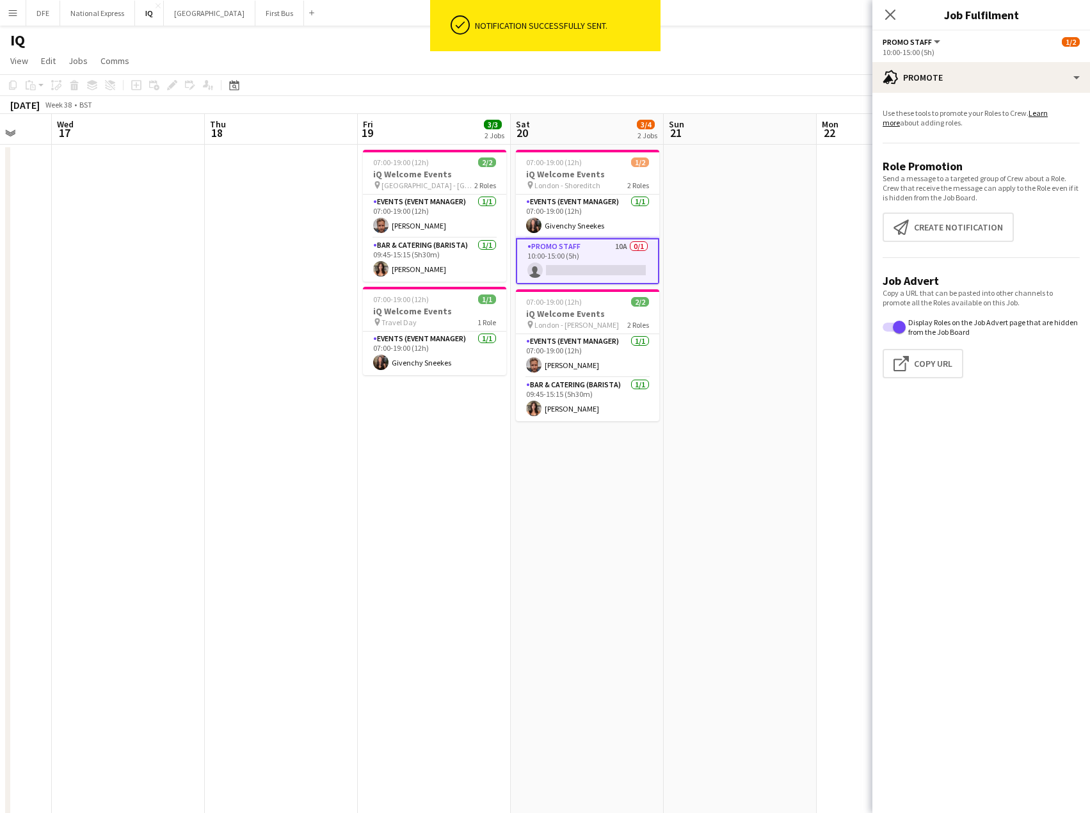
click at [672, 18] on app-navbar "Menu Boards Boards Boards All jobs Status Workforce Workforce My Workforce Recr…" at bounding box center [545, 13] width 1090 height 26
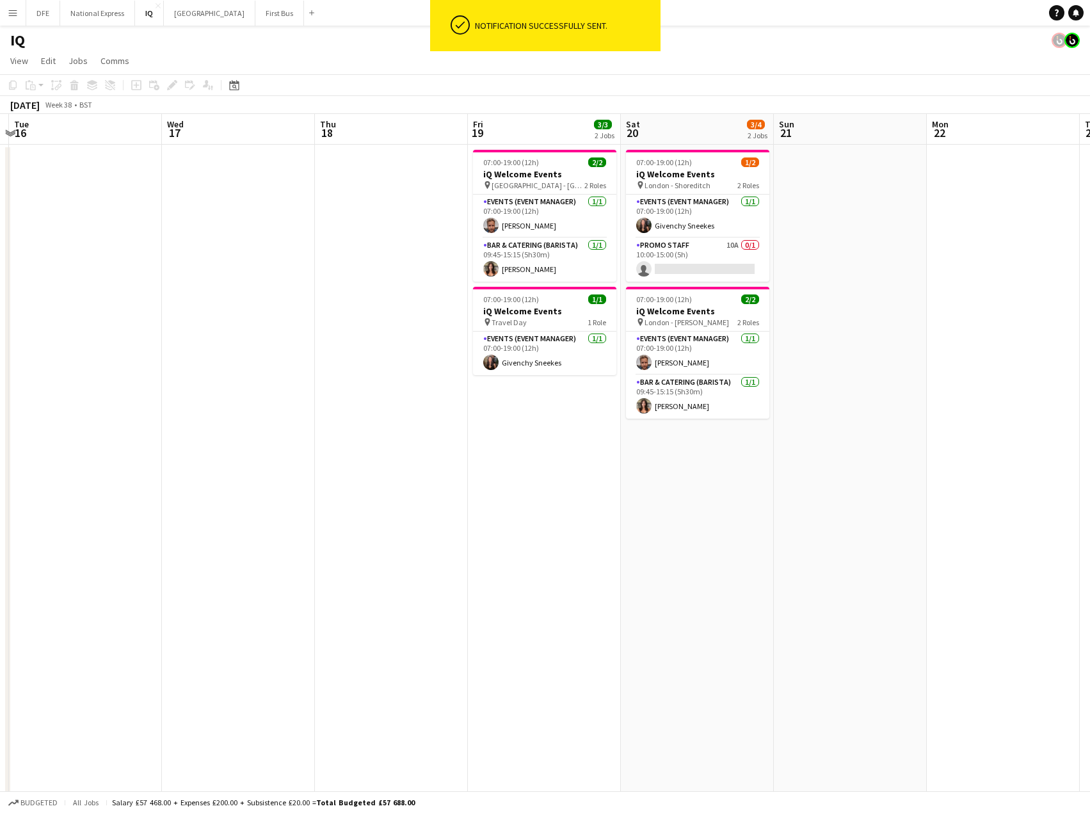
drag, startPoint x: 897, startPoint y: 275, endPoint x: 333, endPoint y: 280, distance: 563.2
click at [333, 280] on app-calendar-viewport "Sat 13 11/11 5 Jobs Sun 14 2/2 1 Job Mon 15 Tue 16 Wed 17 Thu 18 Fri 19 3/3 2 J…" at bounding box center [545, 509] width 1090 height 790
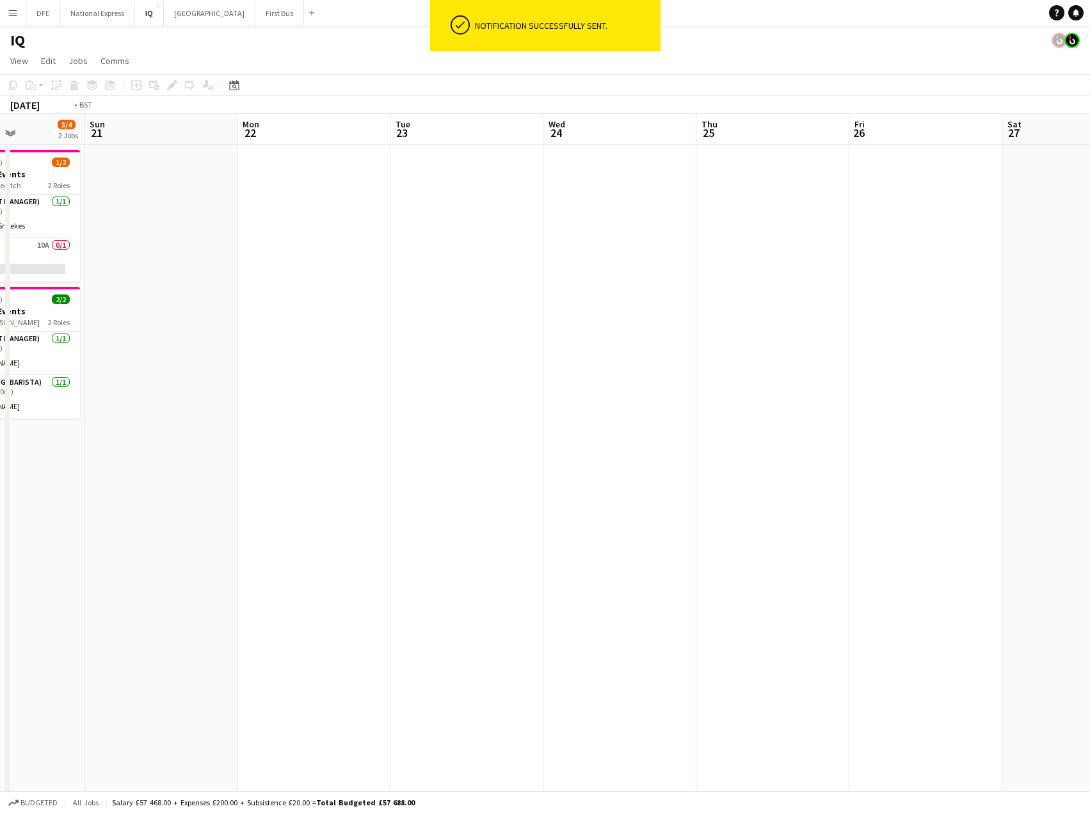
click at [87, 264] on app-calendar-viewport "Wed 17 Thu 18 Fri 19 3/3 2 Jobs Sat 20 3/4 2 Jobs Sun 21 Mon 22 Tue 23 Wed 24 T…" at bounding box center [545, 509] width 1090 height 790
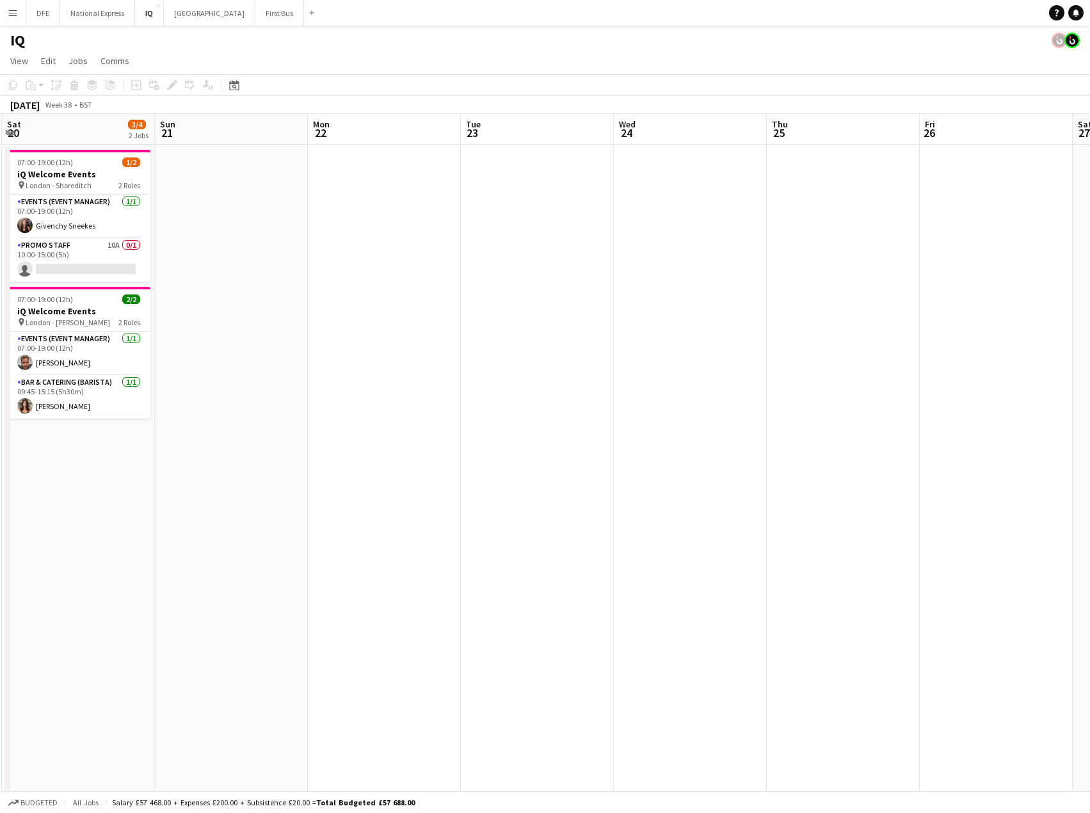
drag, startPoint x: 207, startPoint y: 290, endPoint x: 1004, endPoint y: 298, distance: 797.4
click at [1004, 298] on app-calendar-viewport "Thu 18 Fri 19 3/3 2 Jobs Sat 20 3/4 2 Jobs Sun 21 Mon 22 Tue 23 Wed 24 Thu 25 F…" at bounding box center [545, 509] width 1090 height 790
drag, startPoint x: 552, startPoint y: 317, endPoint x: 1284, endPoint y: 310, distance: 732.2
click at [1089, 310] on html "Menu Boards Boards Boards All jobs Status Workforce Workforce My Workforce Recr…" at bounding box center [545, 462] width 1090 height 925
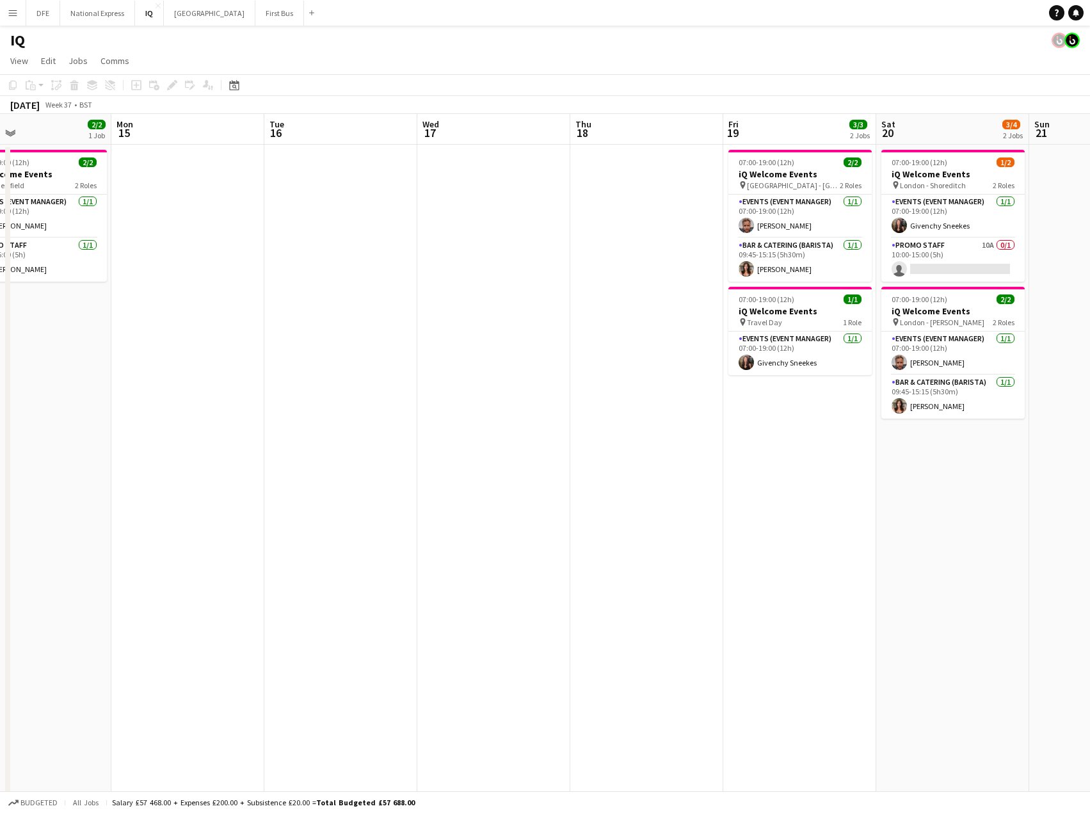
drag, startPoint x: 1115, startPoint y: 286, endPoint x: 656, endPoint y: 291, distance: 459.5
click at [1084, 291] on app-calendar-viewport "Fri 12 Sat 13 11/11 5 Jobs Sun 14 2/2 1 Job Mon 15 Tue 16 Wed 17 Thu 18 Fri 19 …" at bounding box center [545, 509] width 1090 height 790
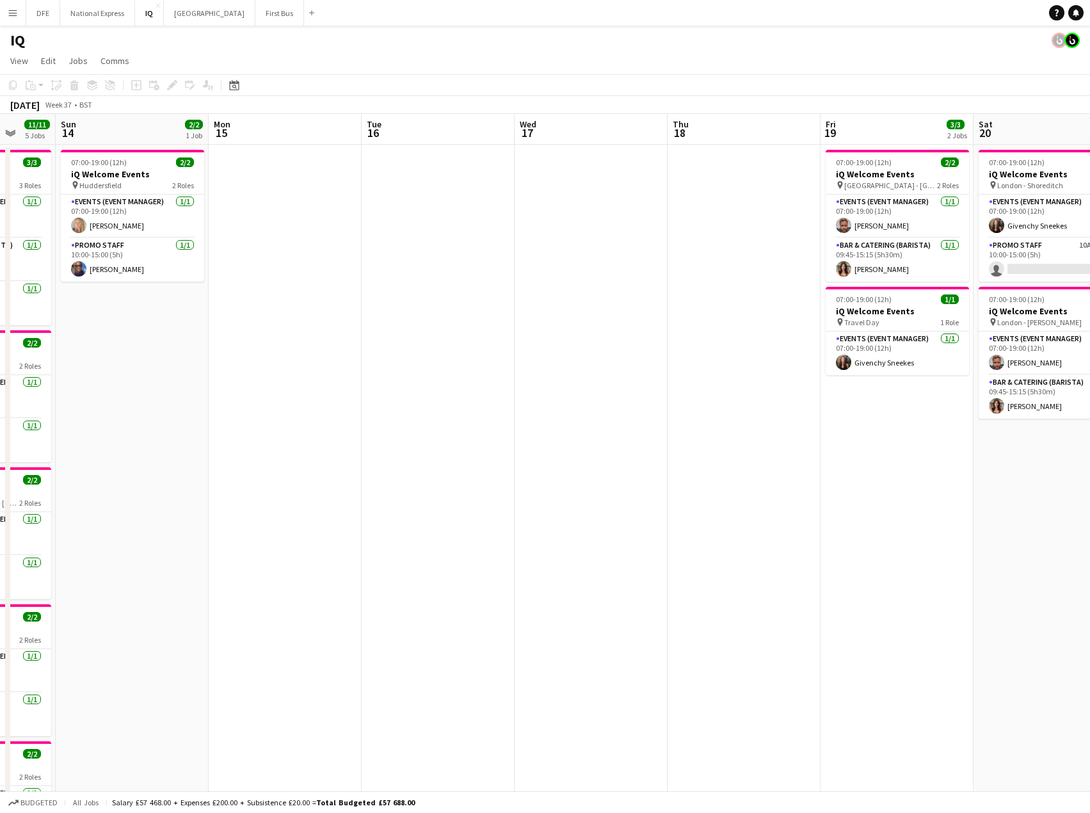
scroll to position [0, 285]
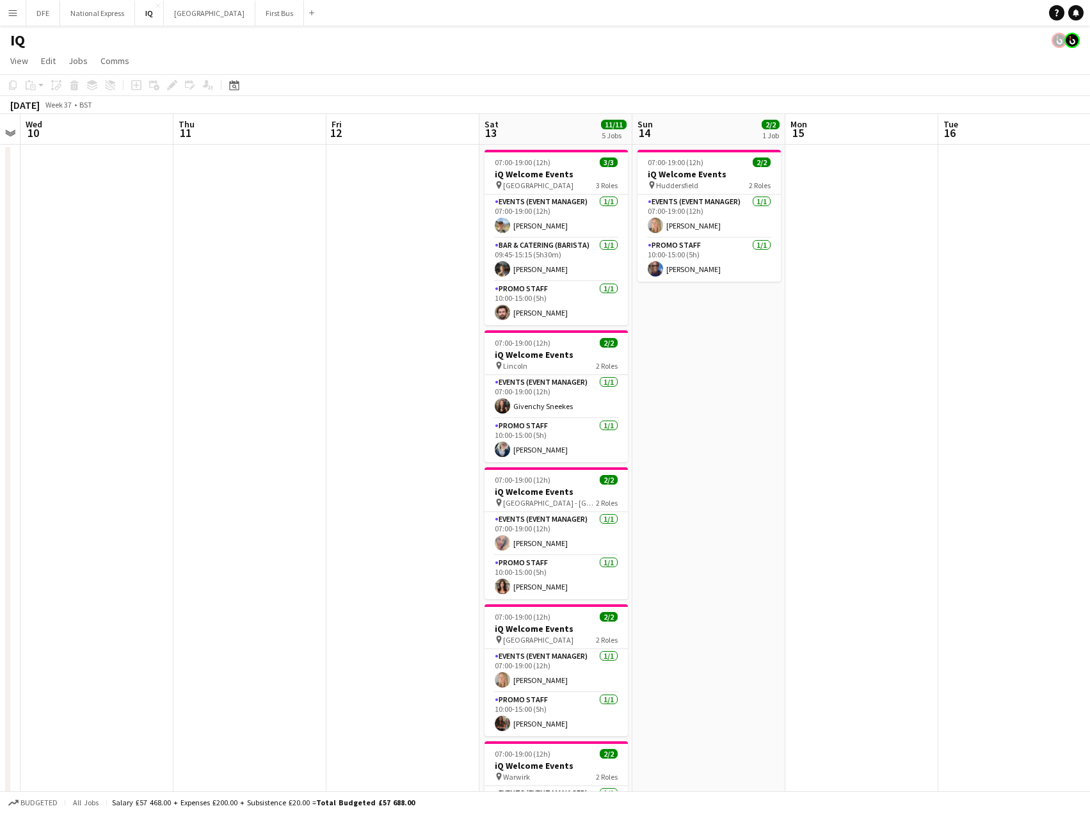
drag, startPoint x: 330, startPoint y: 303, endPoint x: 887, endPoint y: 284, distance: 557.1
click at [887, 284] on app-calendar-viewport "Mon 8 Tue 9 Wed 10 Thu 11 Fri 12 Sat 13 11/11 5 Jobs Sun 14 2/2 1 Job Mon 15 Tu…" at bounding box center [545, 509] width 1090 height 790
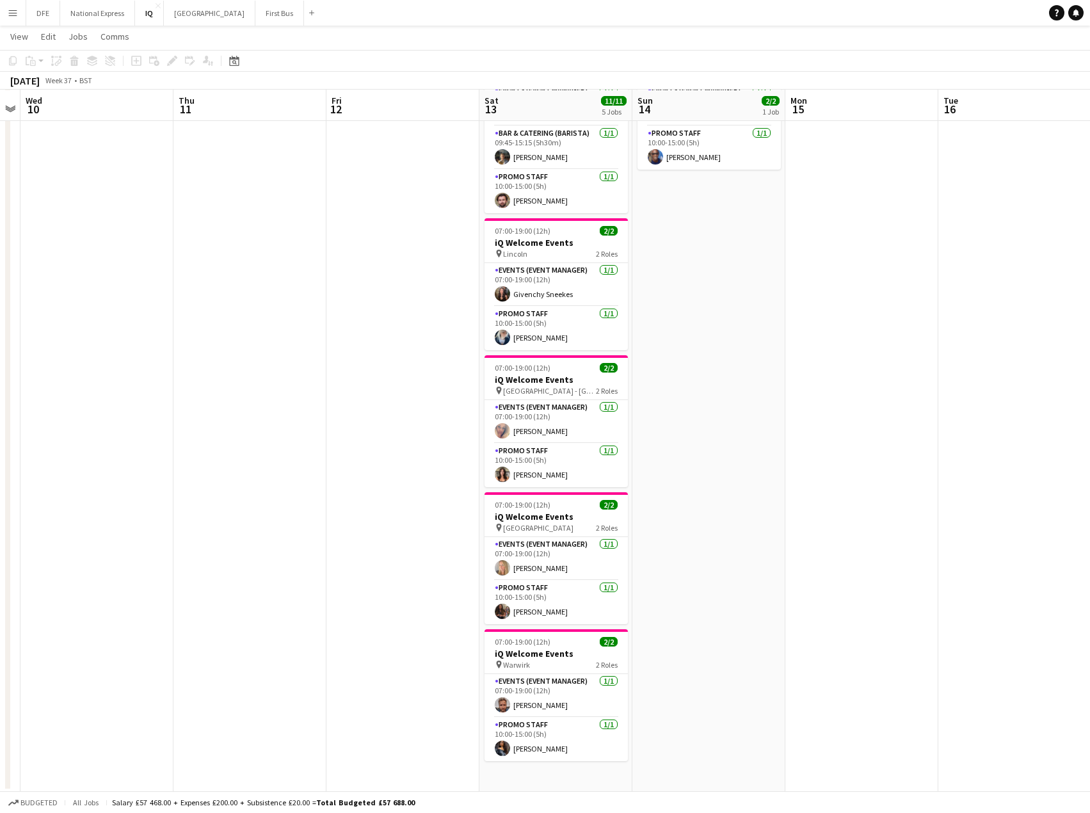
scroll to position [111, 0]
drag, startPoint x: 956, startPoint y: 324, endPoint x: 499, endPoint y: 318, distance: 457.0
click at [499, 318] on app-calendar-viewport "Mon 8 Tue 9 Wed 10 Thu 11 Fri 12 Sat 13 11/11 5 Jobs Sun 14 2/2 1 Job Mon 15 Tu…" at bounding box center [545, 365] width 1090 height 852
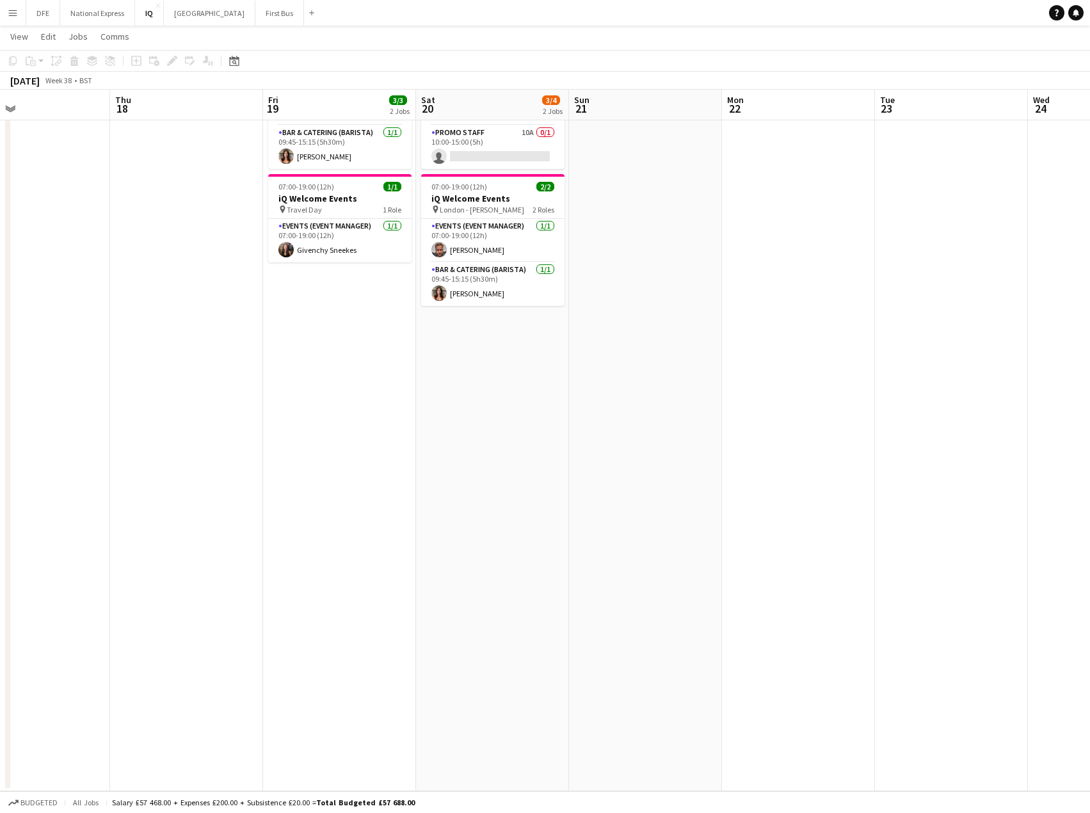
scroll to position [0, 500]
drag, startPoint x: 923, startPoint y: 319, endPoint x: 328, endPoint y: 335, distance: 595.4
click at [328, 335] on app-calendar-viewport "Sun 14 2/2 1 Job Mon 15 Tue 16 Wed 17 Thu 18 Fri 19 3/3 2 Jobs Sat 20 3/4 2 Job…" at bounding box center [545, 365] width 1090 height 852
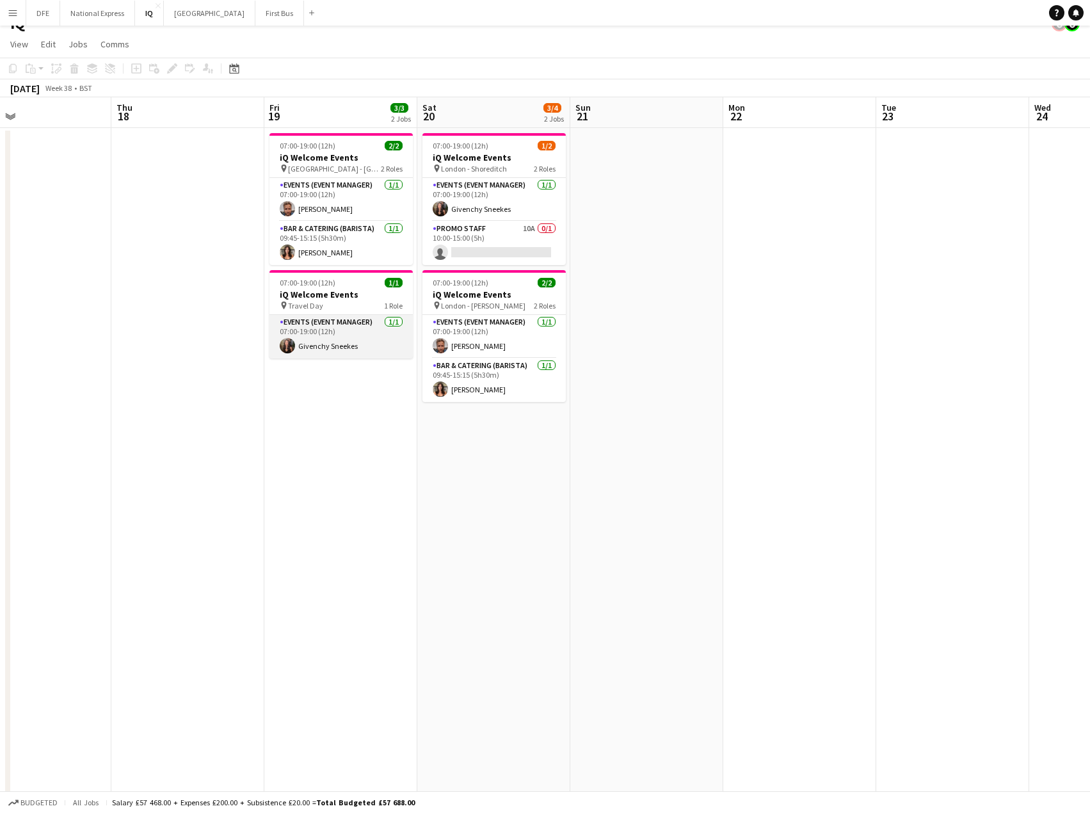
scroll to position [0, 0]
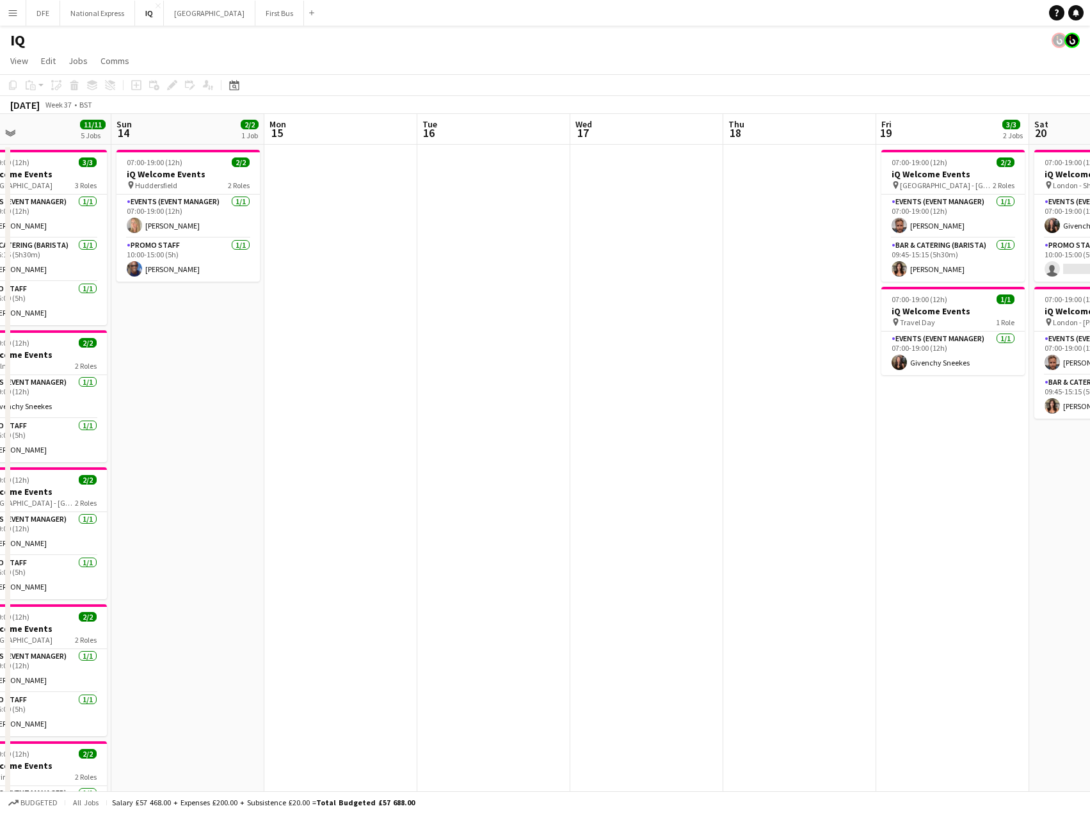
drag, startPoint x: 213, startPoint y: 307, endPoint x: 762, endPoint y: 271, distance: 549.6
click at [924, 283] on app-calendar-viewport "Wed 10 Thu 11 Fri 12 Sat 13 11/11 5 Jobs Sun 14 2/2 1 Job Mon 15 Tue 16 Wed 17 …" at bounding box center [545, 509] width 1090 height 790
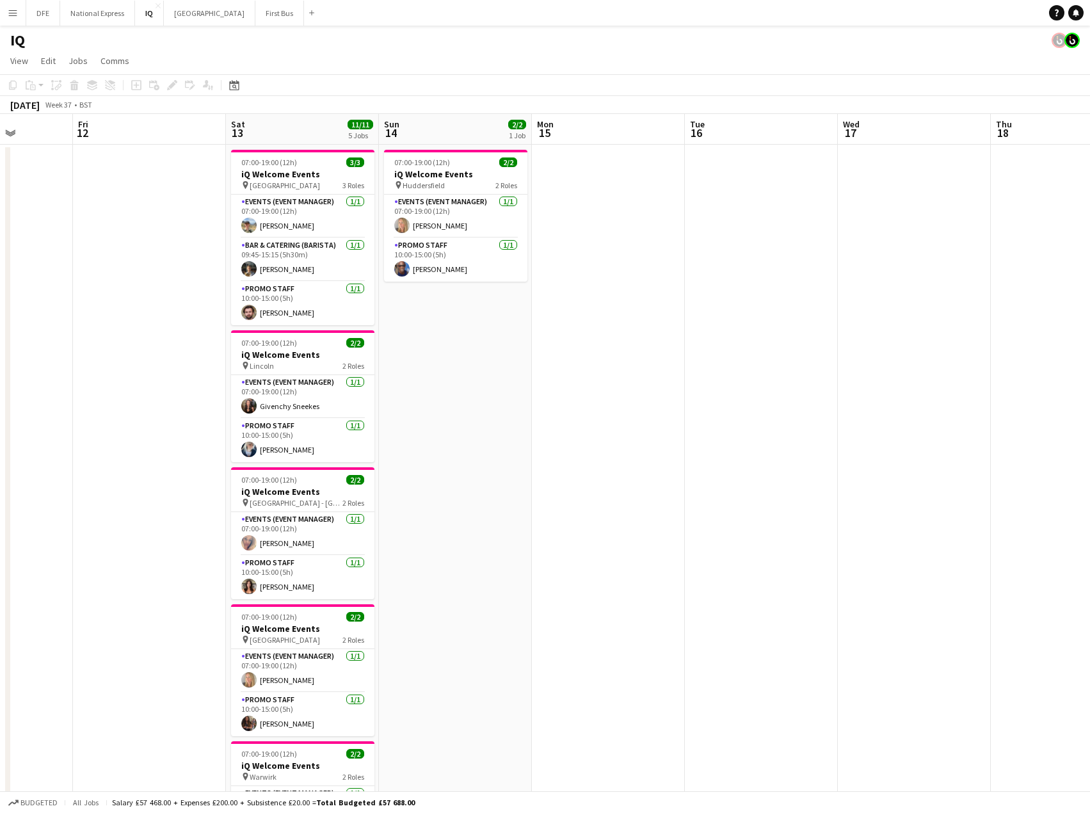
drag, startPoint x: 382, startPoint y: 240, endPoint x: 755, endPoint y: 242, distance: 372.5
click at [785, 244] on app-calendar-viewport "Tue 9 Wed 10 Thu 11 Fri 12 Sat 13 11/11 5 Jobs Sun 14 2/2 1 Job Mon 15 Tue 16 W…" at bounding box center [545, 509] width 1090 height 790
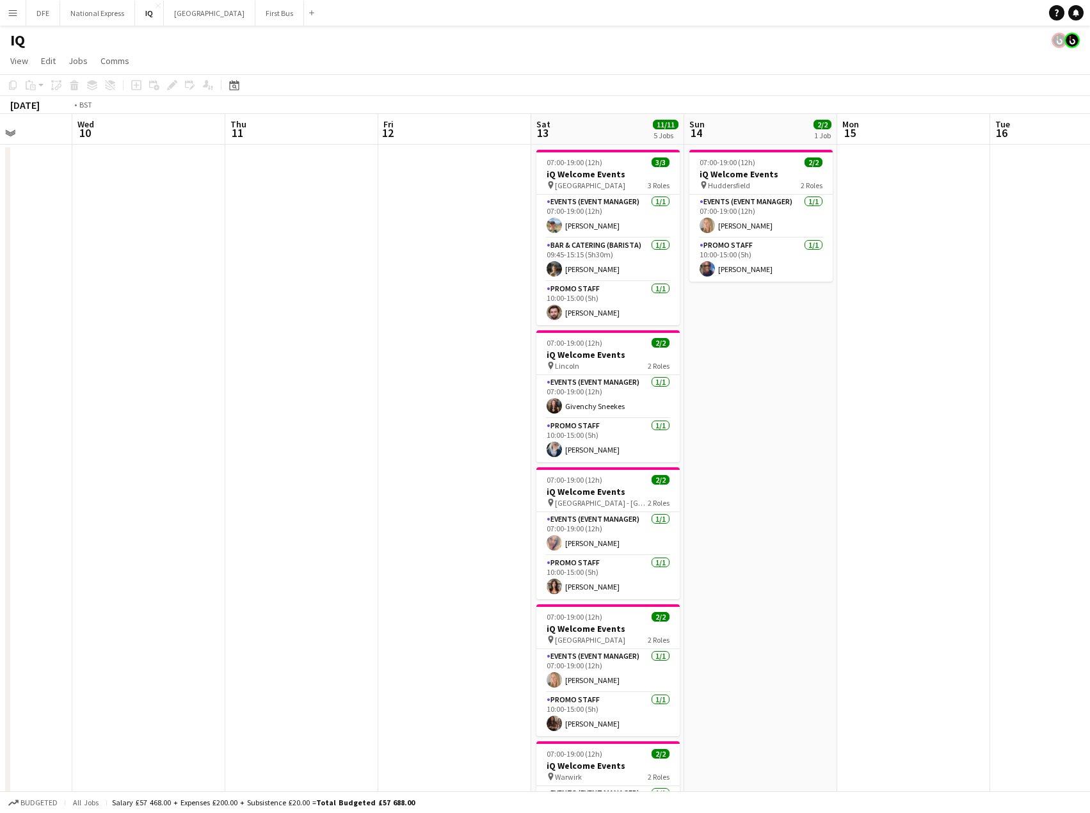
drag, startPoint x: 385, startPoint y: 237, endPoint x: 923, endPoint y: 239, distance: 538.9
click at [988, 235] on app-calendar-viewport "Sun 7 Mon 8 Tue 9 Wed 10 Thu 11 Fri 12 Sat 13 11/11 5 Jobs Sun 14 2/2 1 Job Mon…" at bounding box center [545, 509] width 1090 height 790
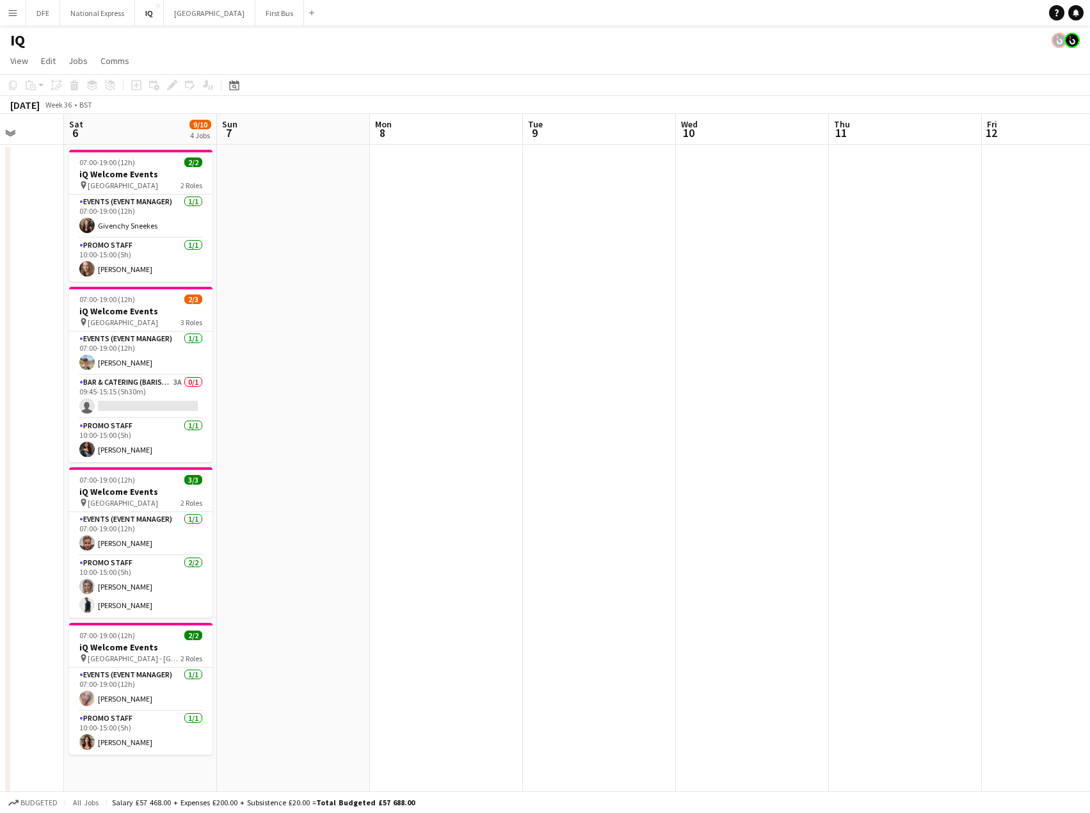
scroll to position [0, 407]
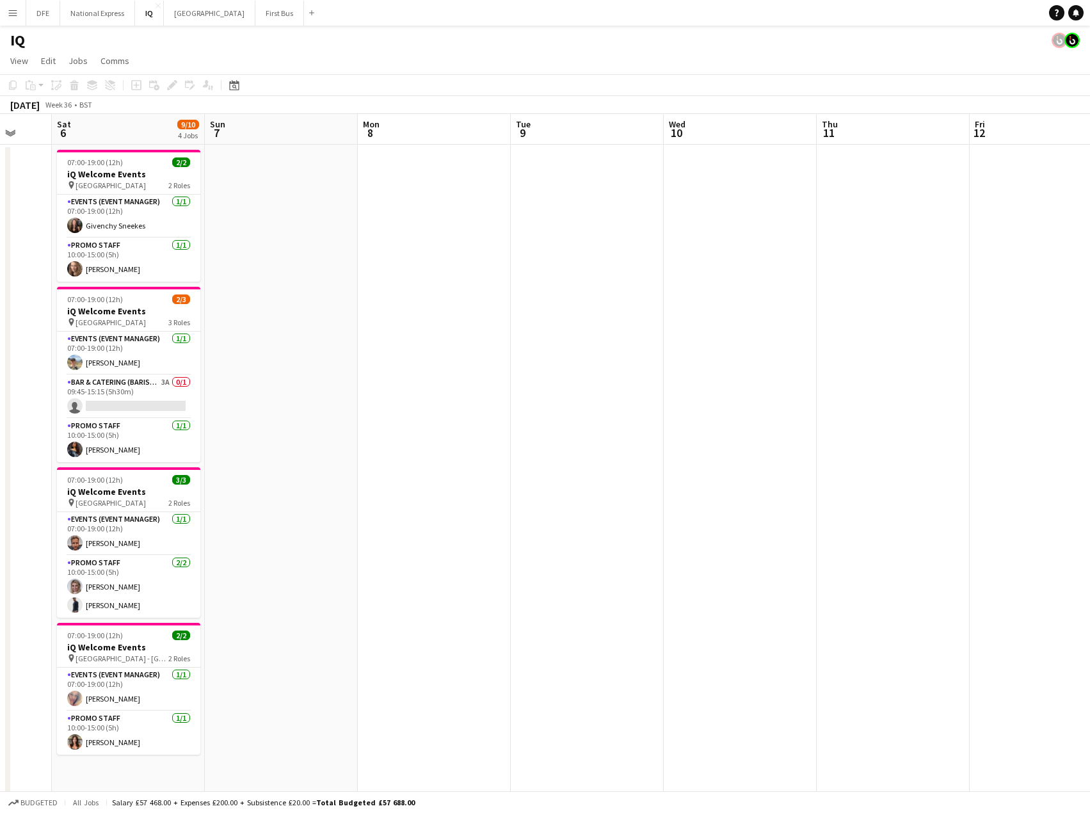
drag, startPoint x: 296, startPoint y: 258, endPoint x: 415, endPoint y: 252, distance: 119.8
click at [415, 252] on app-calendar-viewport "Wed 3 Thu 4 Fri 5 Sat 6 9/10 4 Jobs Sun 7 Mon 8 Tue 9 Wed 10 Thu 11 Fri 12 Sat …" at bounding box center [545, 509] width 1090 height 790
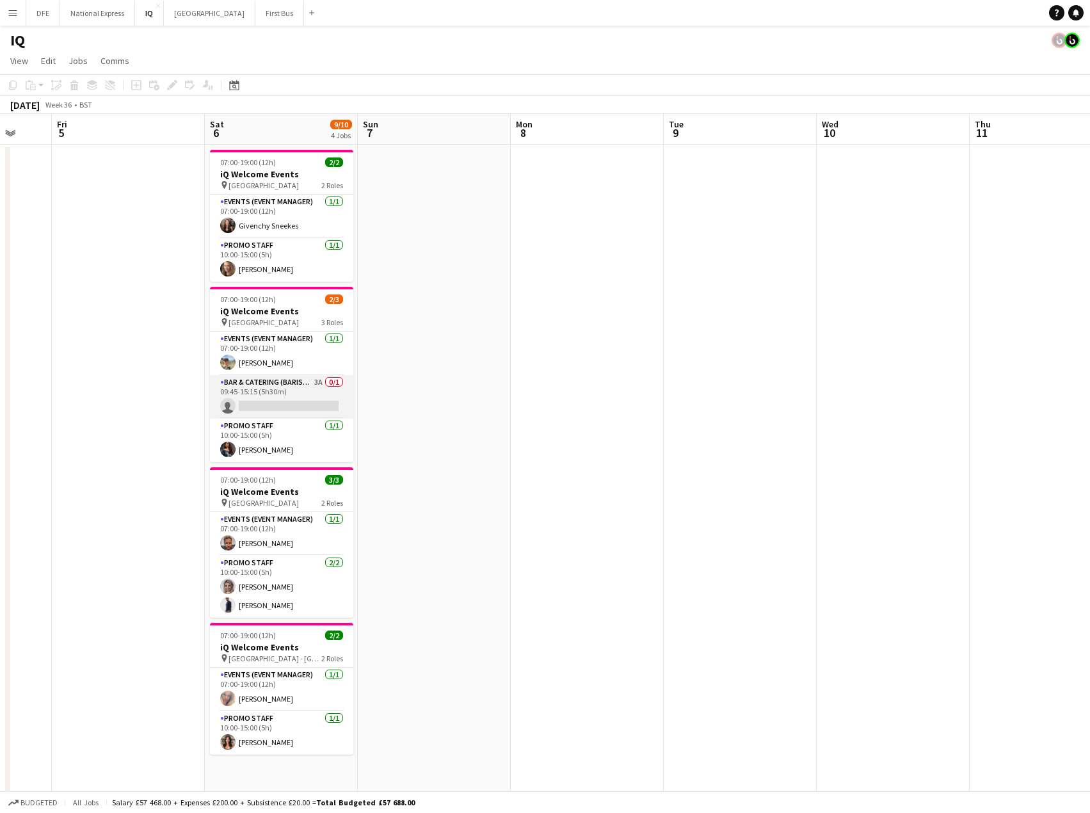
click at [287, 406] on app-card-role "Bar & Catering (Barista) 3A 0/1 09:45-15:15 (5h30m) single-neutral-actions" at bounding box center [281, 397] width 143 height 44
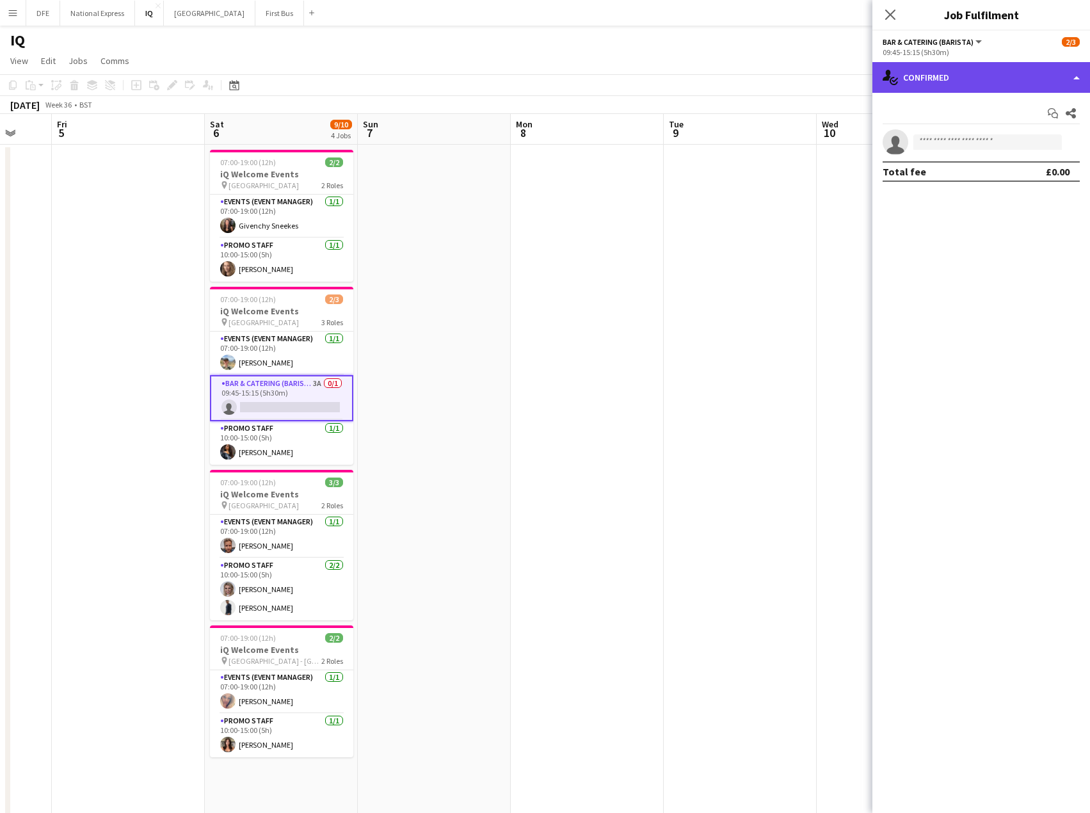
click at [983, 80] on div "single-neutral-actions-check-2 Confirmed" at bounding box center [981, 77] width 218 height 31
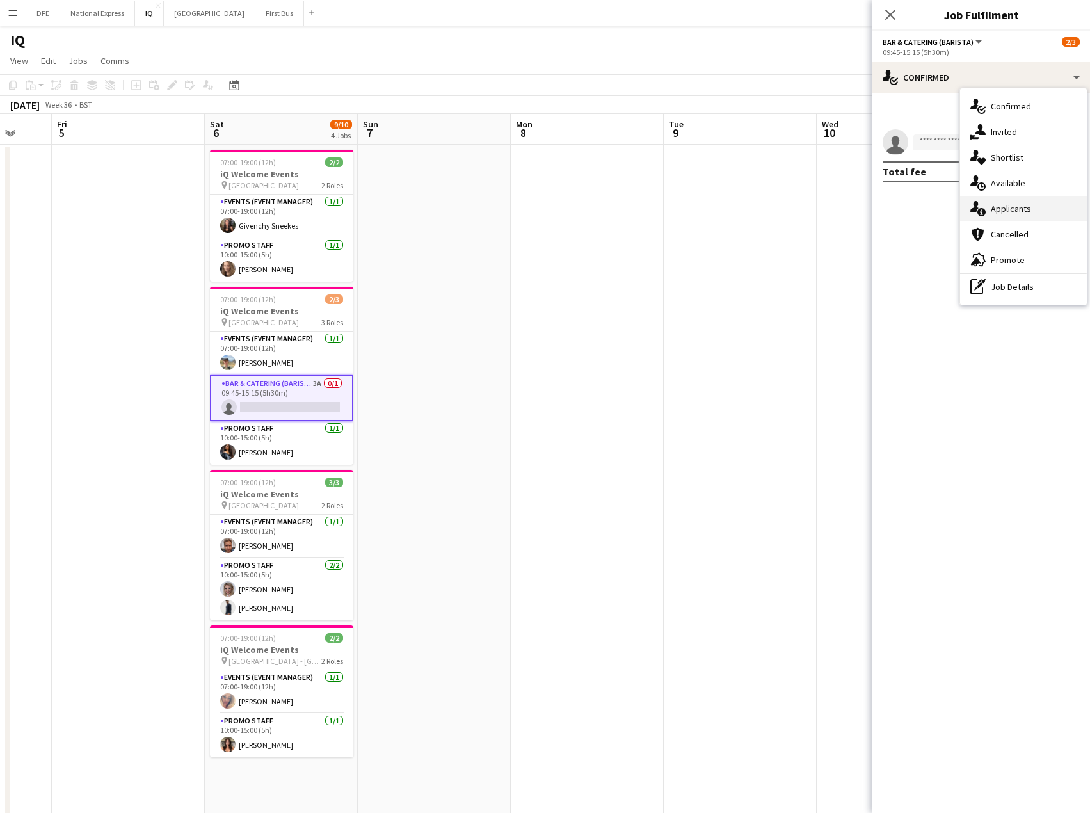
click at [1028, 210] on div "single-neutral-actions-information Applicants" at bounding box center [1023, 209] width 127 height 26
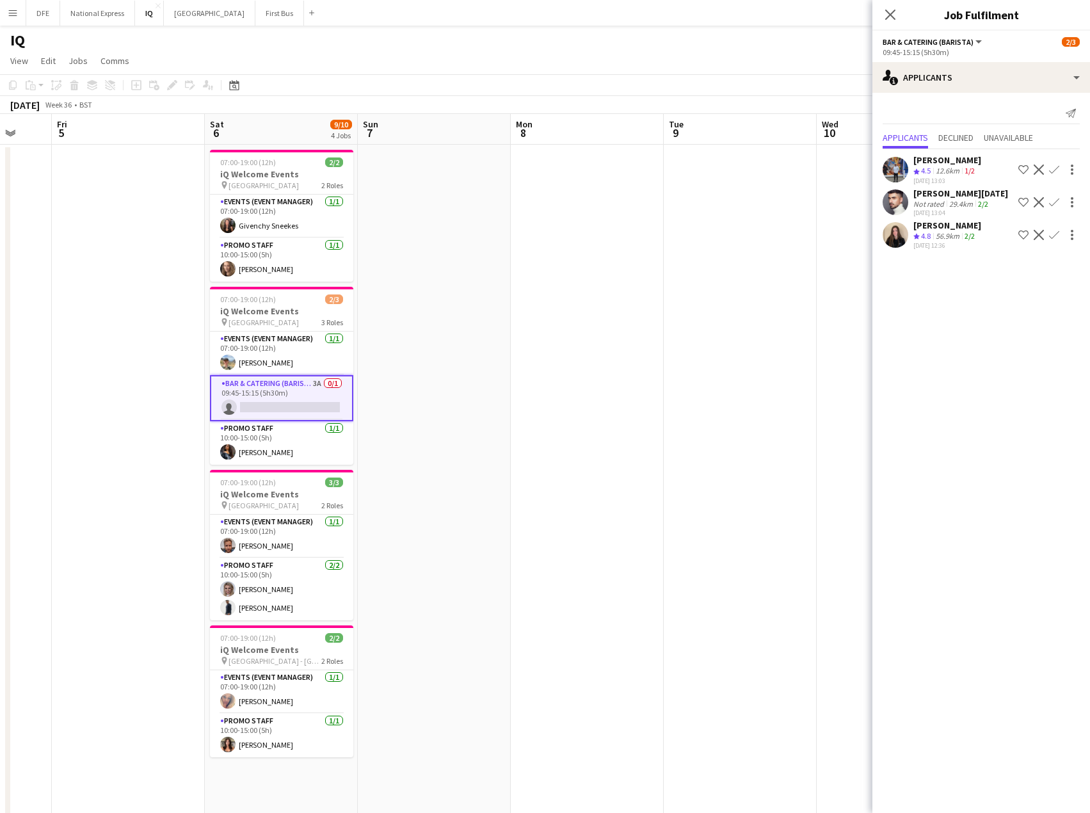
click at [1053, 232] on app-icon "Confirm" at bounding box center [1054, 235] width 10 height 10
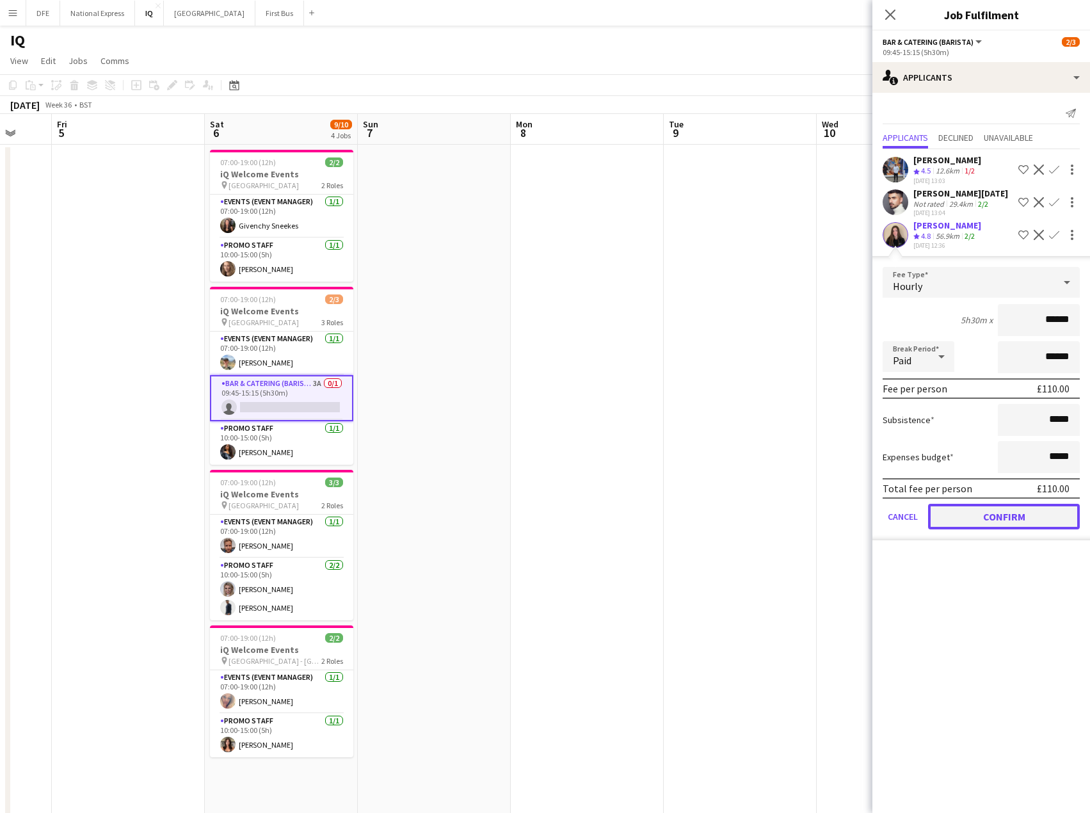
click at [1025, 514] on button "Confirm" at bounding box center [1004, 517] width 152 height 26
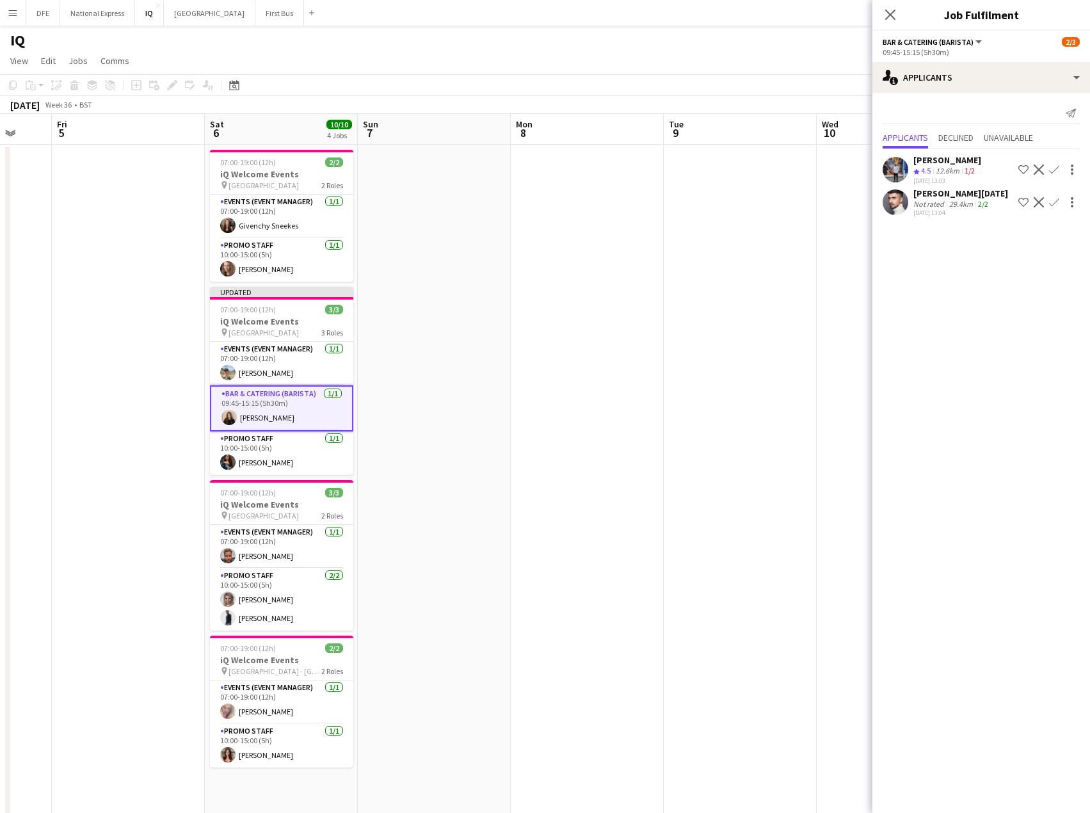
drag, startPoint x: 895, startPoint y: 14, endPoint x: 902, endPoint y: 60, distance: 46.7
click at [895, 13] on icon "Close pop-in" at bounding box center [890, 15] width 10 height 10
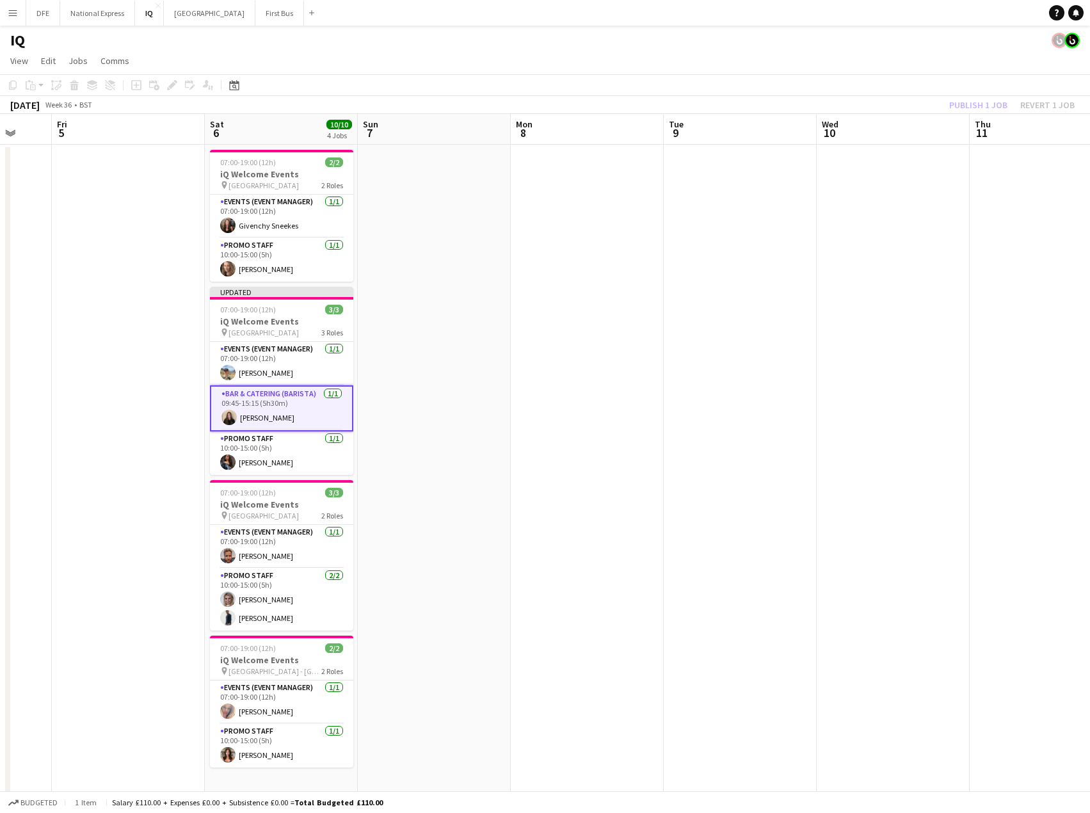
drag, startPoint x: 924, startPoint y: 95, endPoint x: 932, endPoint y: 95, distance: 7.7
click at [926, 95] on app-toolbar "Copy Paste Paste Ctrl+V Paste with crew Ctrl+Shift+V Paste linked Job [GEOGRAPH…" at bounding box center [545, 85] width 1090 height 22
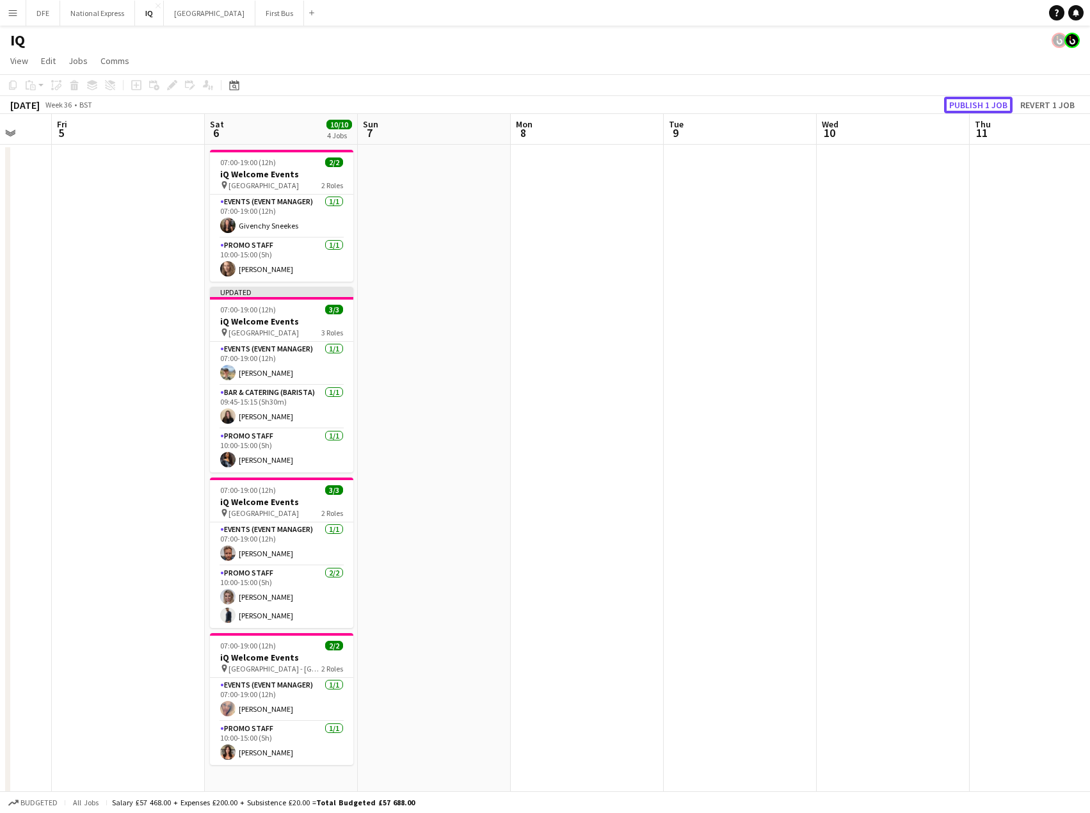
drag, startPoint x: 962, startPoint y: 104, endPoint x: 847, endPoint y: 141, distance: 120.8
click at [962, 106] on button "Publish 1 job" at bounding box center [978, 105] width 68 height 17
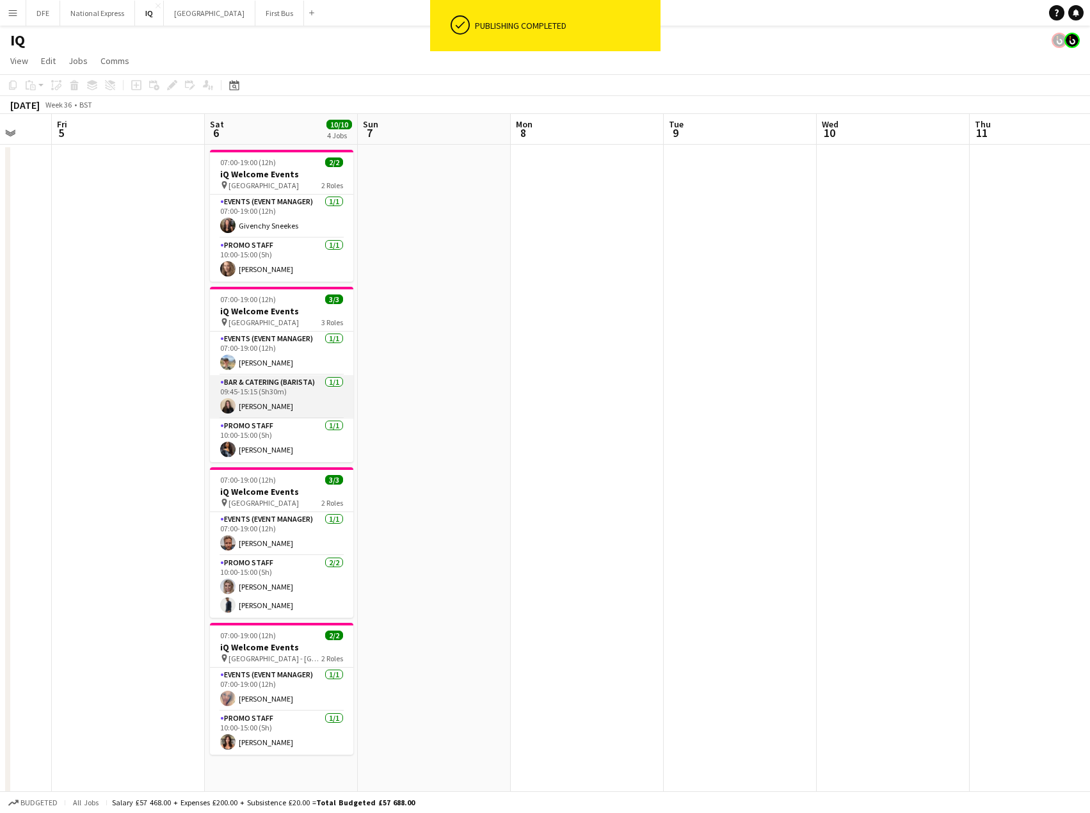
click at [264, 404] on app-card-role "Bar & Catering (Barista) [DATE] 09:45-15:15 (5h30m) [PERSON_NAME]" at bounding box center [281, 397] width 143 height 44
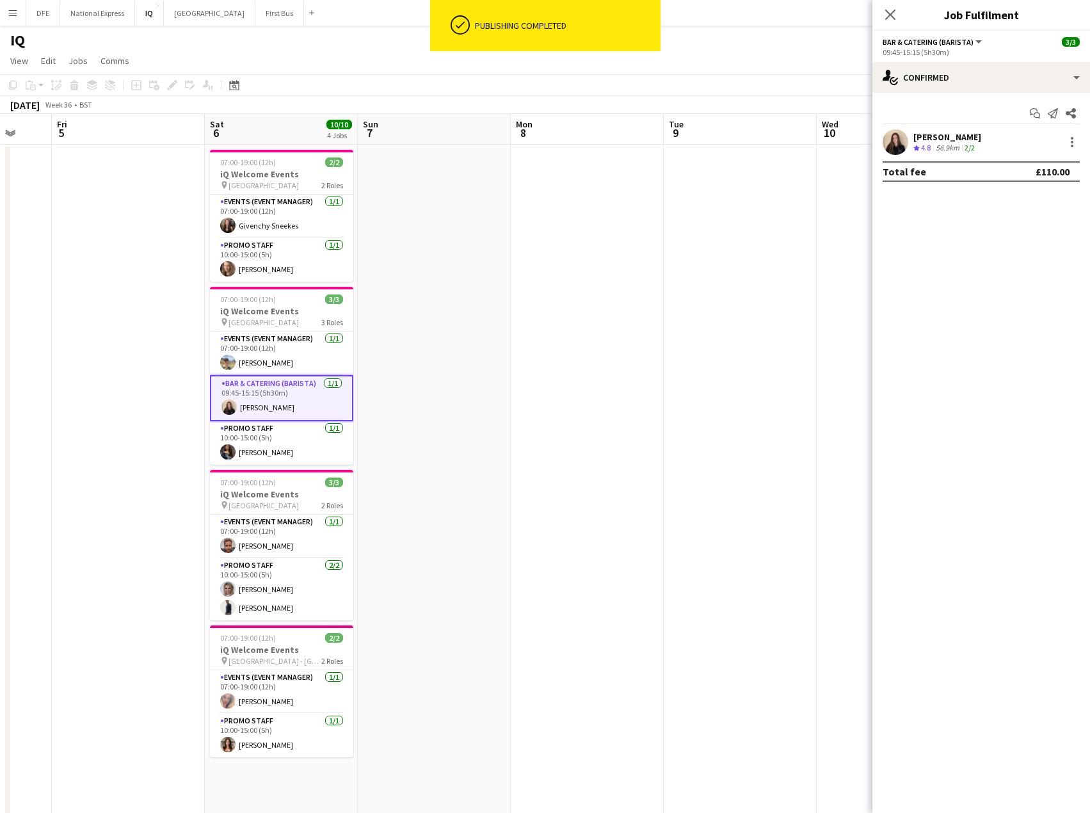
click at [938, 136] on div "[PERSON_NAME]" at bounding box center [947, 137] width 68 height 12
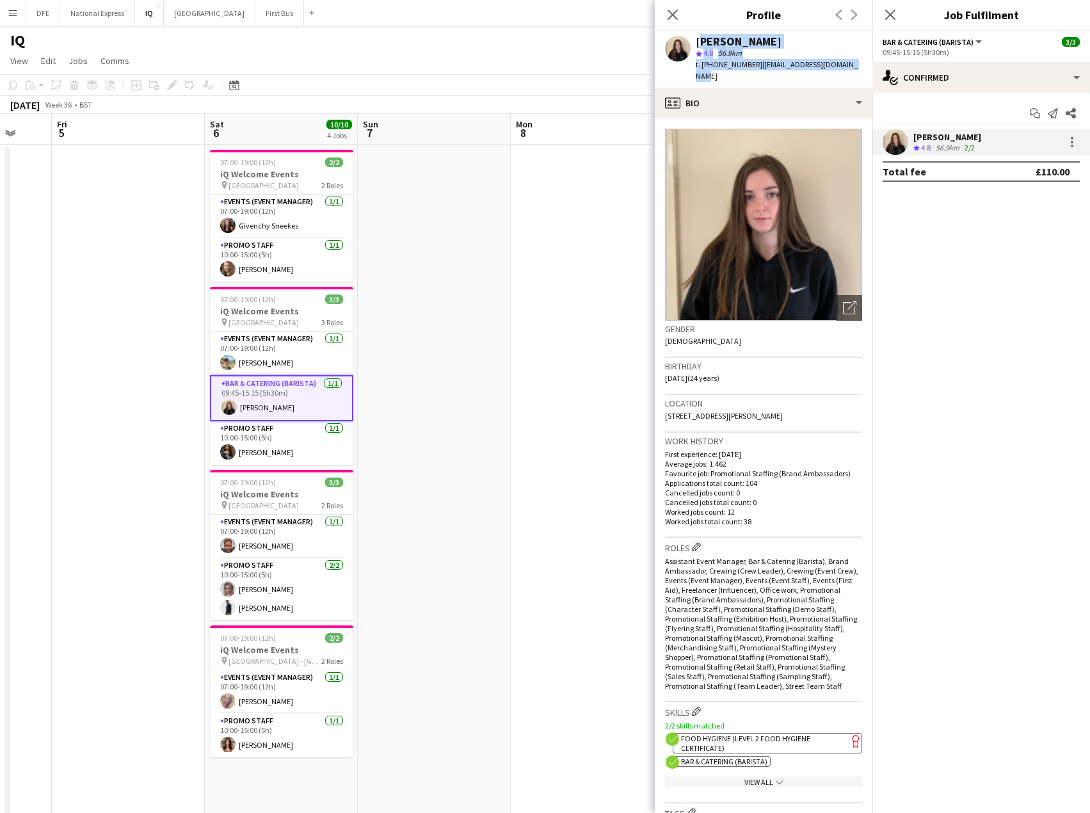
drag, startPoint x: 851, startPoint y: 67, endPoint x: 694, endPoint y: 41, distance: 159.6
click at [694, 41] on div "[PERSON_NAME] star 4.8 56.9km t. [PHONE_NUMBER] | [EMAIL_ADDRESS][DOMAIN_NAME]" at bounding box center [764, 59] width 218 height 57
copy div "[PERSON_NAME] star 4.8 56.9km t. [PHONE_NUMBER] | [EMAIL_ADDRESS][DOMAIN_NAME]"
